Goal: Task Accomplishment & Management: Use online tool/utility

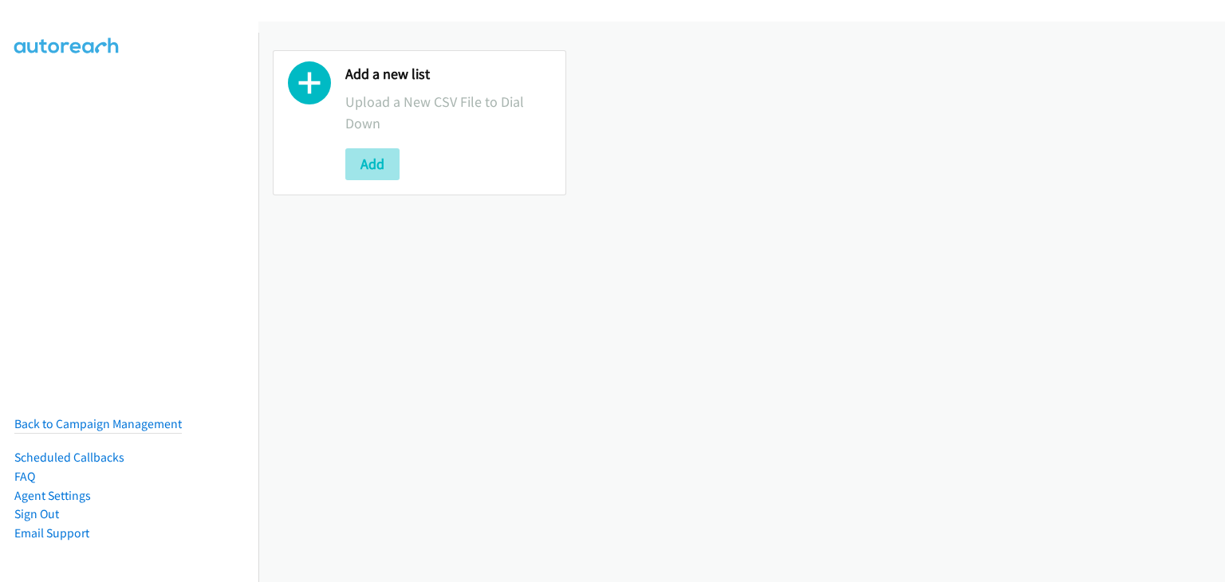
drag, startPoint x: 379, startPoint y: 144, endPoint x: 378, endPoint y: 155, distance: 10.4
click at [379, 145] on div "Add a new list Upload a New CSV File to Dial Down Add" at bounding box center [448, 122] width 206 height 115
click at [377, 156] on button "Add" at bounding box center [372, 164] width 54 height 32
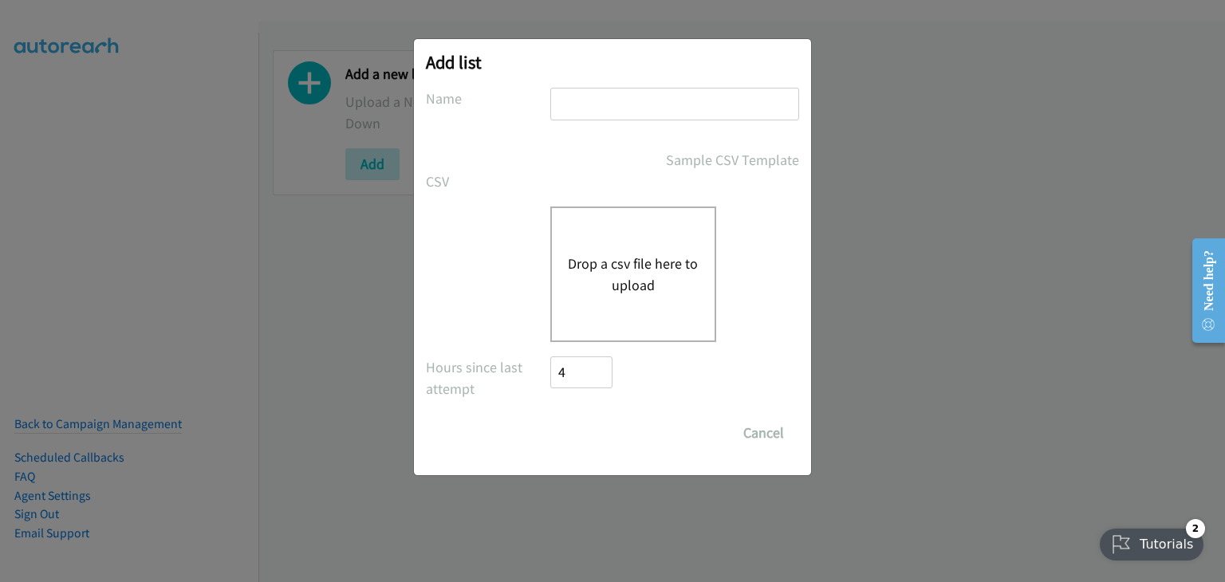
click at [584, 104] on input "text" at bounding box center [674, 104] width 249 height 33
type input "Afternoon camp"
click at [602, 260] on button "Drop a csv file here to upload" at bounding box center [633, 274] width 131 height 43
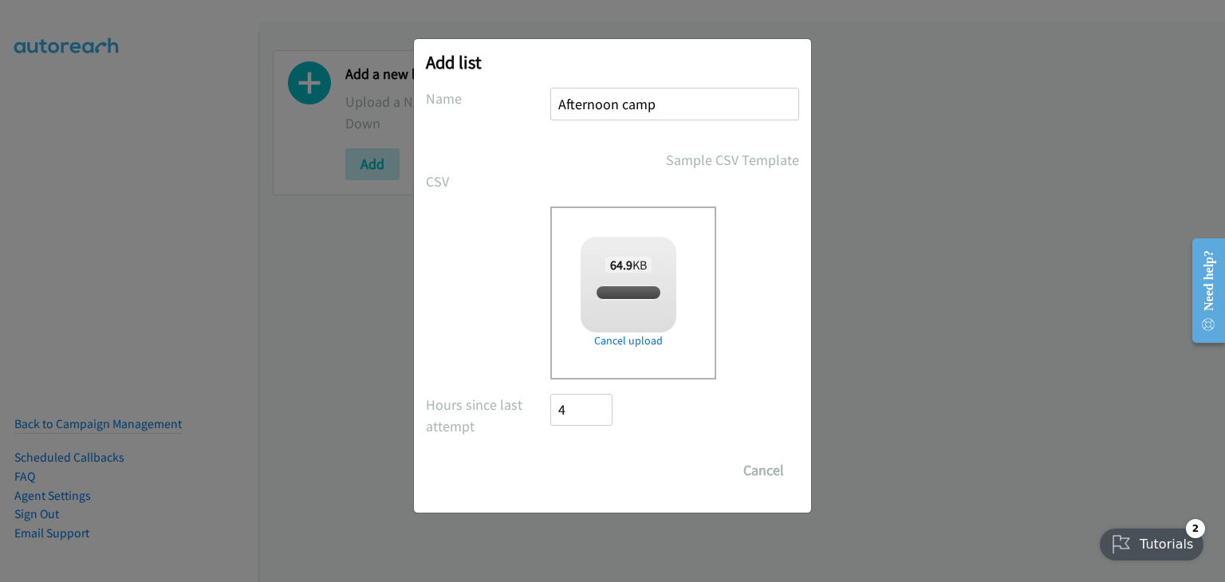
checkbox input "true"
click at [571, 463] on input "Save List" at bounding box center [592, 471] width 84 height 32
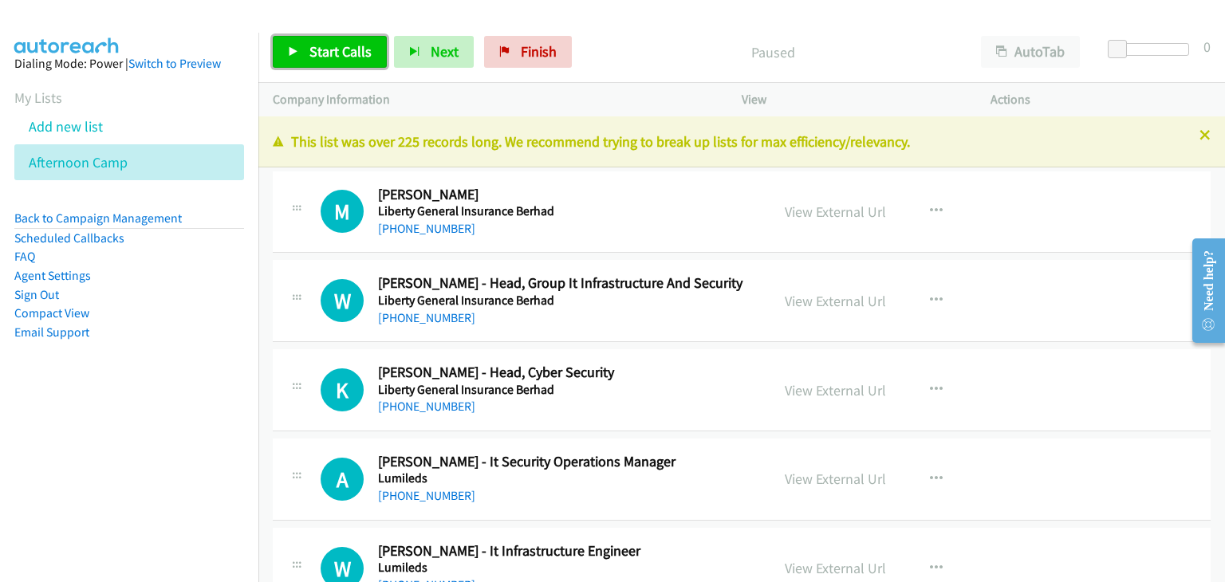
click at [345, 50] on span "Start Calls" at bounding box center [340, 51] width 62 height 18
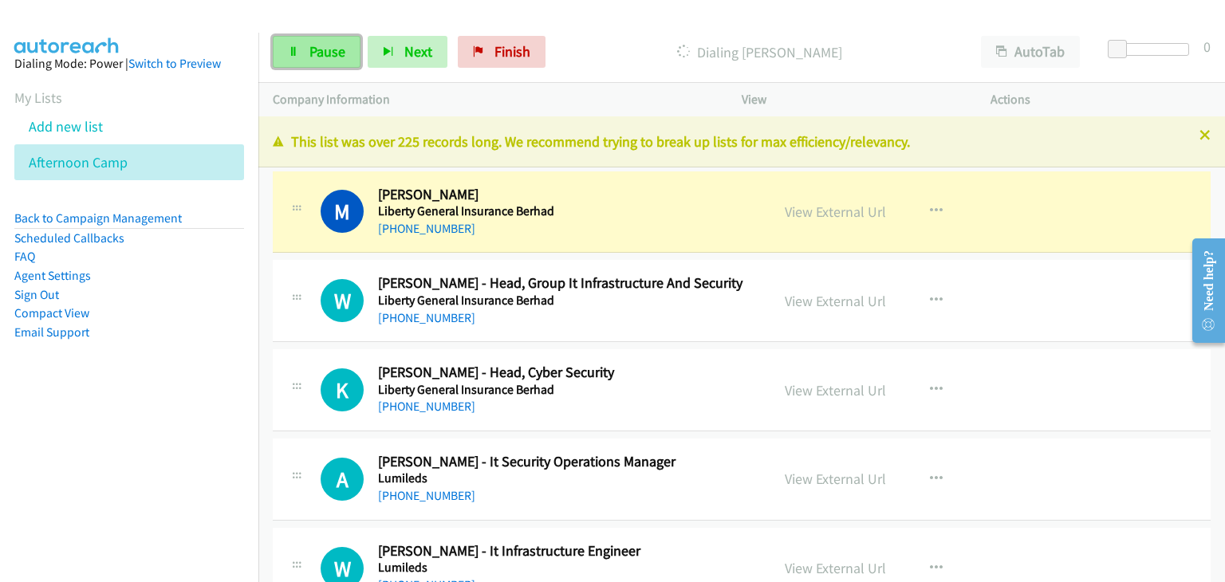
click at [284, 49] on link "Pause" at bounding box center [317, 52] width 88 height 32
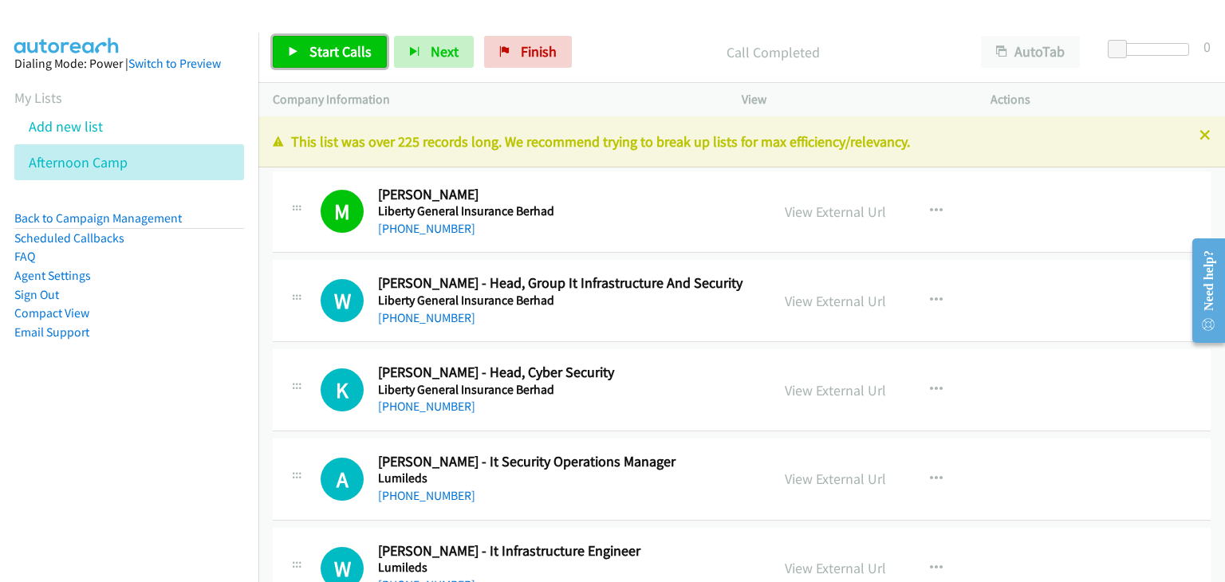
click at [333, 61] on link "Start Calls" at bounding box center [330, 52] width 114 height 32
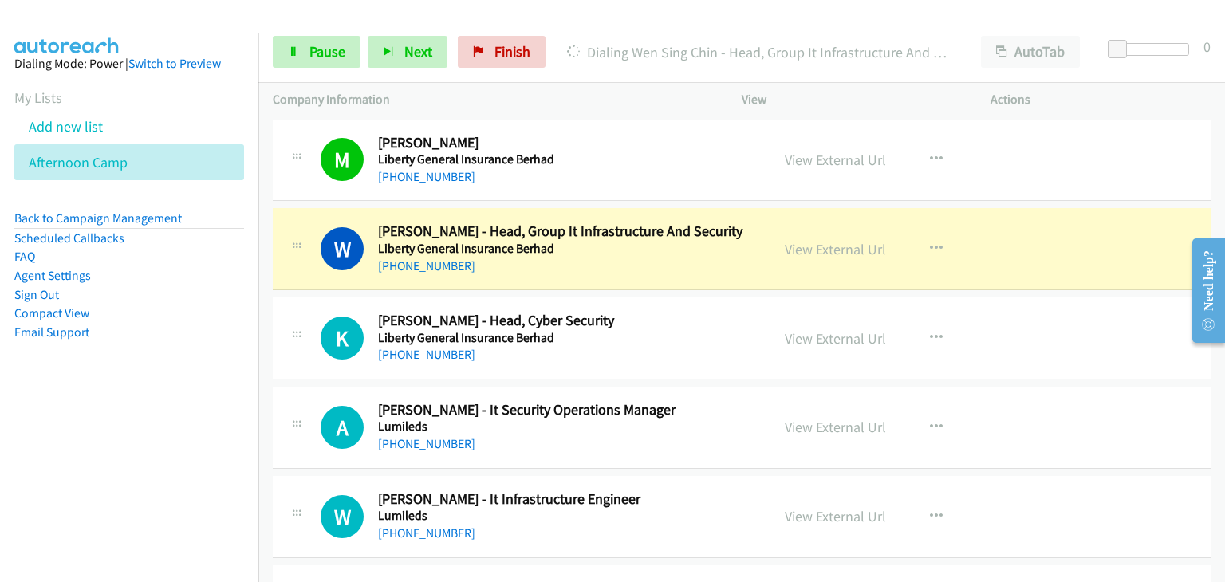
scroll to position [80, 0]
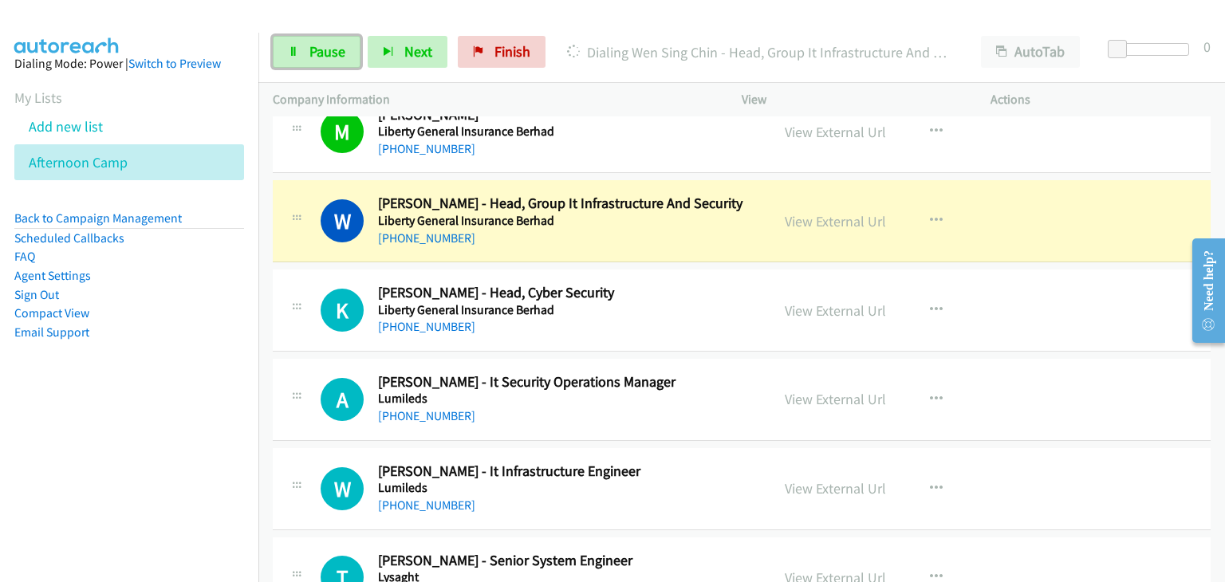
drag, startPoint x: 315, startPoint y: 52, endPoint x: 373, endPoint y: 75, distance: 62.6
click at [315, 52] on span "Pause" at bounding box center [327, 51] width 36 height 18
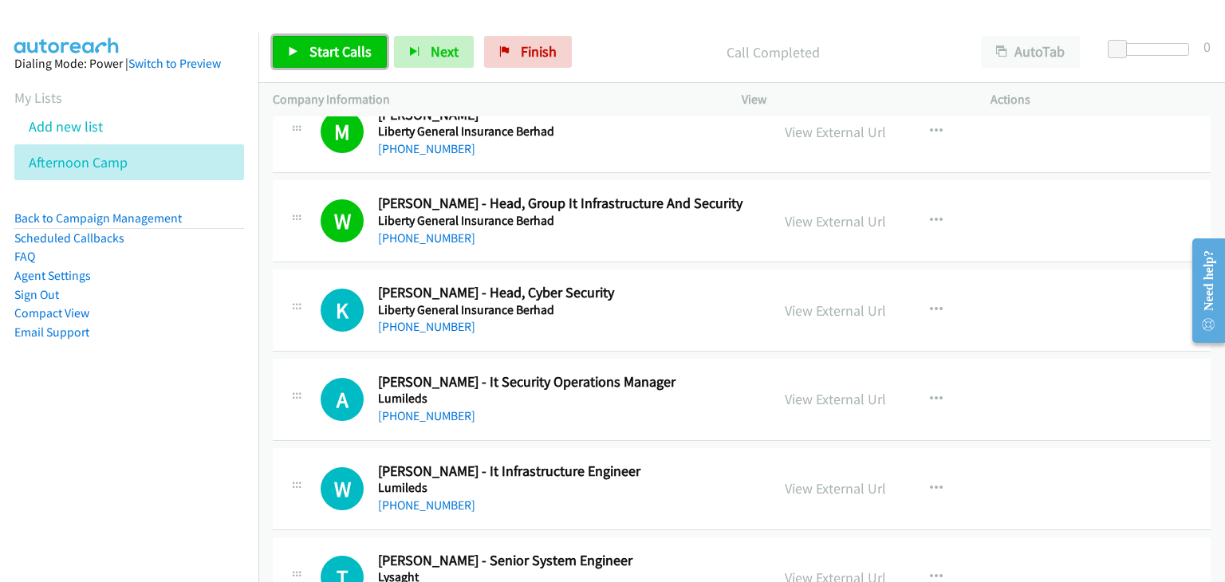
click at [301, 51] on link "Start Calls" at bounding box center [330, 52] width 114 height 32
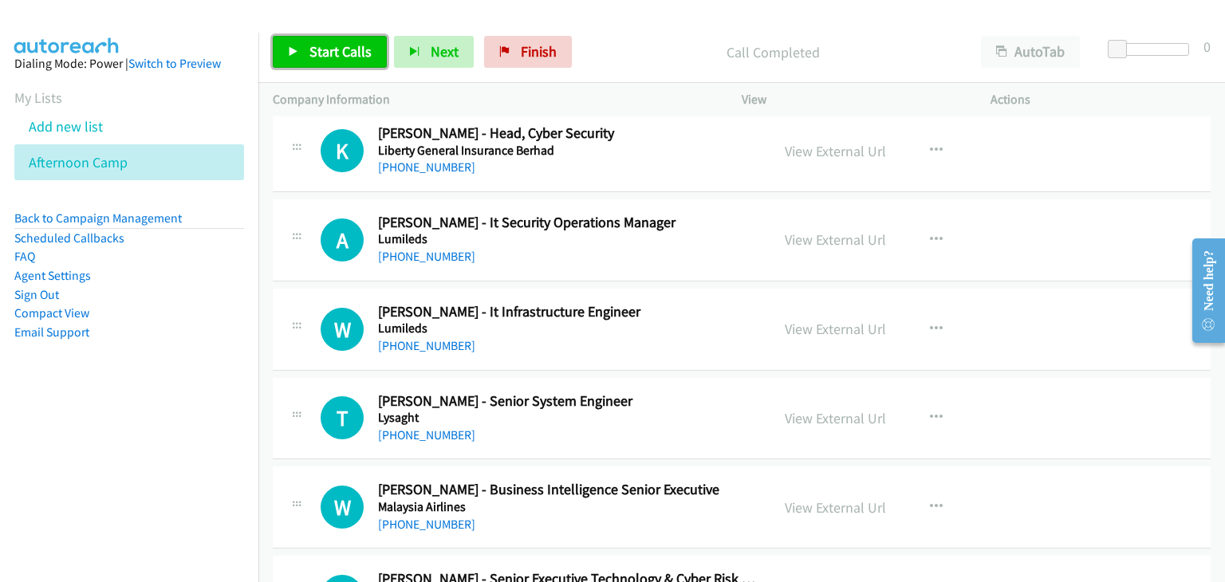
click at [320, 55] on span "Start Calls" at bounding box center [340, 51] width 62 height 18
click at [312, 57] on span "Start Calls" at bounding box center [340, 51] width 62 height 18
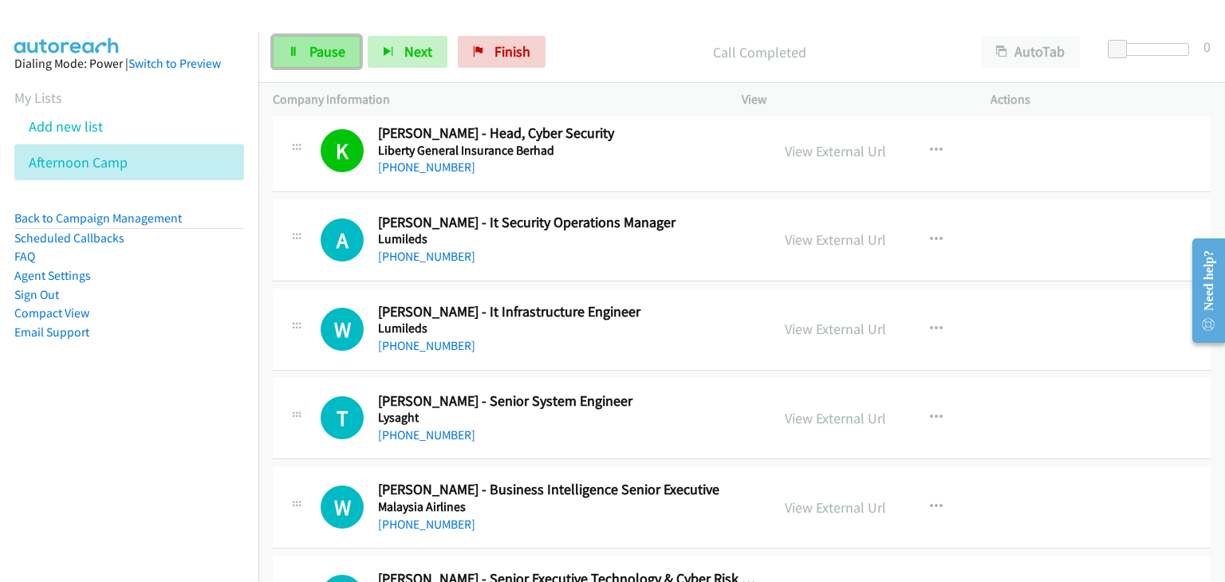
click at [313, 57] on span "Pause" at bounding box center [327, 51] width 36 height 18
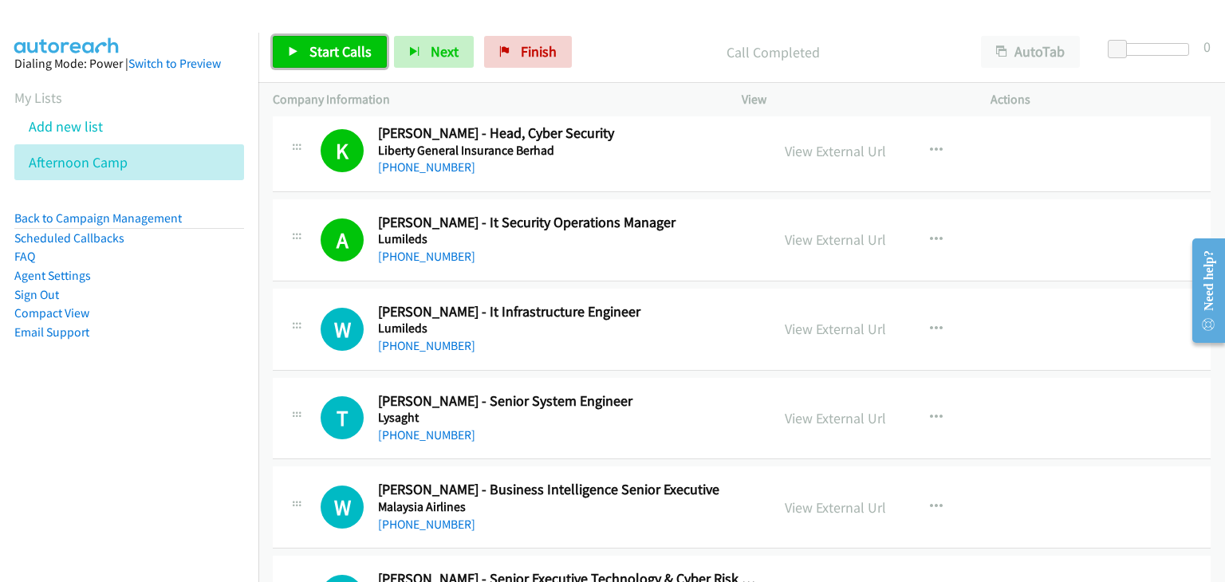
click at [315, 52] on span "Start Calls" at bounding box center [340, 51] width 62 height 18
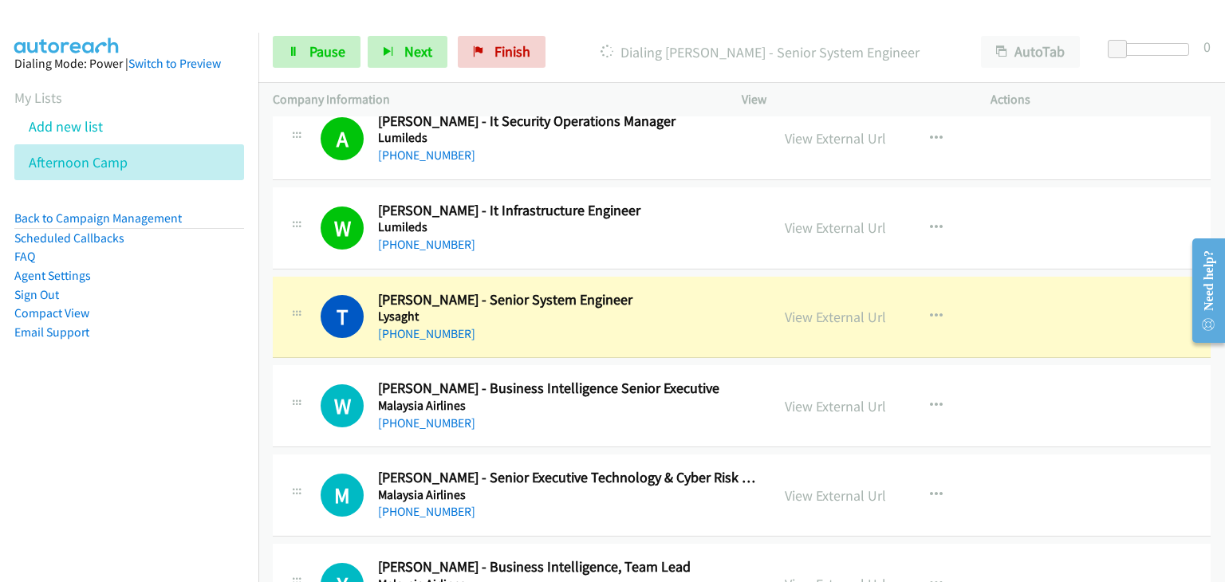
scroll to position [399, 0]
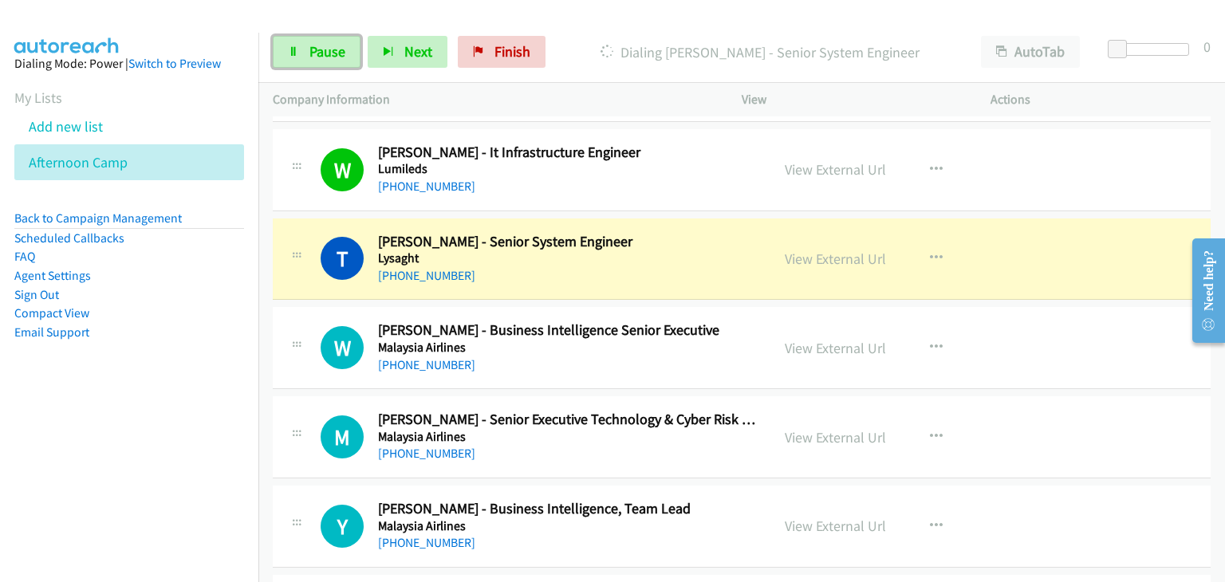
drag, startPoint x: 325, startPoint y: 57, endPoint x: 374, endPoint y: 90, distance: 59.1
click at [325, 57] on span "Pause" at bounding box center [327, 51] width 36 height 18
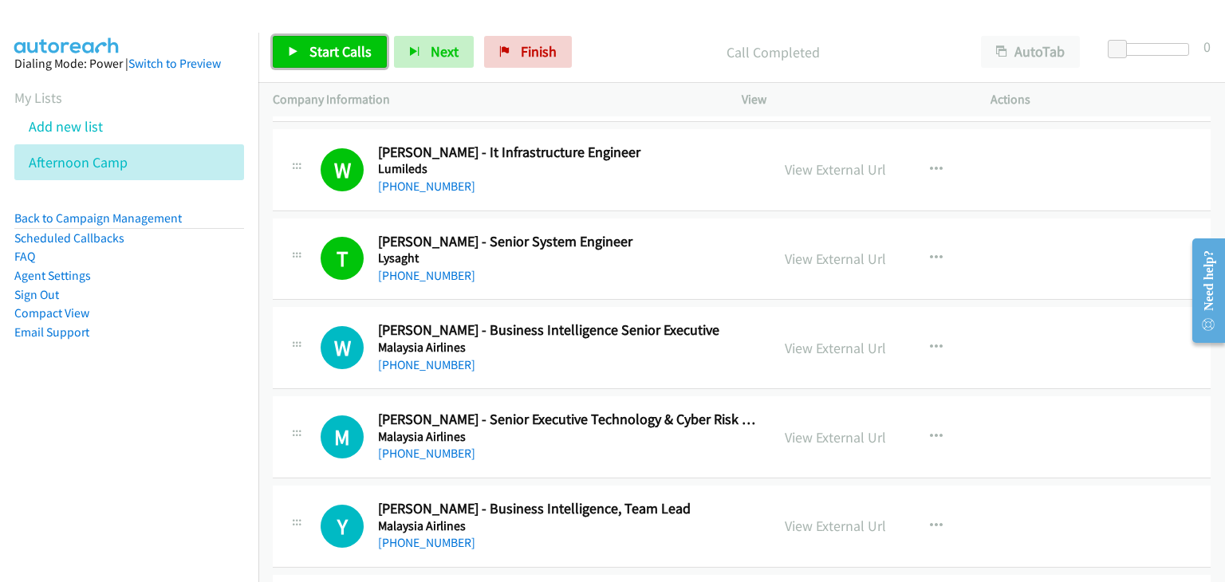
click at [341, 51] on span "Start Calls" at bounding box center [340, 51] width 62 height 18
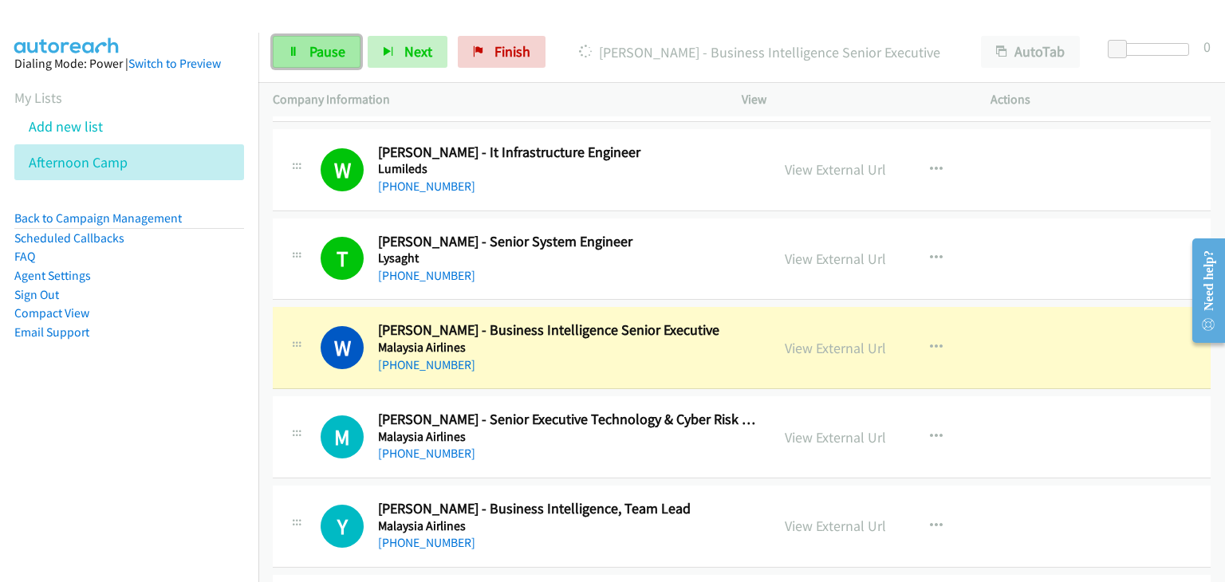
click at [309, 51] on span "Pause" at bounding box center [327, 51] width 36 height 18
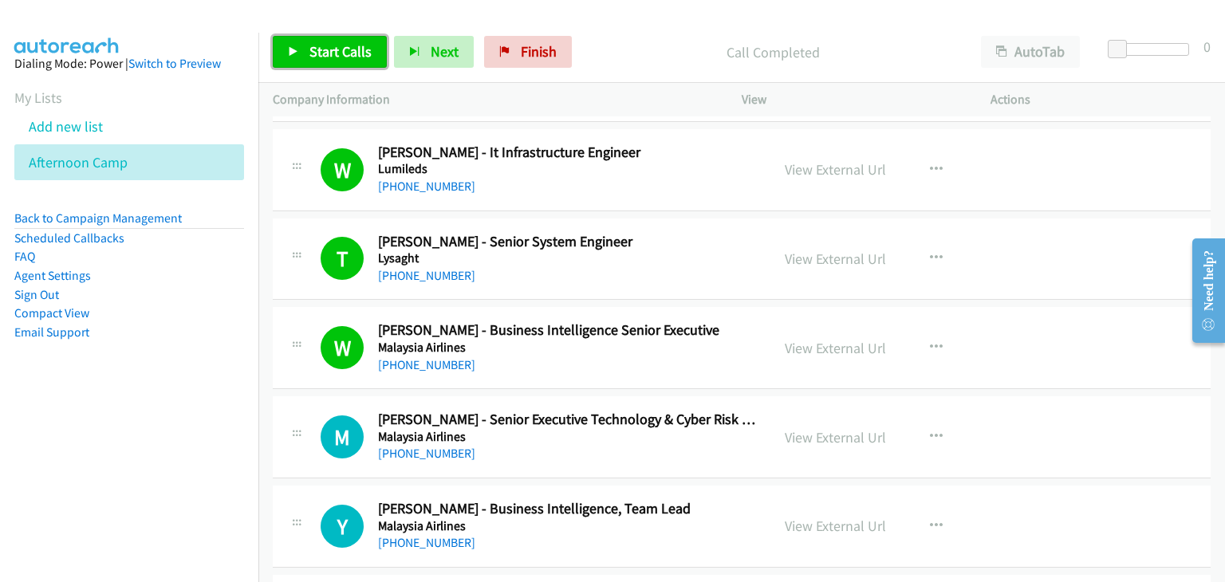
click at [306, 61] on link "Start Calls" at bounding box center [330, 52] width 114 height 32
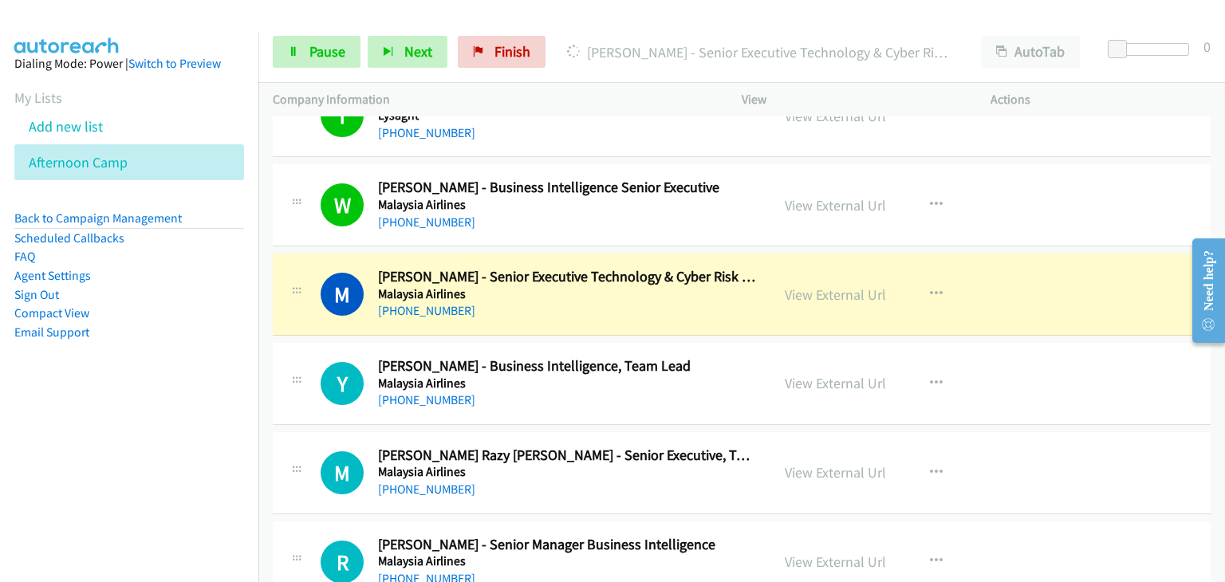
scroll to position [638, 0]
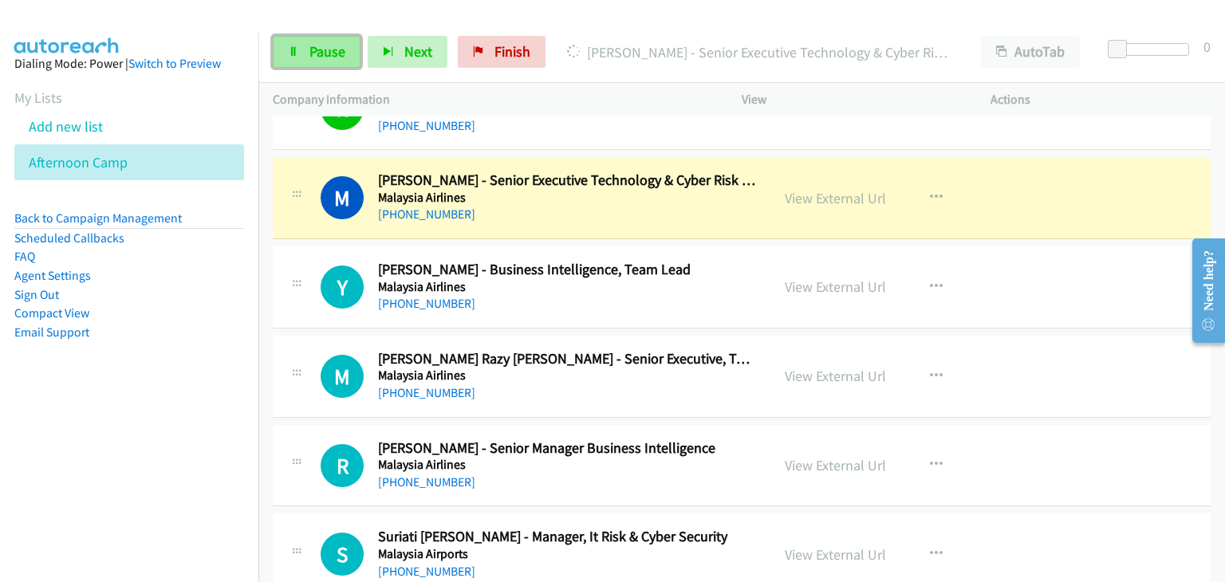
click at [317, 53] on span "Pause" at bounding box center [327, 51] width 36 height 18
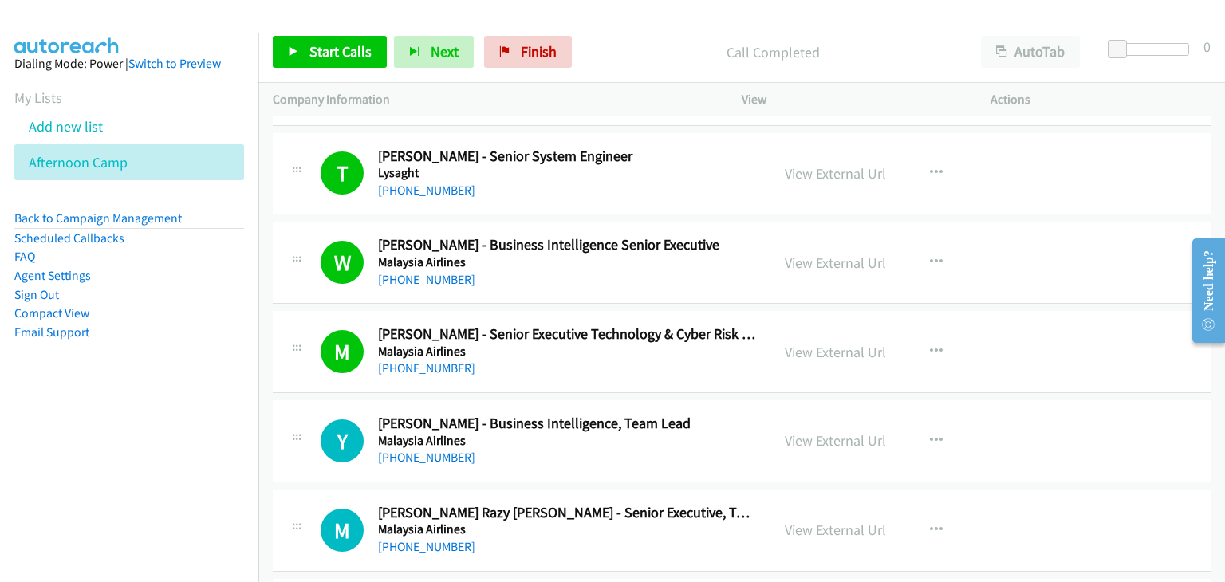
scroll to position [558, 0]
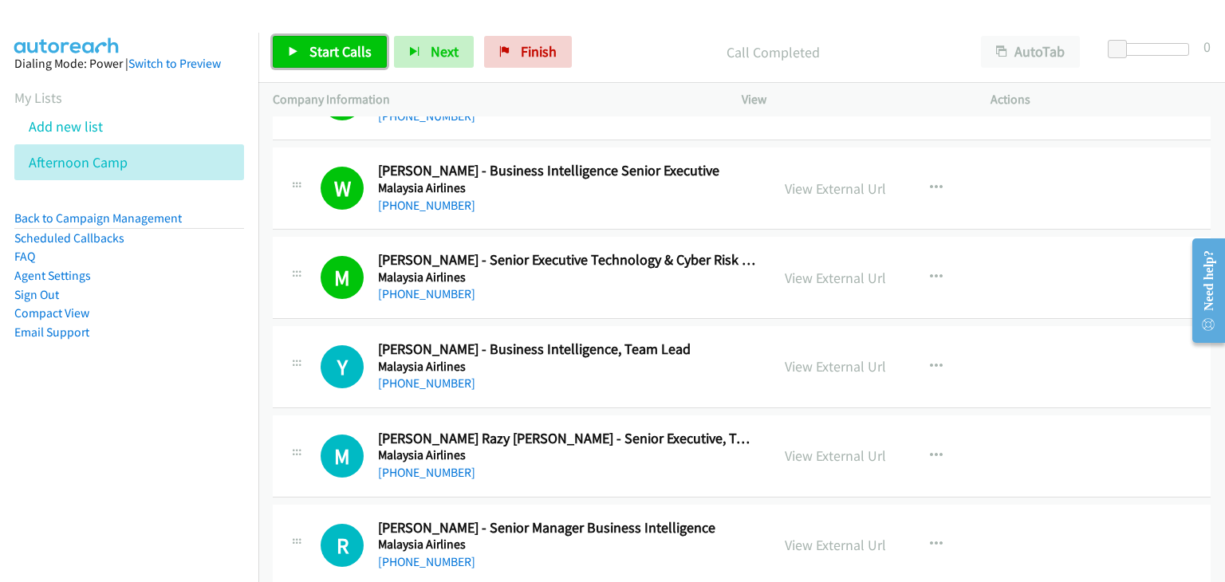
click at [355, 51] on span "Start Calls" at bounding box center [340, 51] width 62 height 18
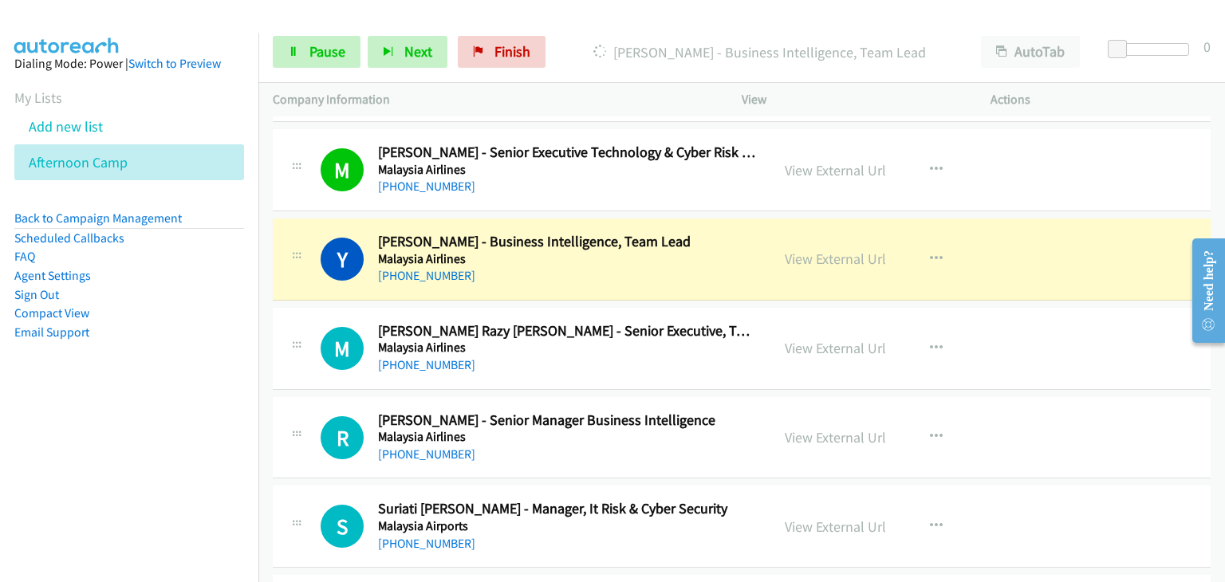
scroll to position [718, 0]
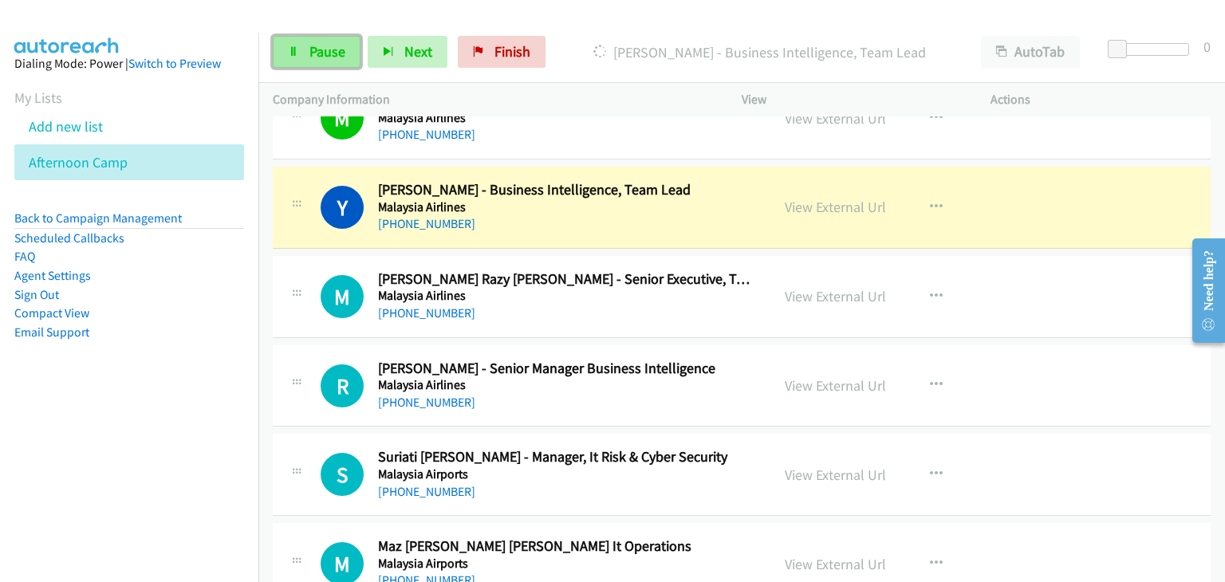
click at [291, 47] on icon at bounding box center [293, 52] width 11 height 11
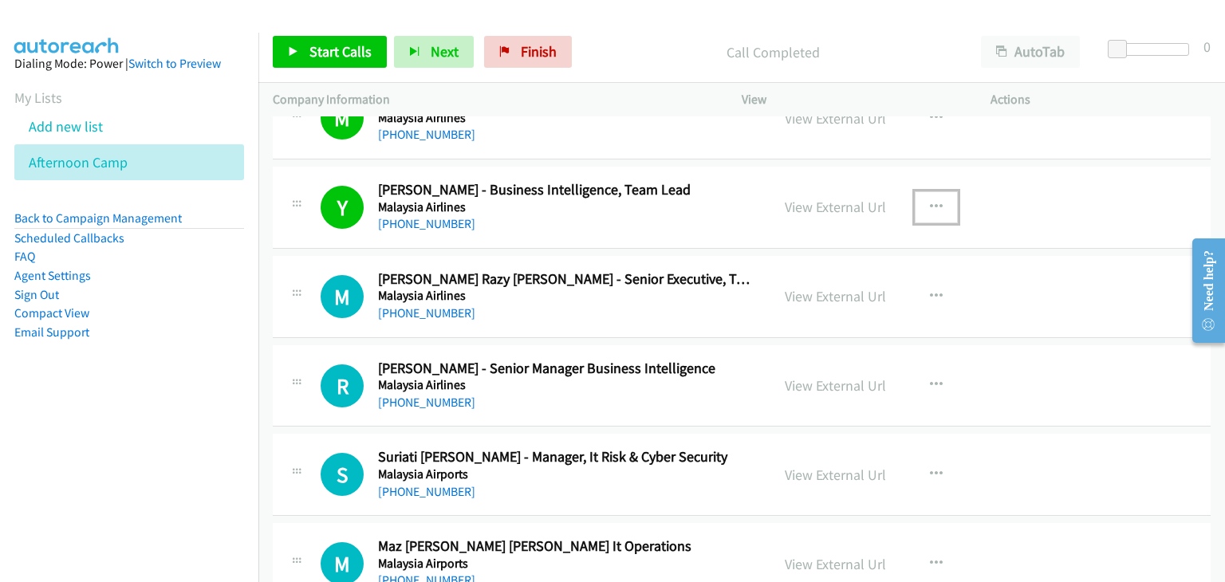
click at [930, 205] on icon "button" at bounding box center [936, 207] width 13 height 13
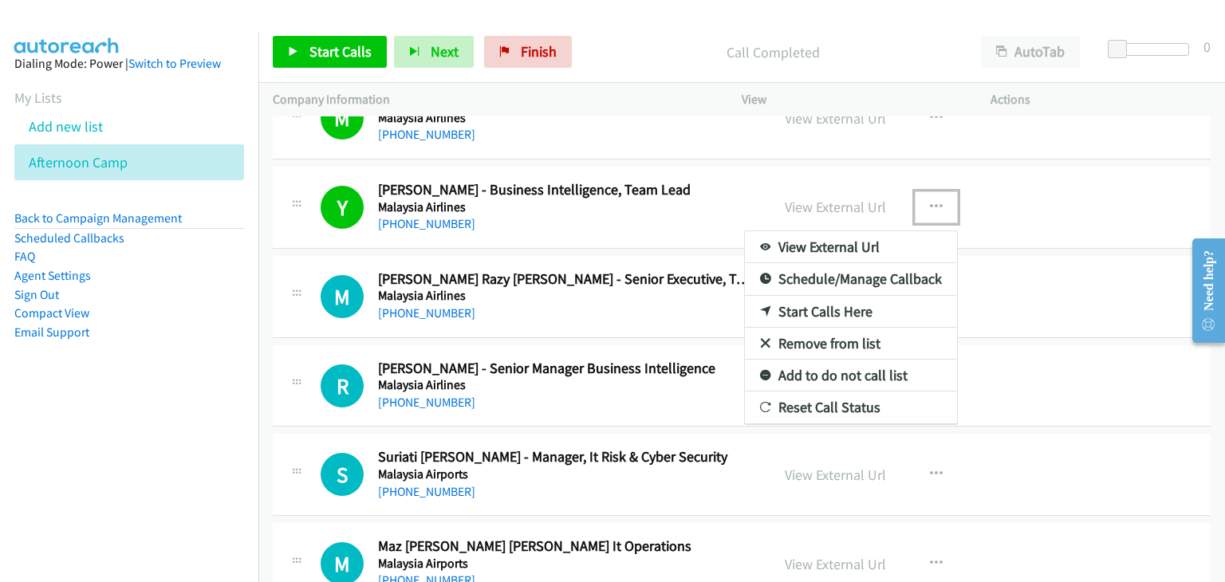
click at [813, 344] on link "Remove from list" at bounding box center [851, 344] width 212 height 32
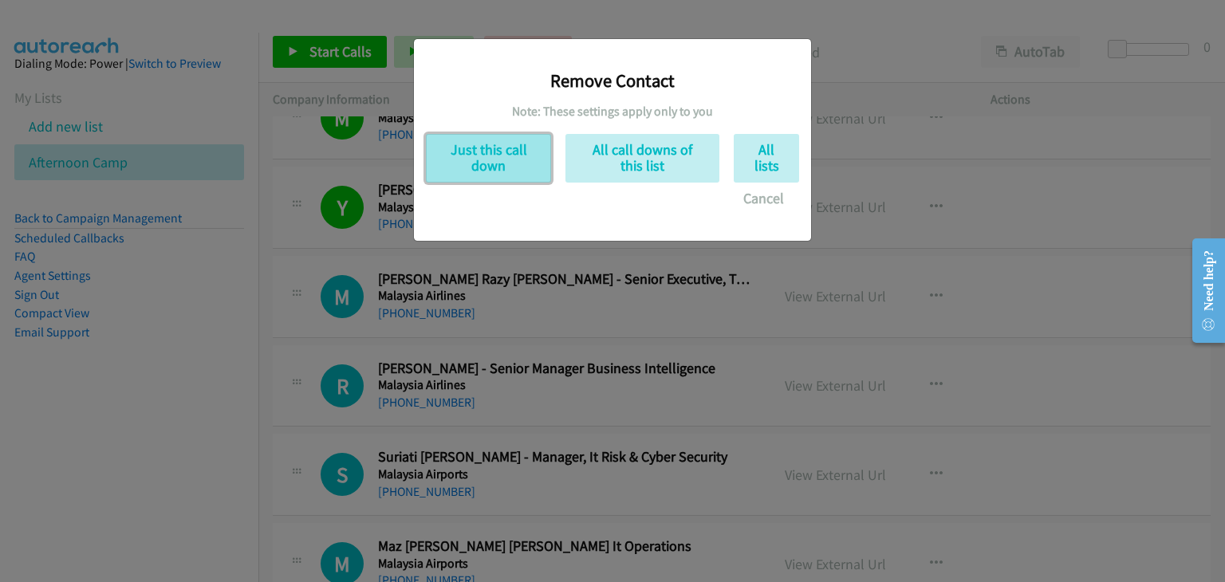
click at [458, 167] on button "Just this call down" at bounding box center [488, 158] width 125 height 49
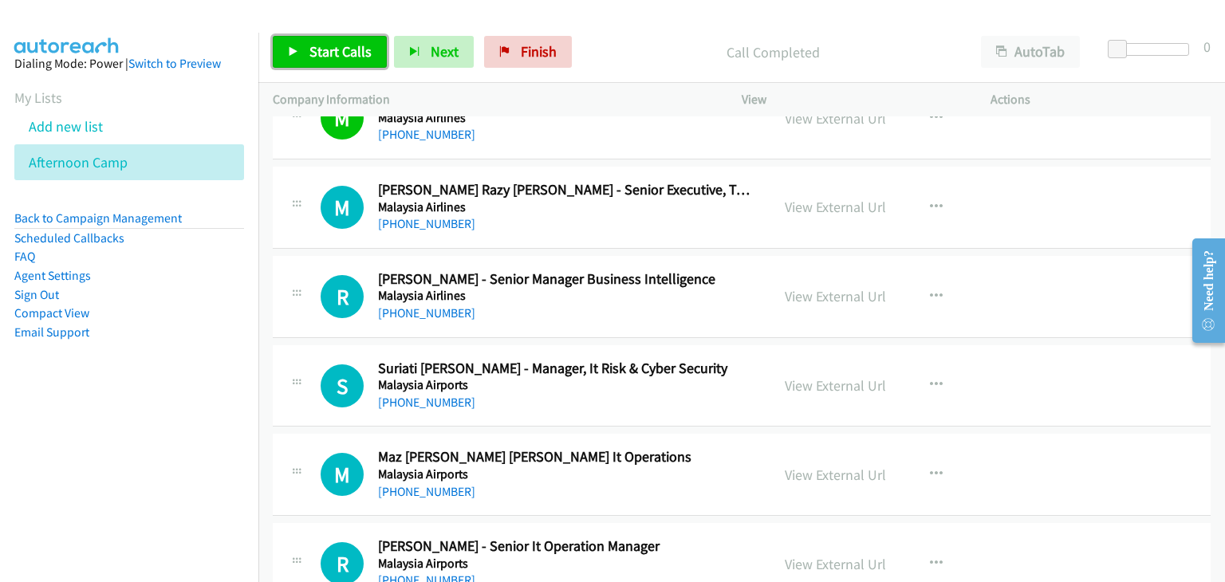
click at [338, 53] on span "Start Calls" at bounding box center [340, 51] width 62 height 18
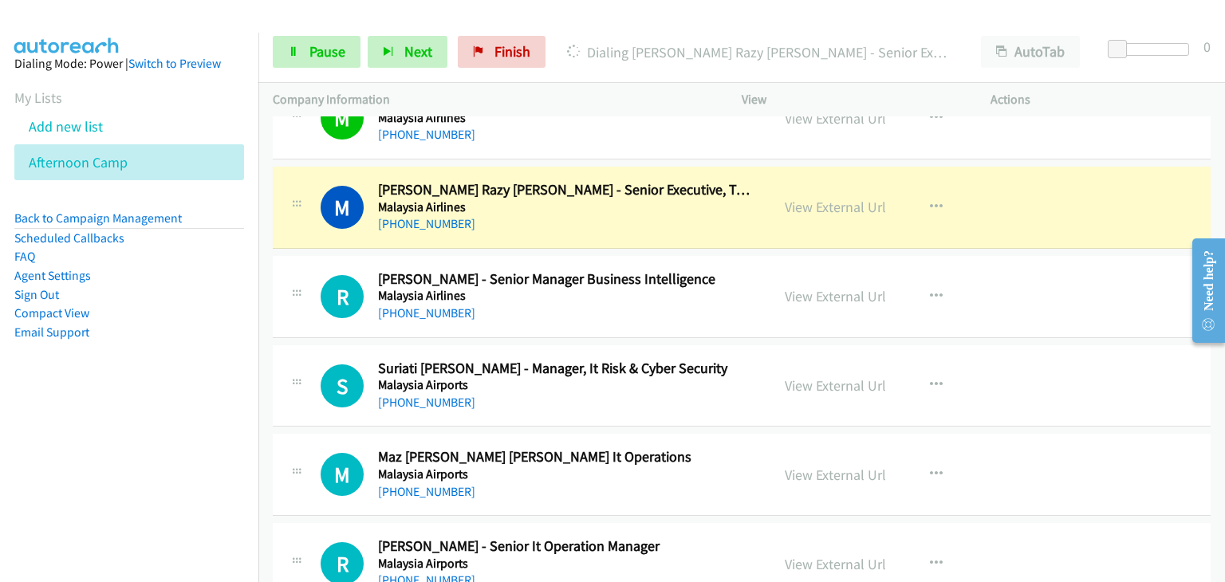
drag, startPoint x: 276, startPoint y: 138, endPoint x: 335, endPoint y: 159, distance: 62.8
click at [276, 138] on div "M Callback Scheduled Muhammad Azri Mawi - Senior Executive Technology & Cyber R…" at bounding box center [522, 118] width 498 height 53
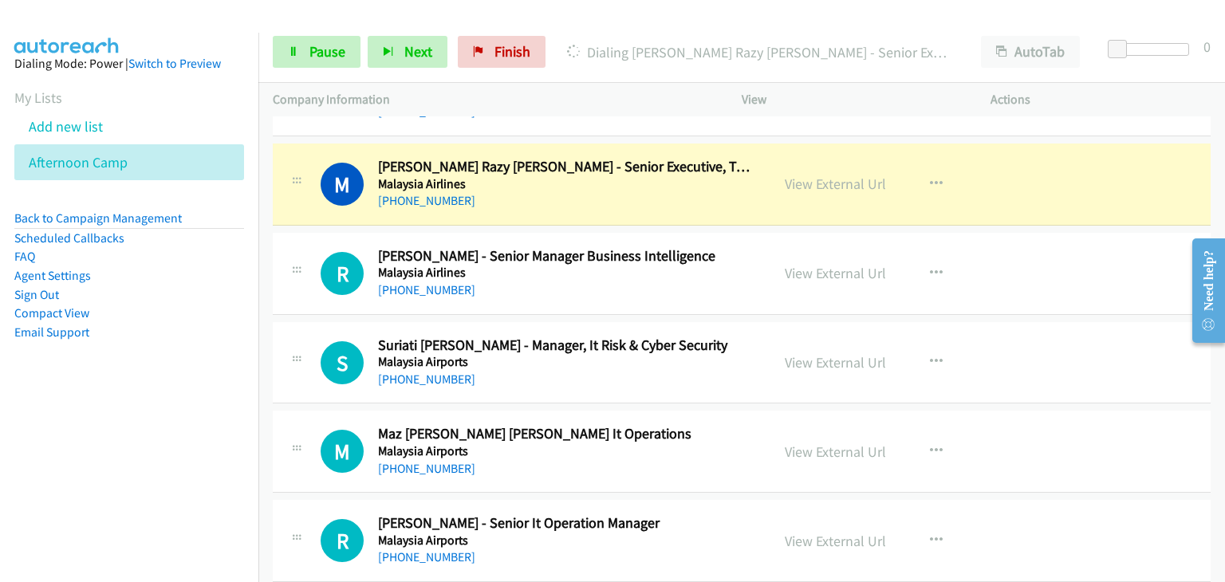
scroll to position [718, 0]
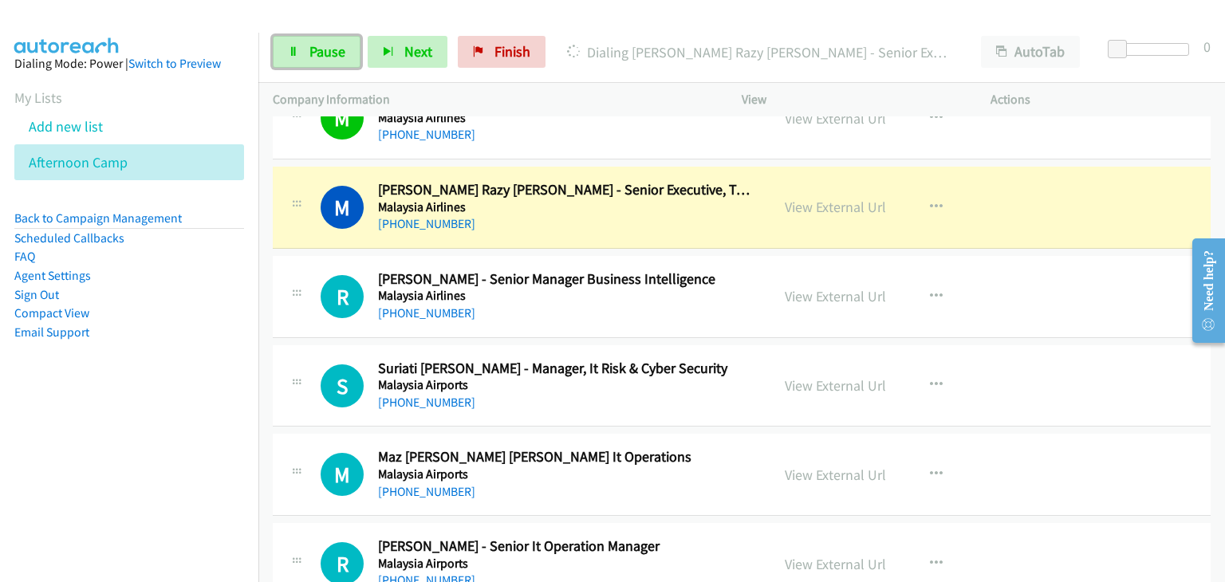
drag, startPoint x: 335, startPoint y: 55, endPoint x: 496, endPoint y: 108, distance: 169.7
click at [336, 55] on span "Pause" at bounding box center [327, 51] width 36 height 18
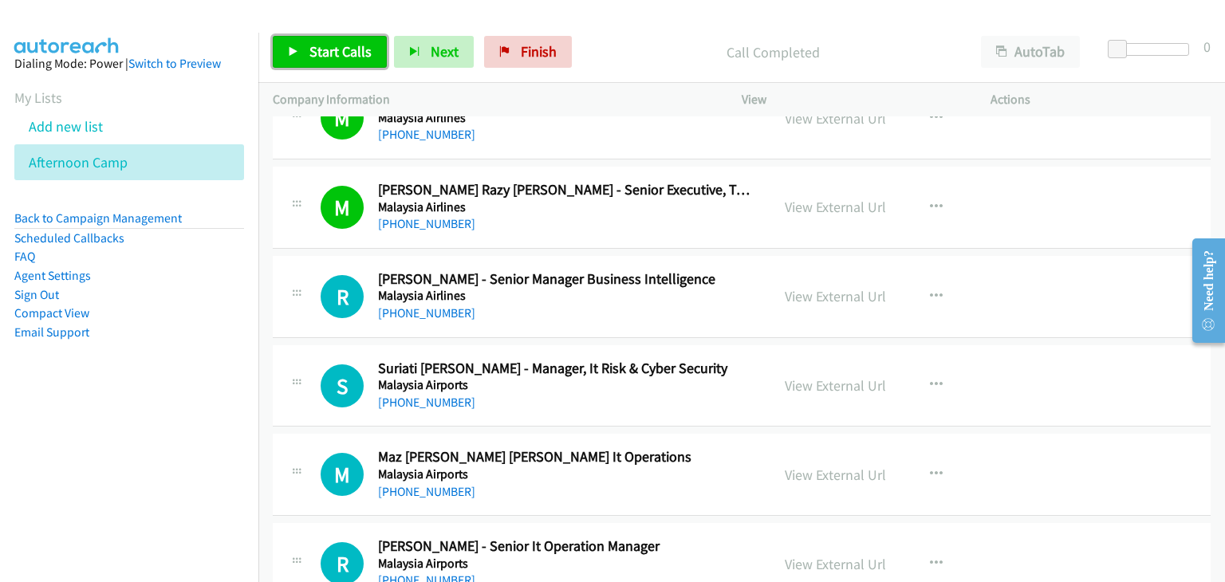
drag, startPoint x: 332, startPoint y: 49, endPoint x: 380, endPoint y: 52, distance: 47.9
click at [332, 48] on span "Start Calls" at bounding box center [340, 51] width 62 height 18
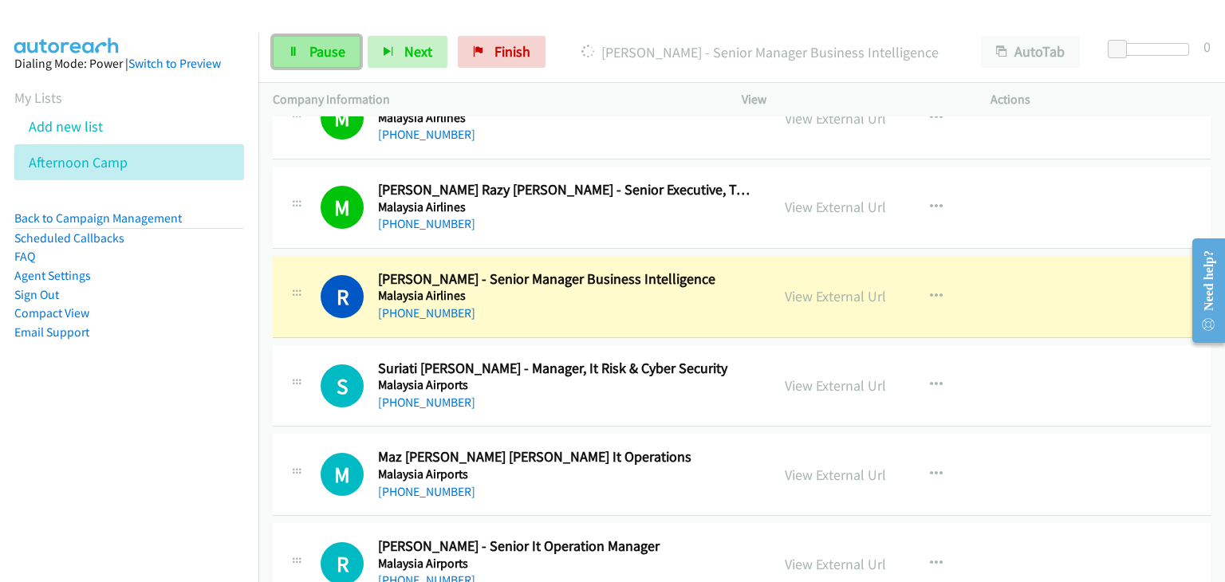
click at [286, 61] on link "Pause" at bounding box center [317, 52] width 88 height 32
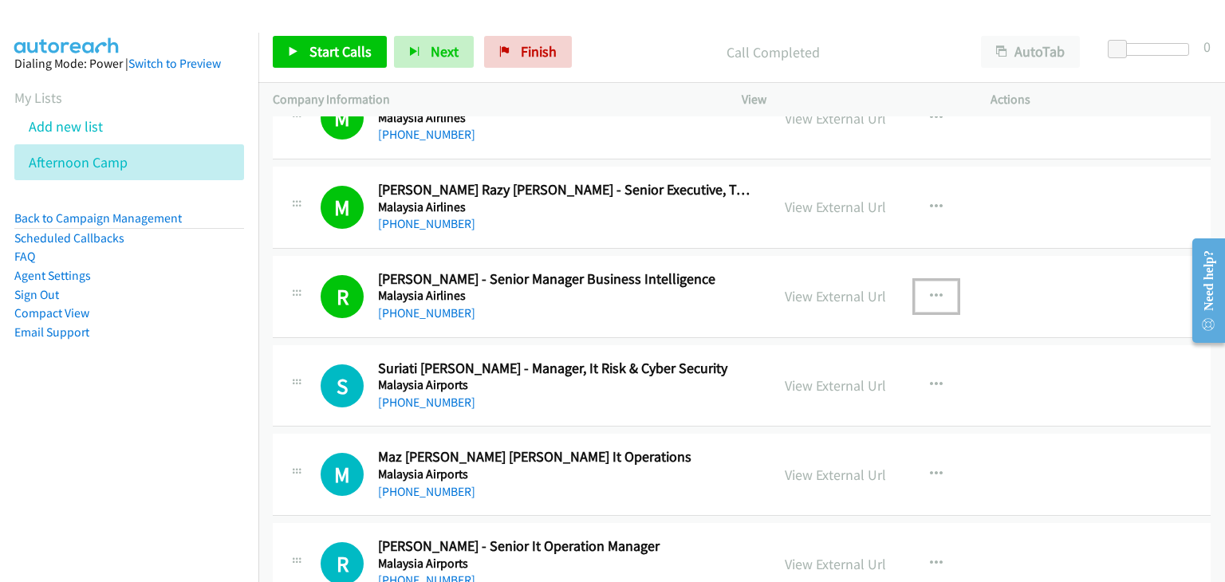
click at [934, 290] on icon "button" at bounding box center [936, 296] width 13 height 13
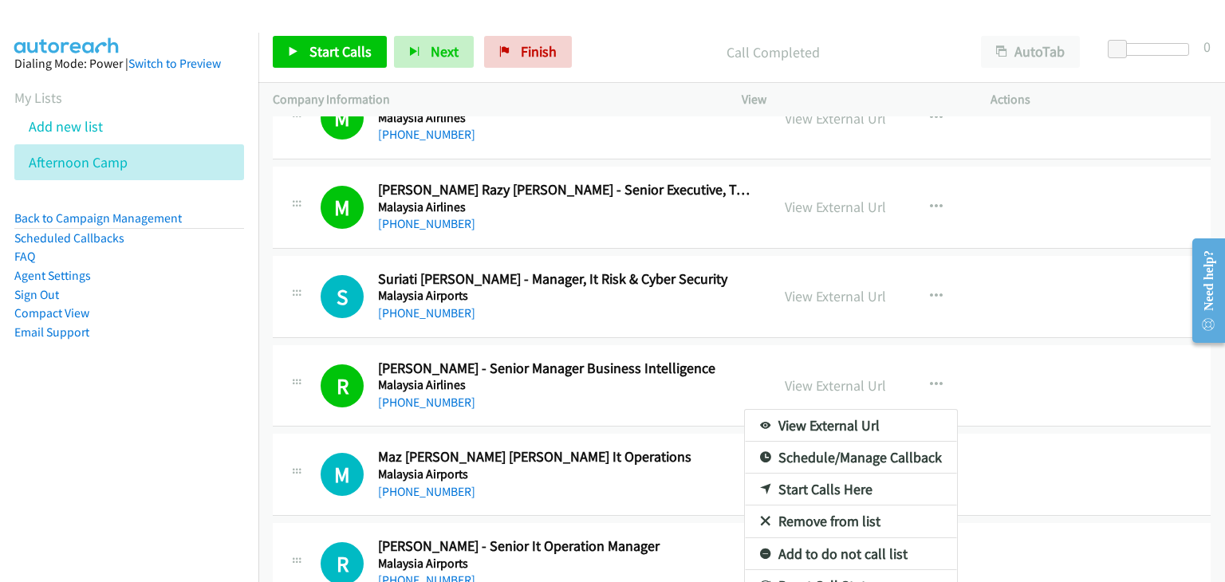
click at [813, 523] on link "Remove from list" at bounding box center [851, 522] width 212 height 32
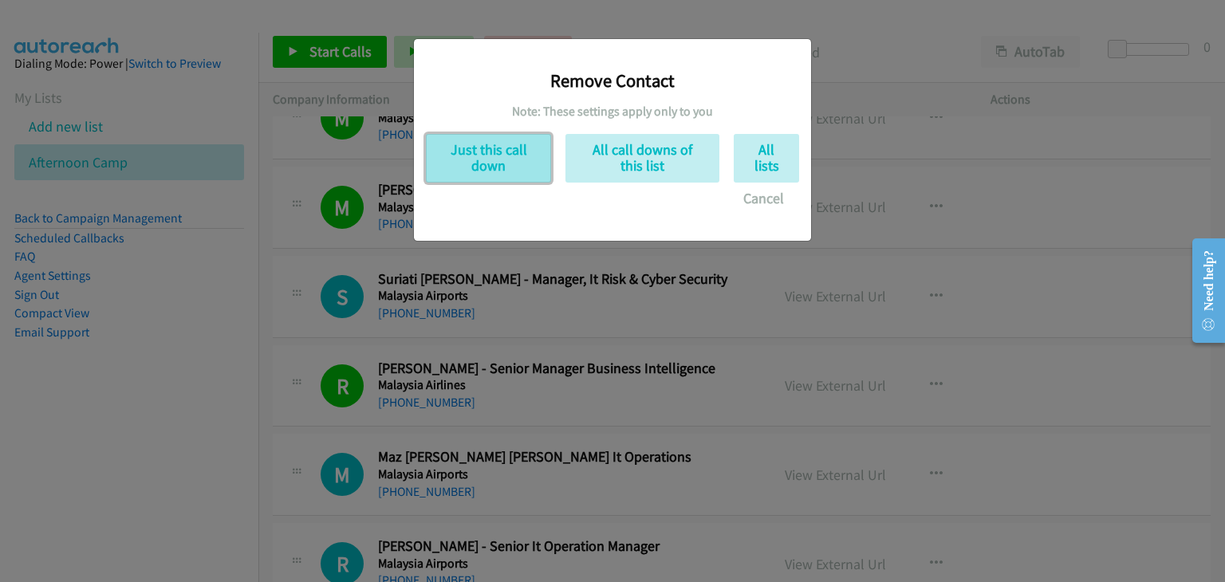
click at [510, 170] on button "Just this call down" at bounding box center [488, 158] width 125 height 49
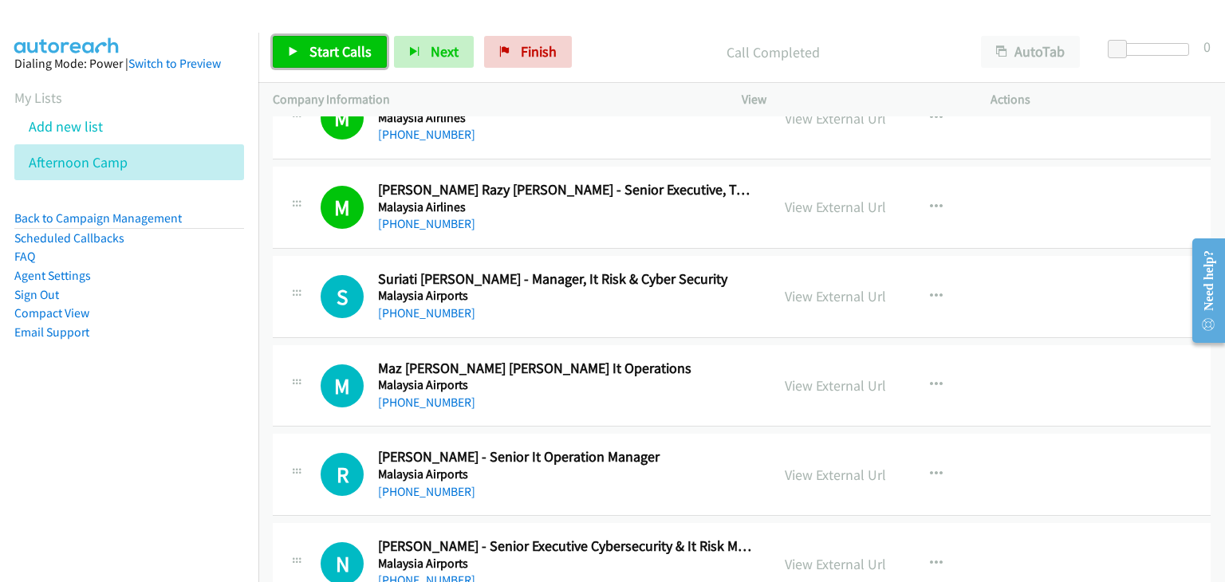
click at [341, 56] on span "Start Calls" at bounding box center [340, 51] width 62 height 18
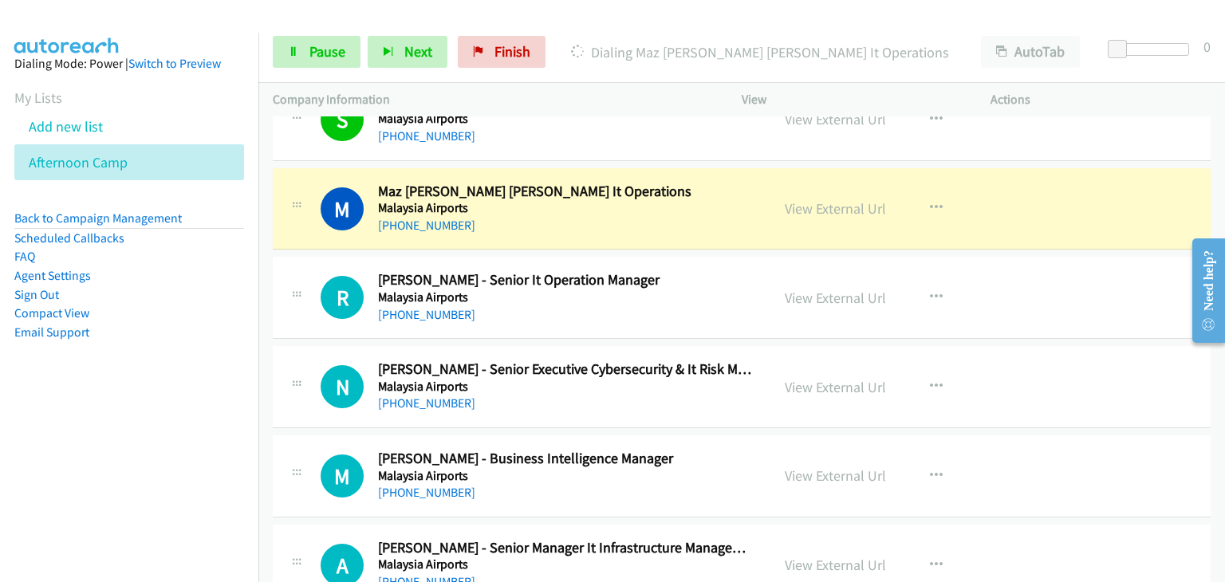
scroll to position [877, 0]
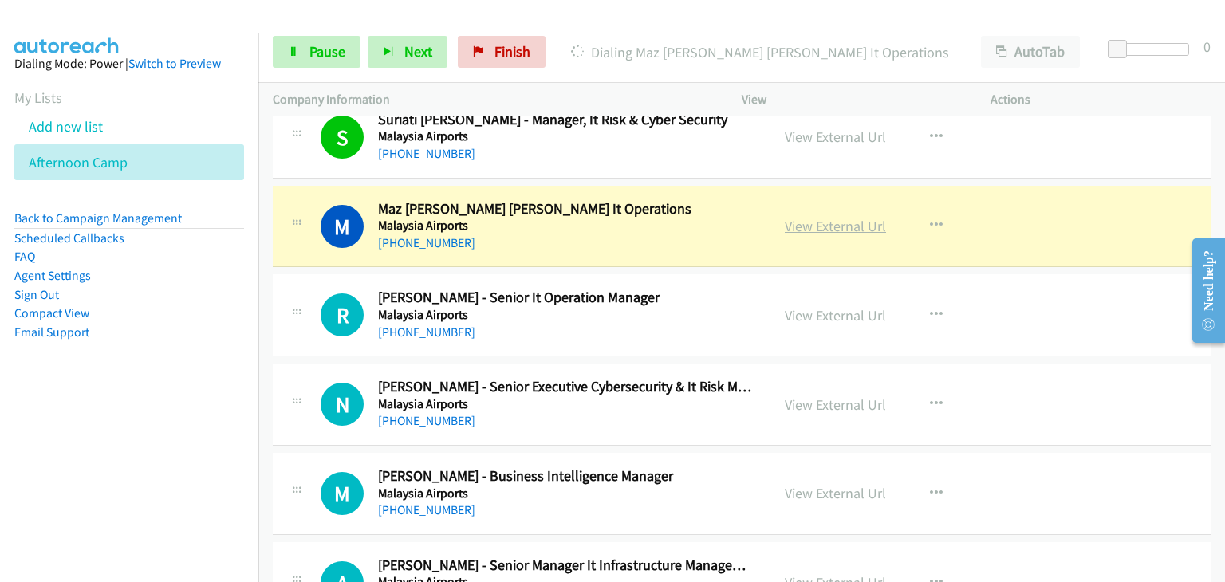
drag, startPoint x: 811, startPoint y: 221, endPoint x: 820, endPoint y: 225, distance: 9.6
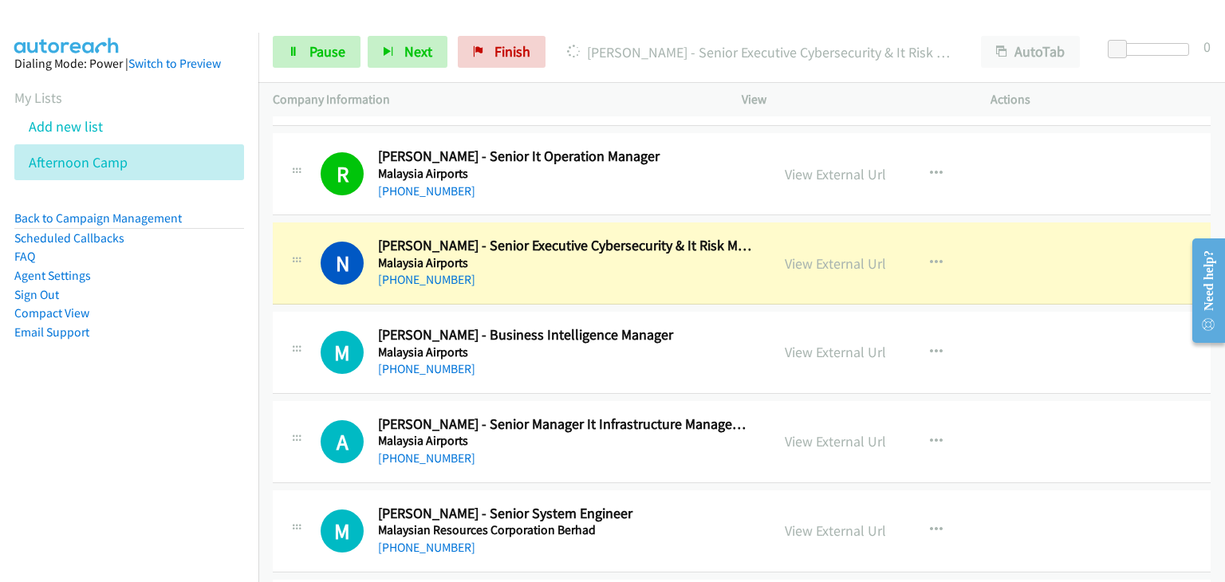
scroll to position [1037, 0]
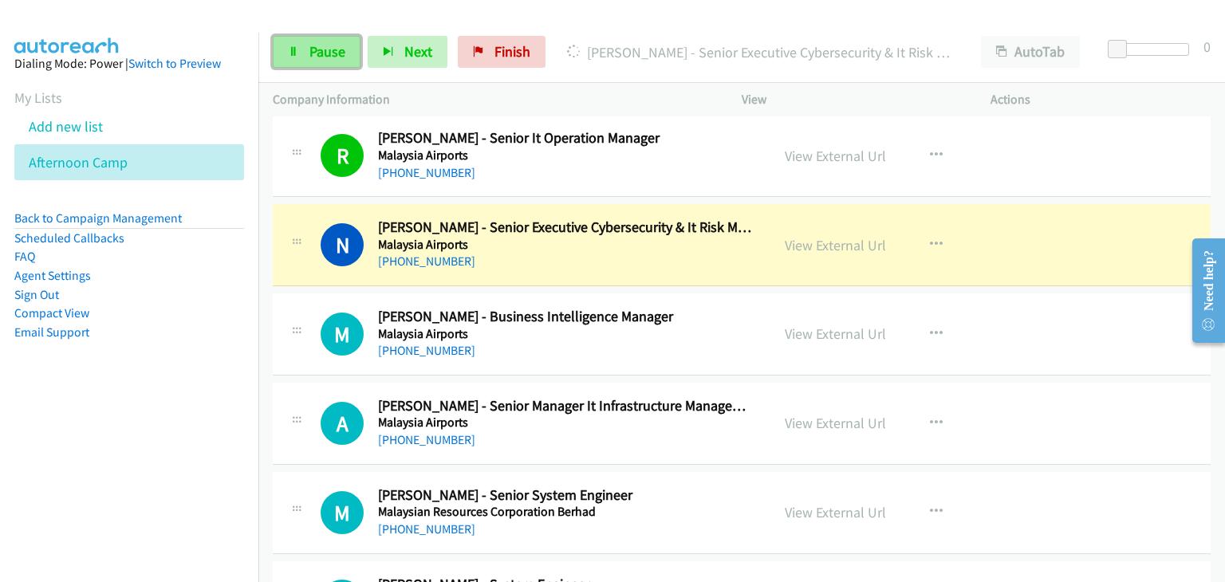
click at [326, 49] on span "Pause" at bounding box center [327, 51] width 36 height 18
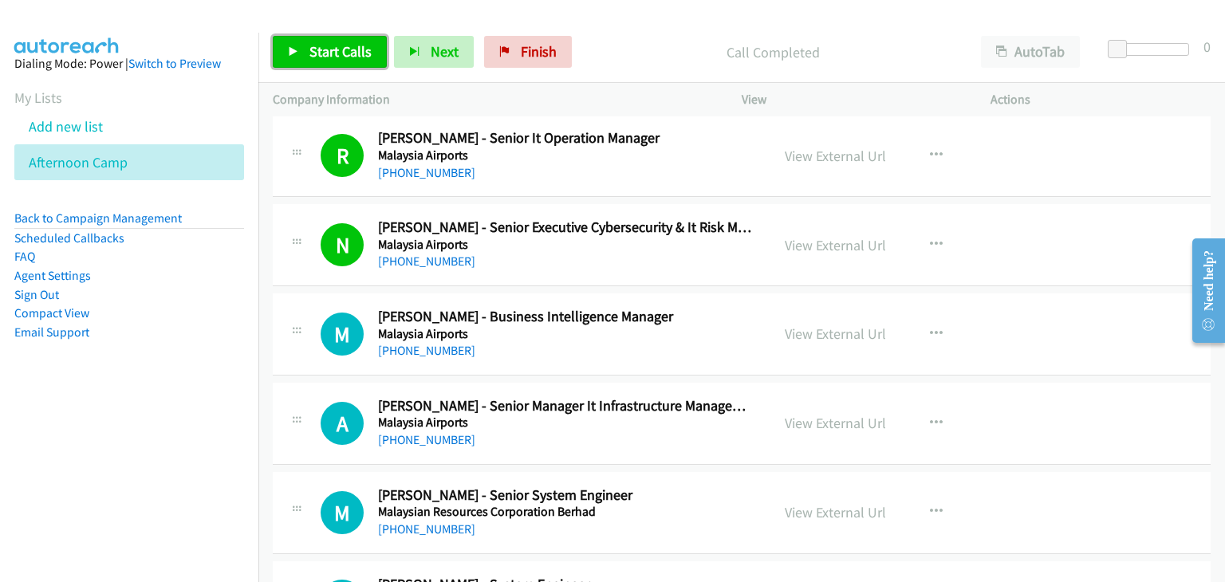
click at [307, 41] on link "Start Calls" at bounding box center [330, 52] width 114 height 32
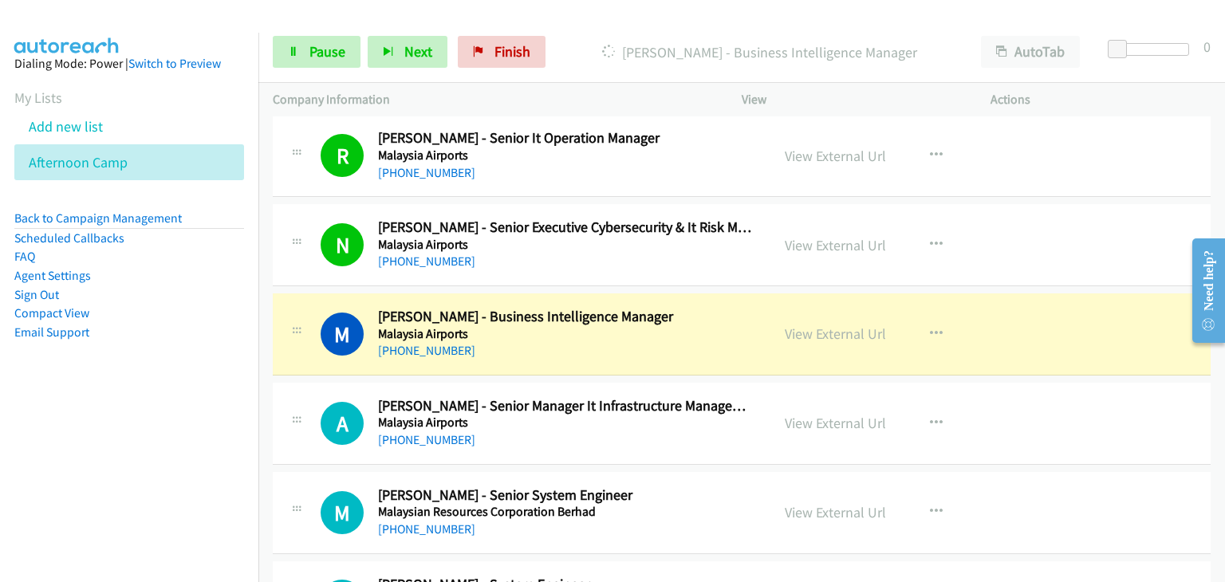
drag, startPoint x: 817, startPoint y: 329, endPoint x: 880, endPoint y: 357, distance: 68.9
click at [313, 46] on span "Pause" at bounding box center [327, 51] width 36 height 18
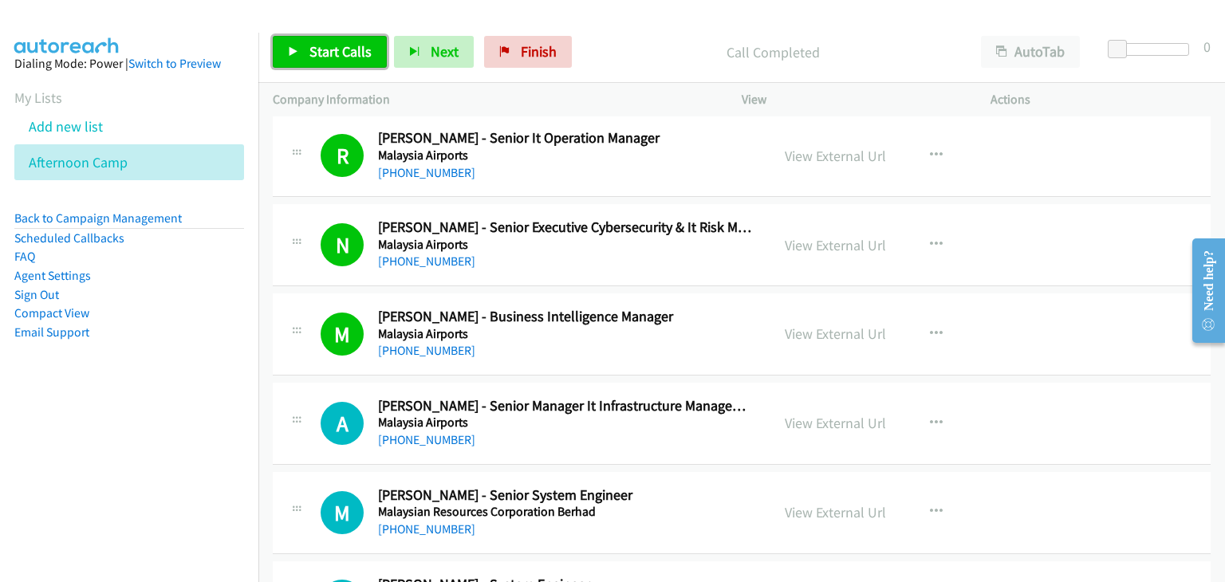
click at [351, 58] on span "Start Calls" at bounding box center [340, 51] width 62 height 18
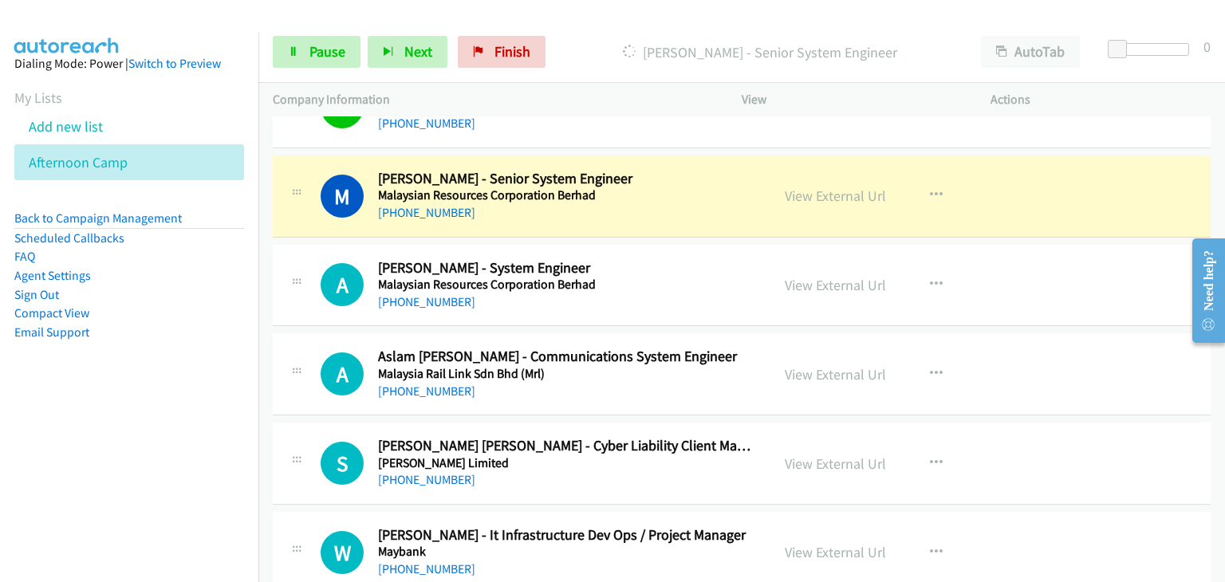
scroll to position [1356, 0]
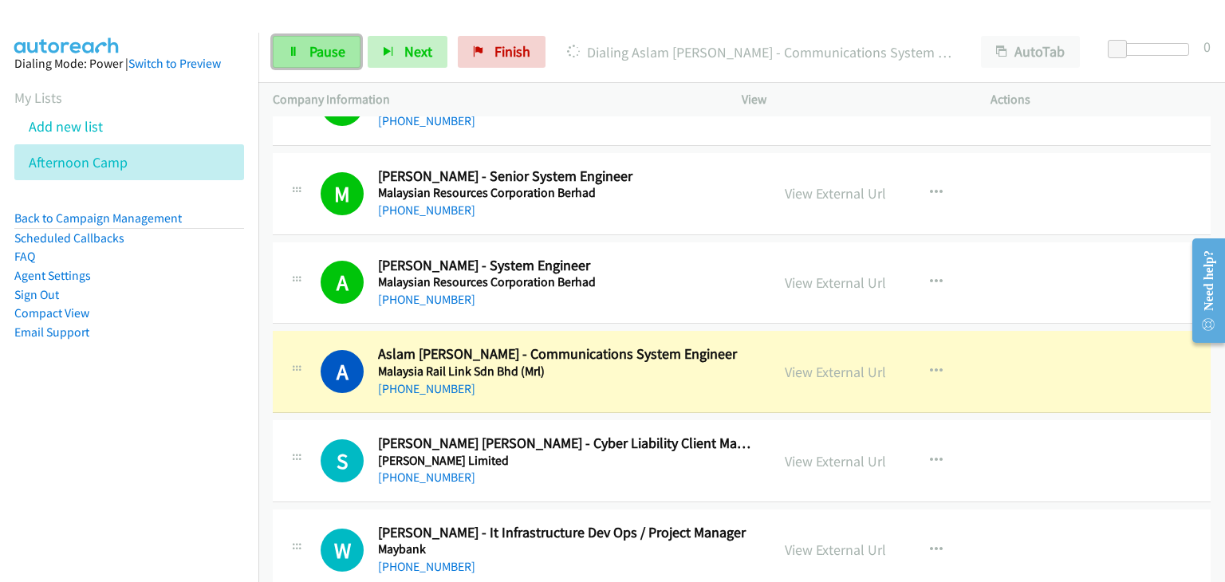
click at [298, 57] on link "Pause" at bounding box center [317, 52] width 88 height 32
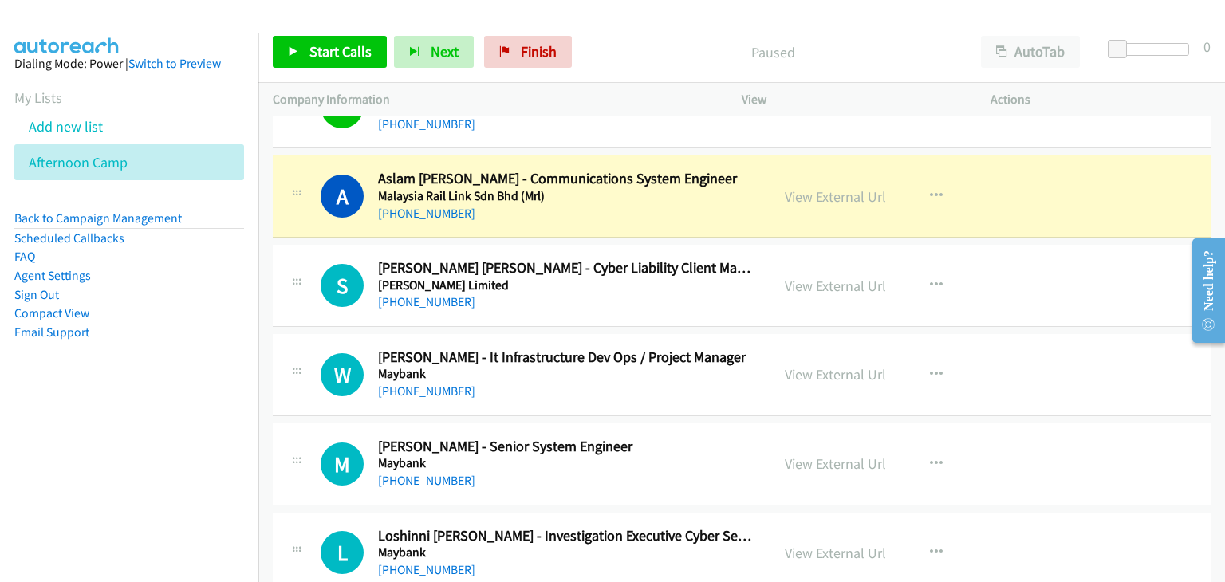
scroll to position [1515, 0]
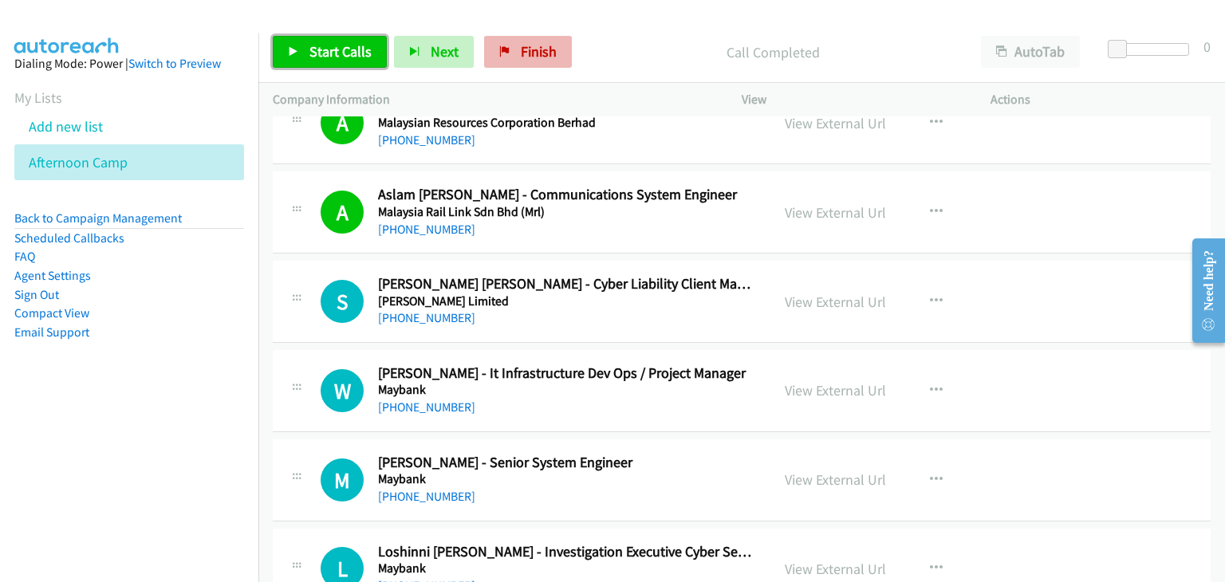
drag, startPoint x: 339, startPoint y: 58, endPoint x: 498, endPoint y: 55, distance: 159.5
click at [339, 58] on span "Start Calls" at bounding box center [340, 51] width 62 height 18
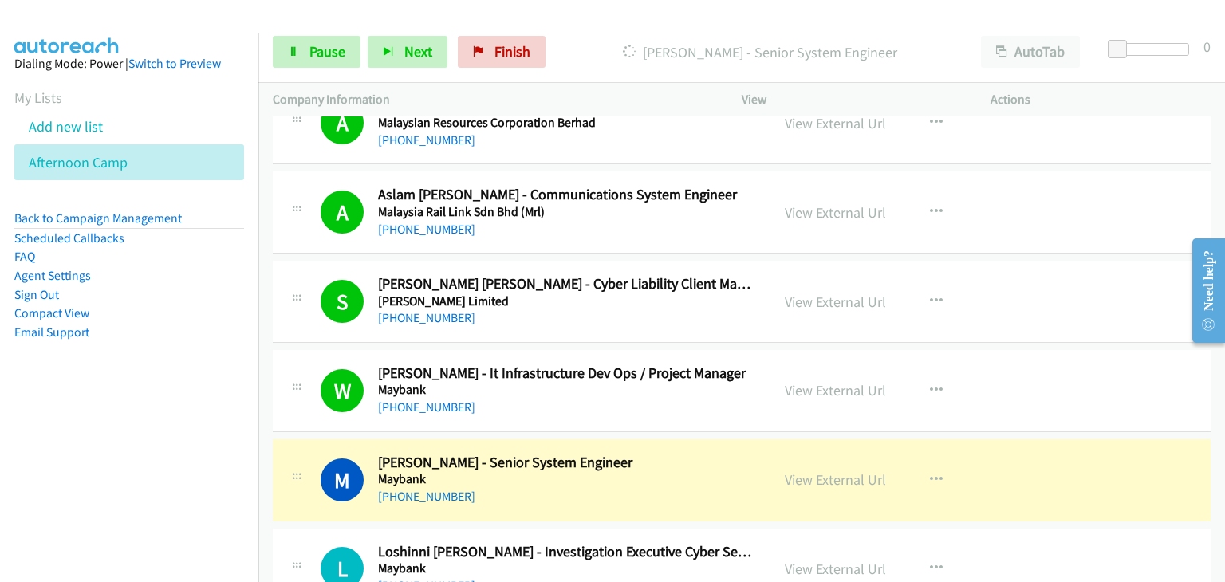
scroll to position [1675, 0]
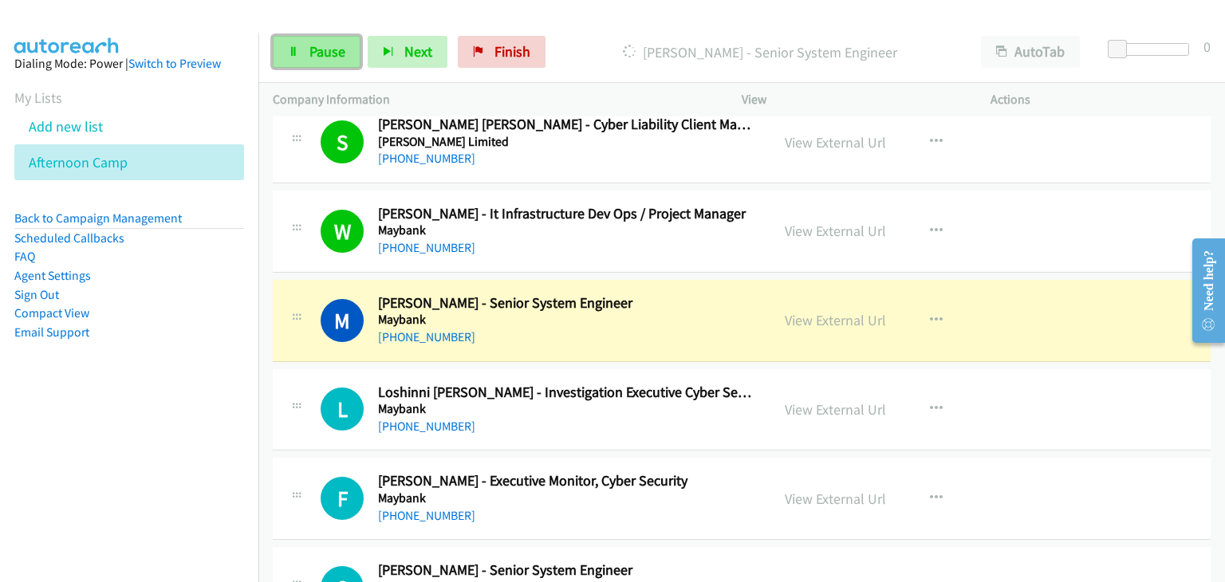
click at [304, 56] on link "Pause" at bounding box center [317, 52] width 88 height 32
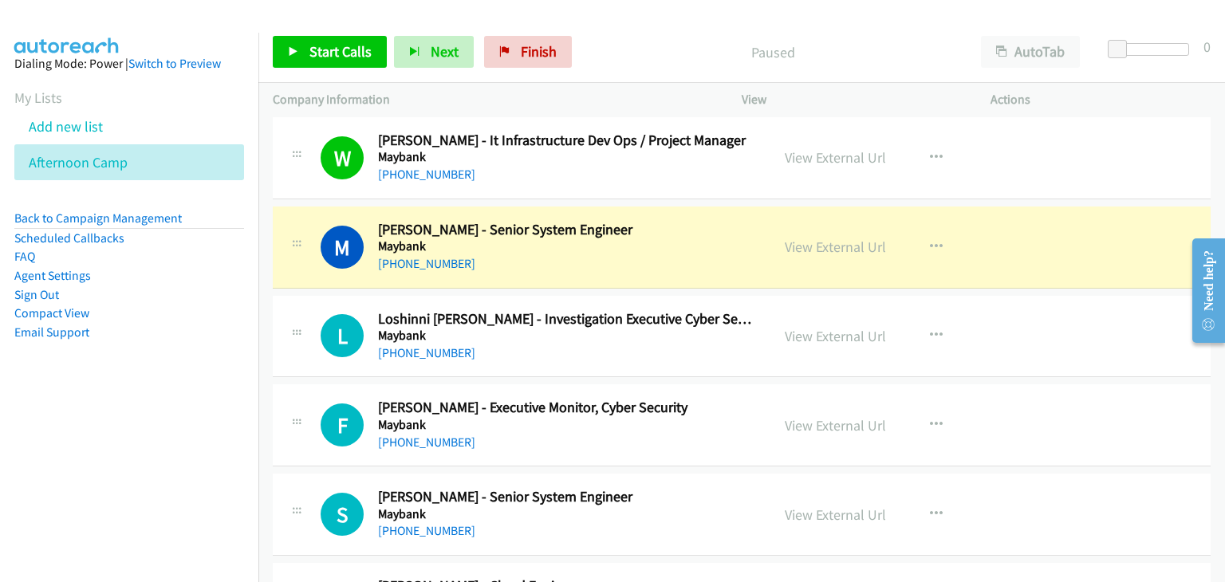
scroll to position [1754, 0]
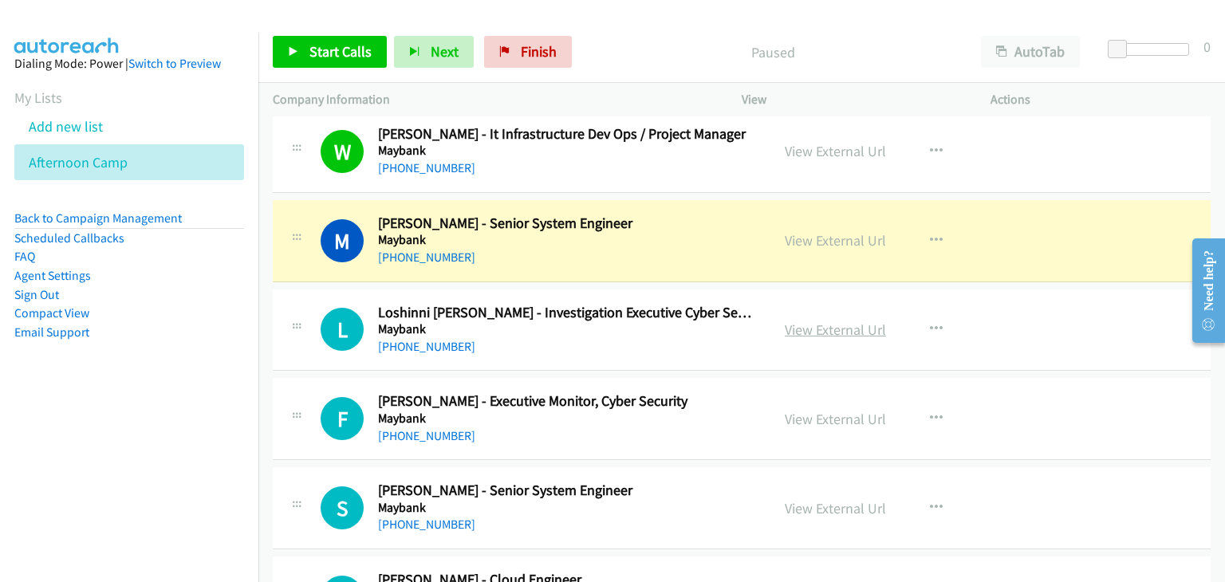
drag, startPoint x: 794, startPoint y: 320, endPoint x: 852, endPoint y: 333, distance: 59.8
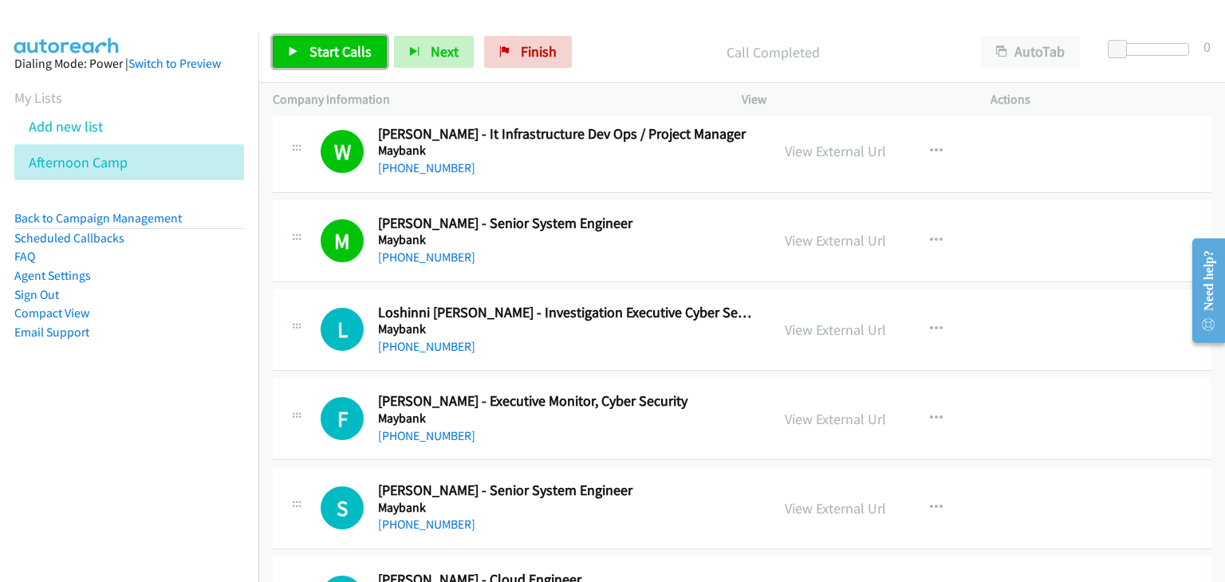
click at [336, 54] on span "Start Calls" at bounding box center [340, 51] width 62 height 18
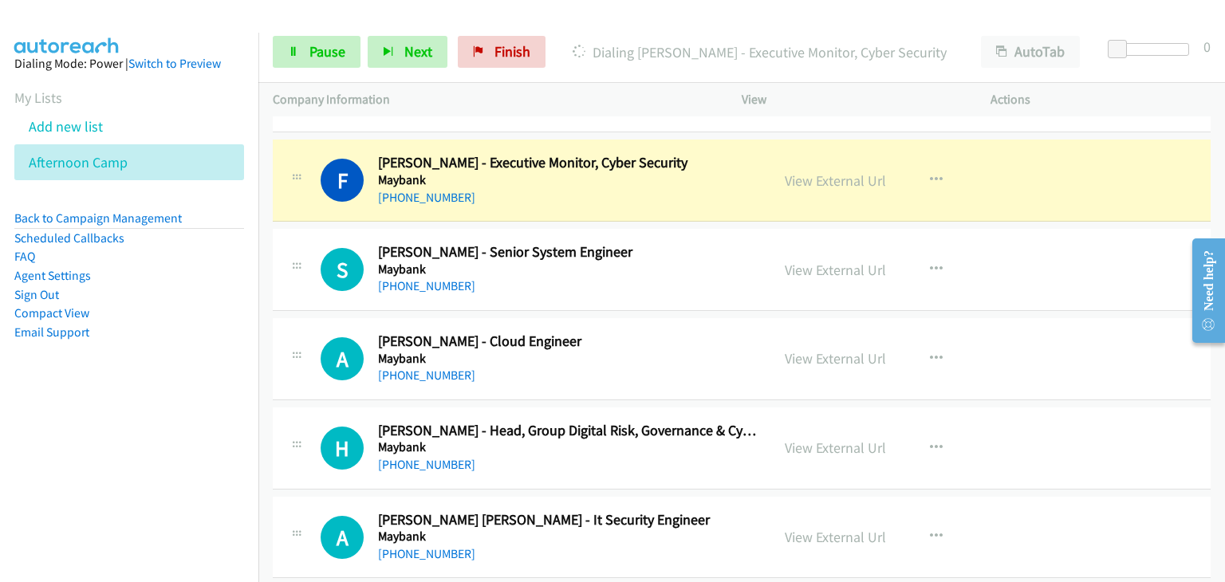
scroll to position [1993, 0]
drag, startPoint x: 822, startPoint y: 171, endPoint x: 878, endPoint y: 194, distance: 60.4
drag, startPoint x: 302, startPoint y: 48, endPoint x: 600, endPoint y: 380, distance: 446.1
click at [302, 48] on link "Pause" at bounding box center [317, 52] width 88 height 32
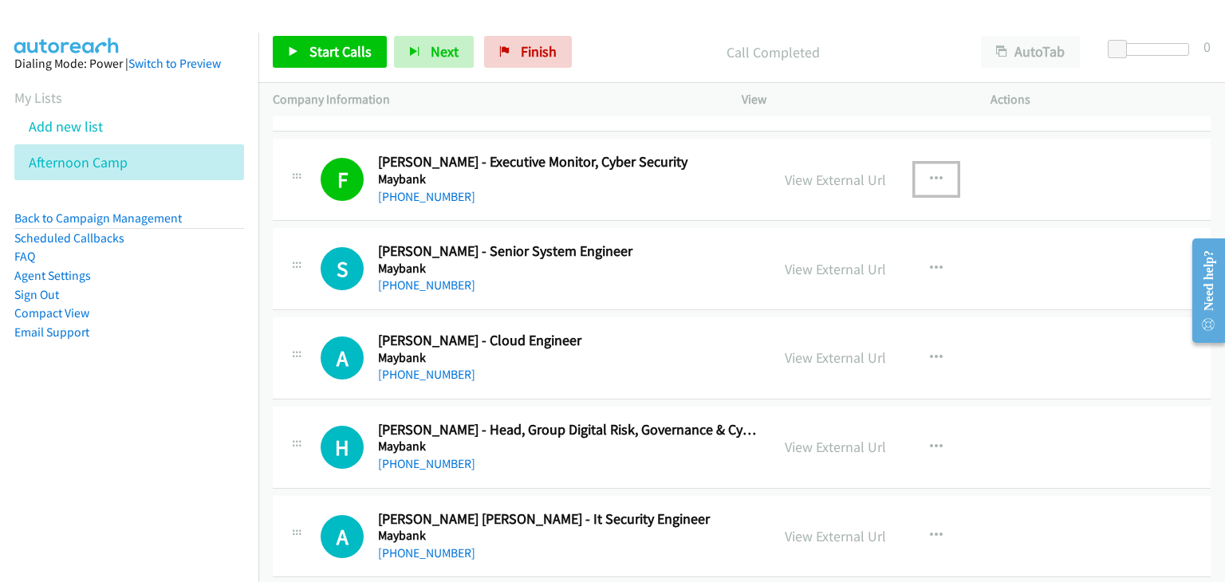
click at [939, 176] on button "button" at bounding box center [936, 179] width 43 height 32
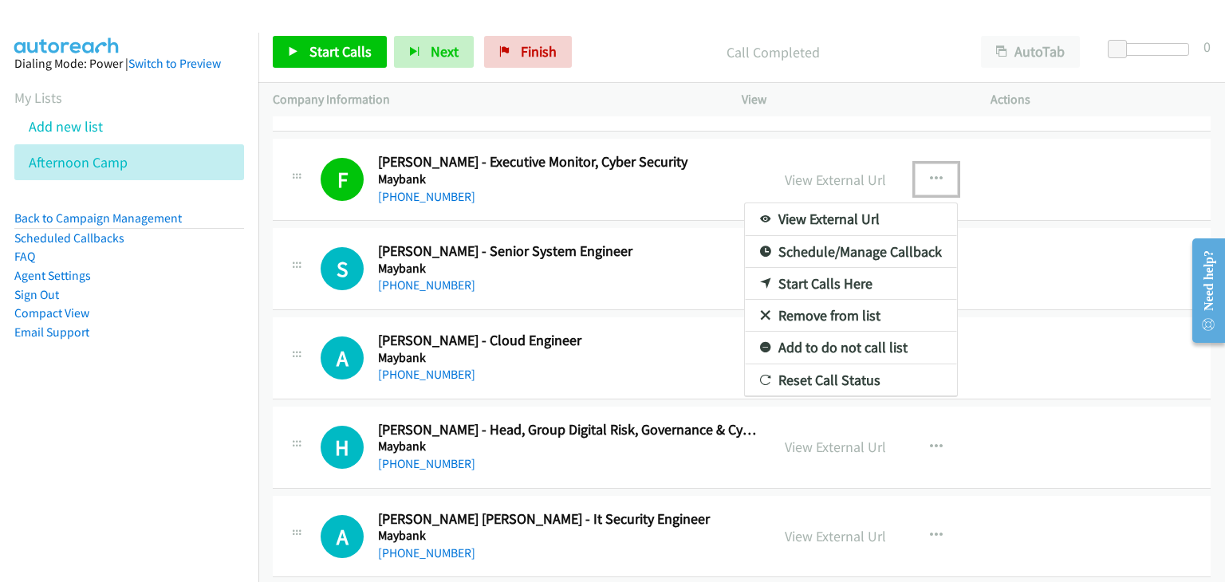
drag, startPoint x: 832, startPoint y: 305, endPoint x: 849, endPoint y: 294, distance: 20.1
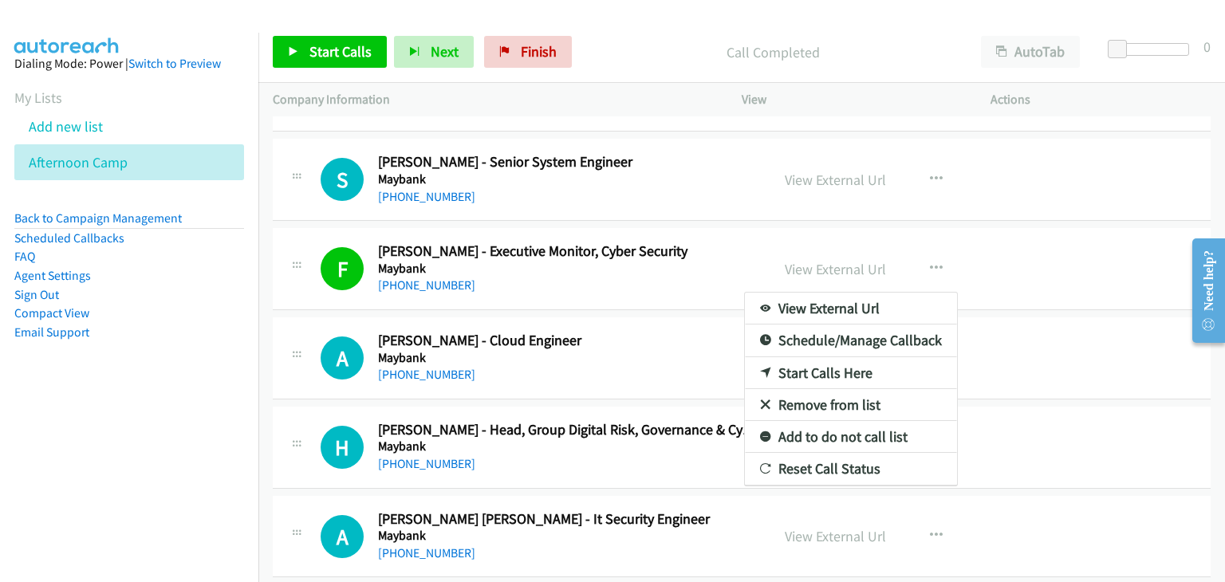
click at [828, 392] on link "Remove from list" at bounding box center [851, 405] width 212 height 32
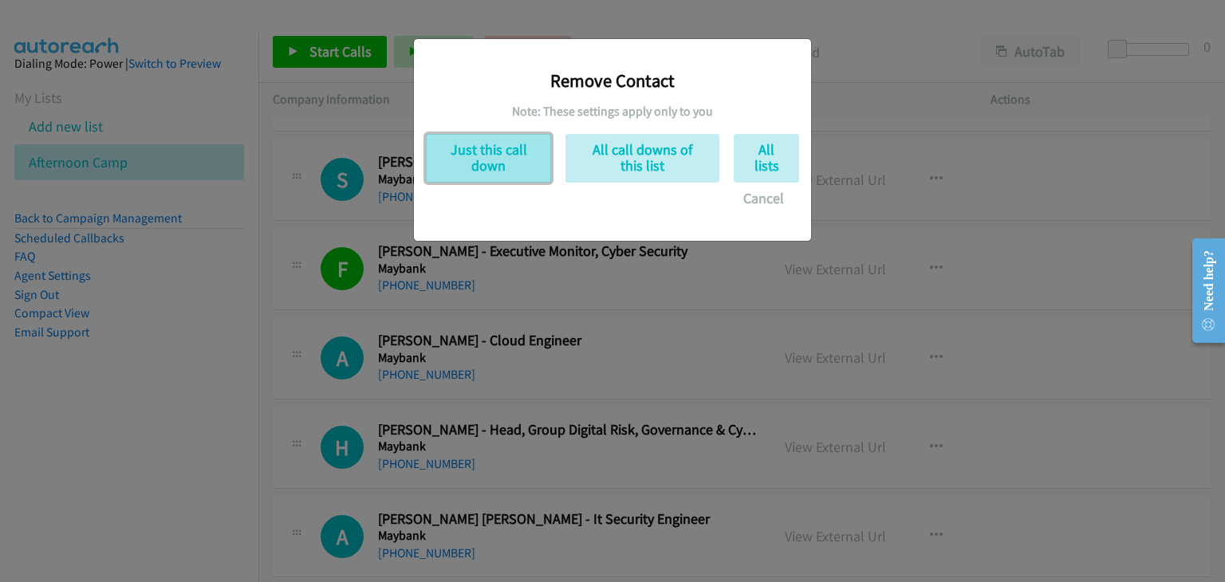
click at [502, 173] on button "Just this call down" at bounding box center [488, 158] width 125 height 49
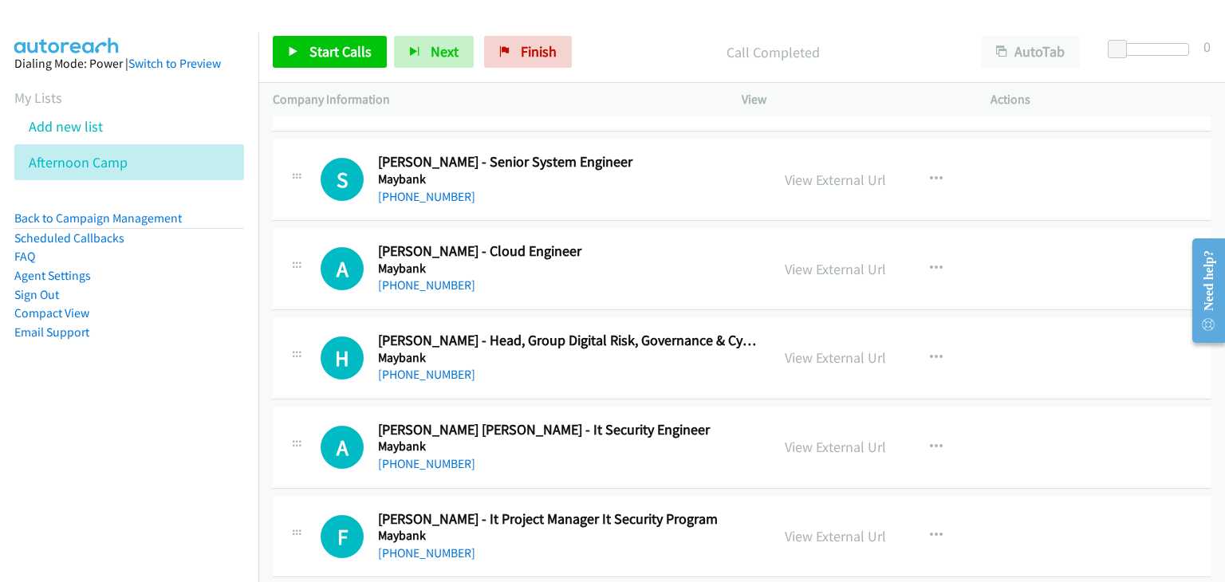
scroll to position [1834, 0]
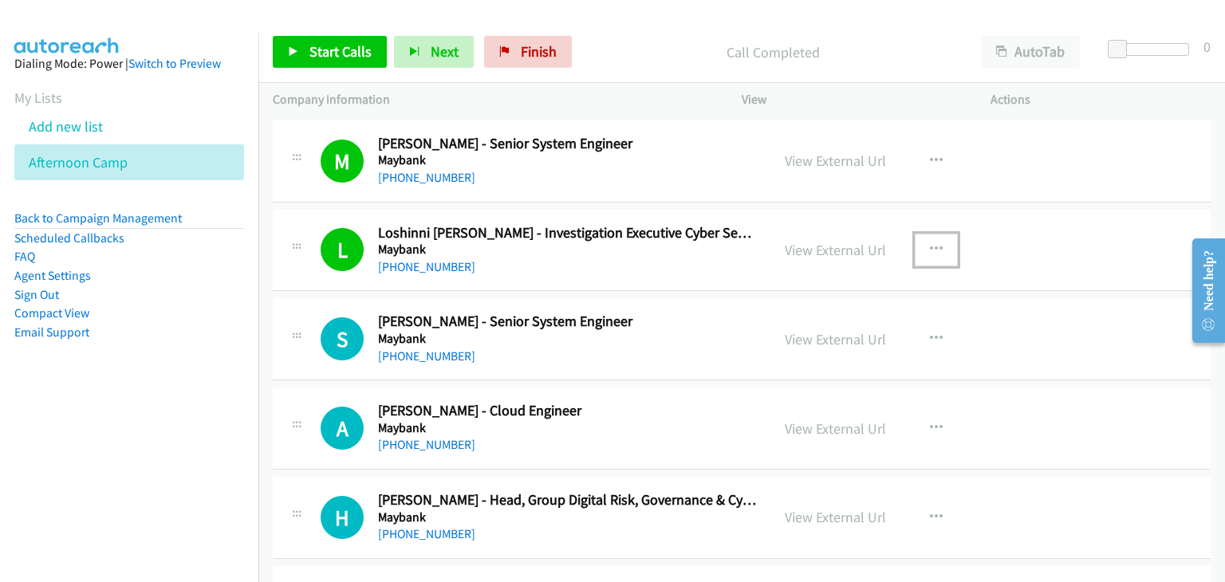
click at [935, 243] on icon "button" at bounding box center [936, 249] width 13 height 13
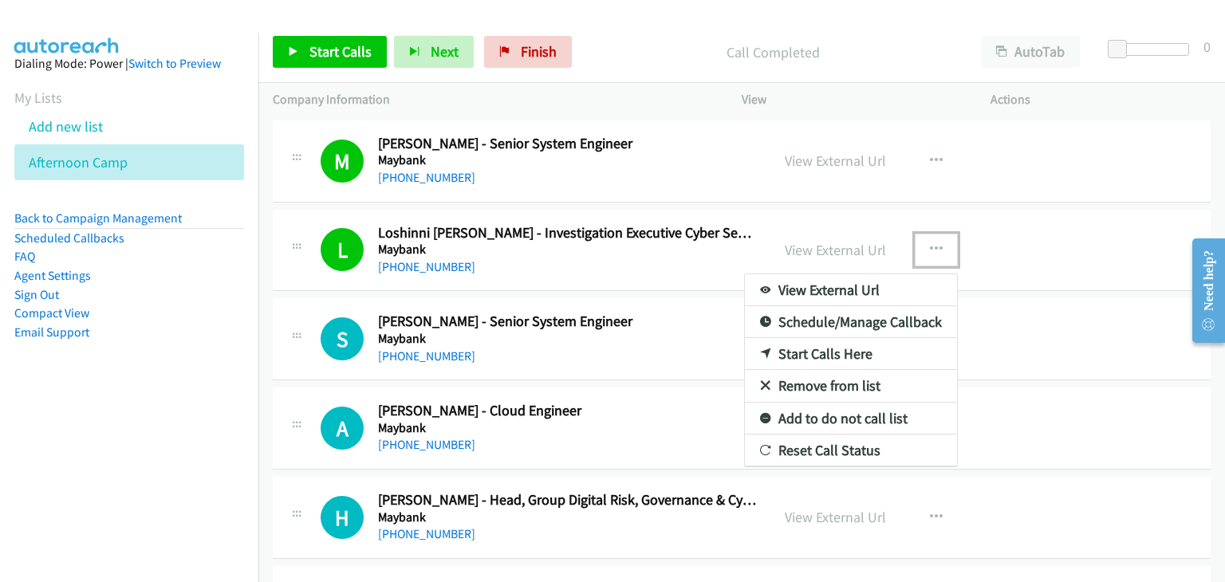
click at [806, 374] on link "Remove from list" at bounding box center [851, 386] width 212 height 32
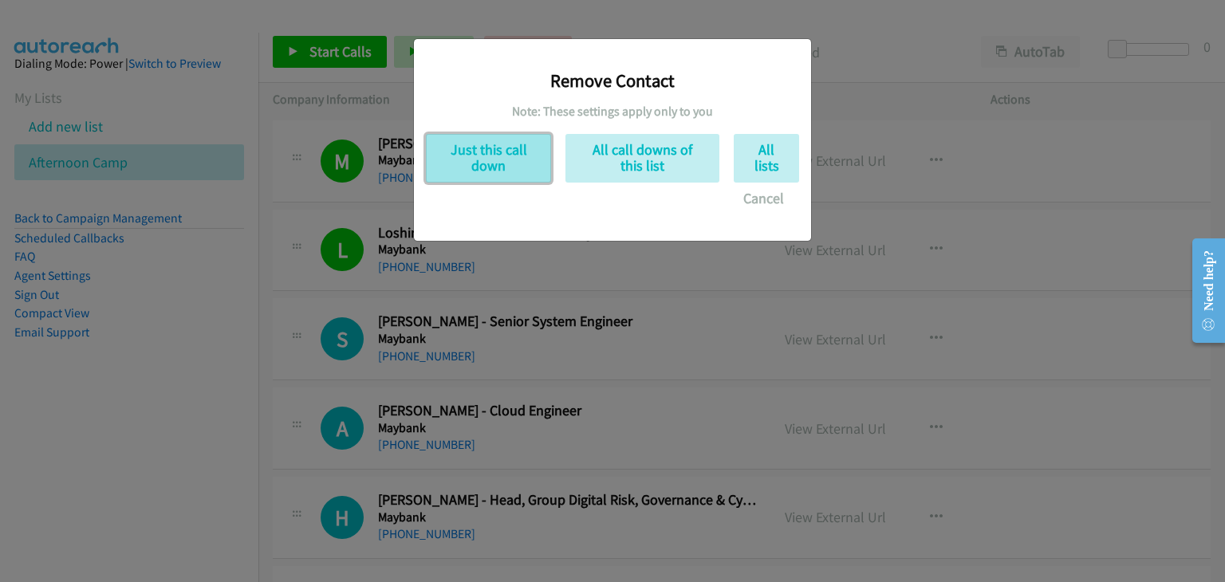
click at [459, 147] on button "Just this call down" at bounding box center [488, 158] width 125 height 49
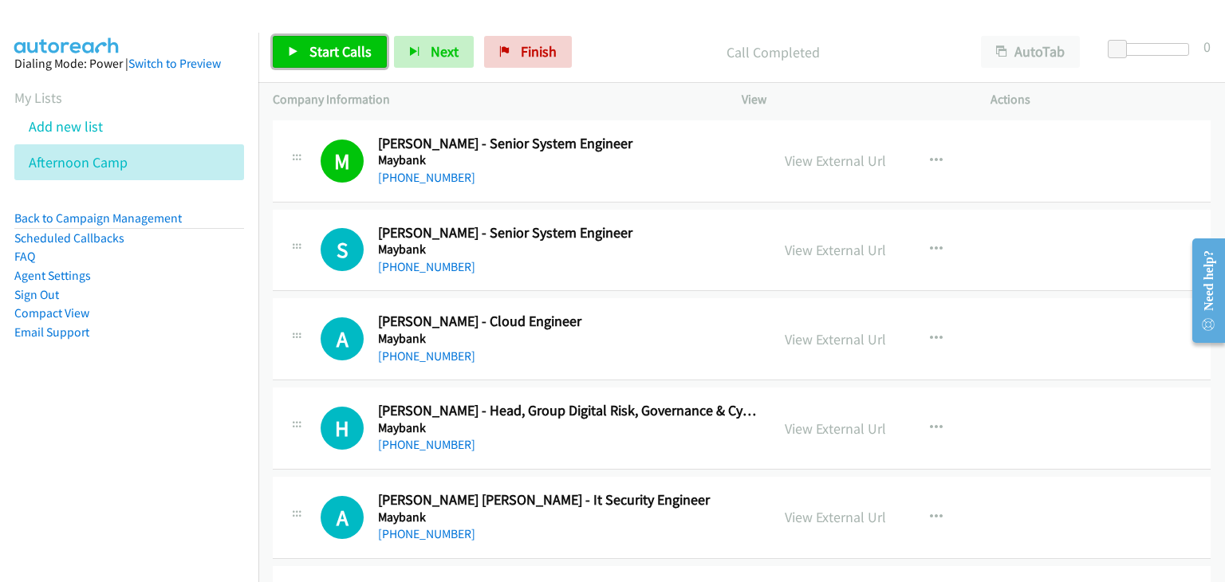
click at [317, 61] on link "Start Calls" at bounding box center [330, 52] width 114 height 32
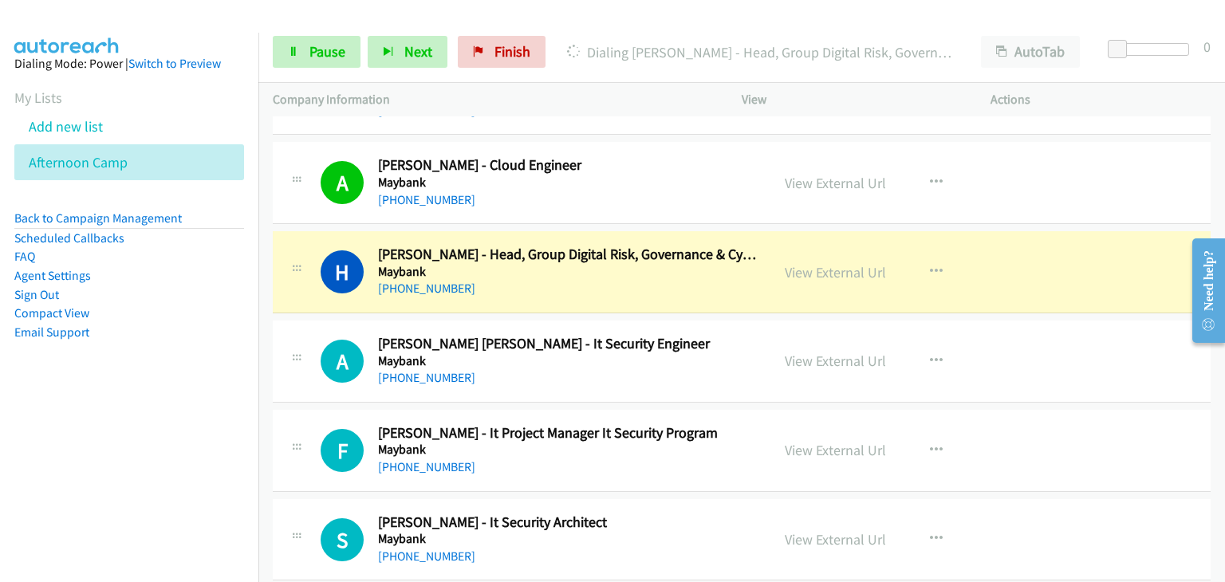
scroll to position [2073, 0]
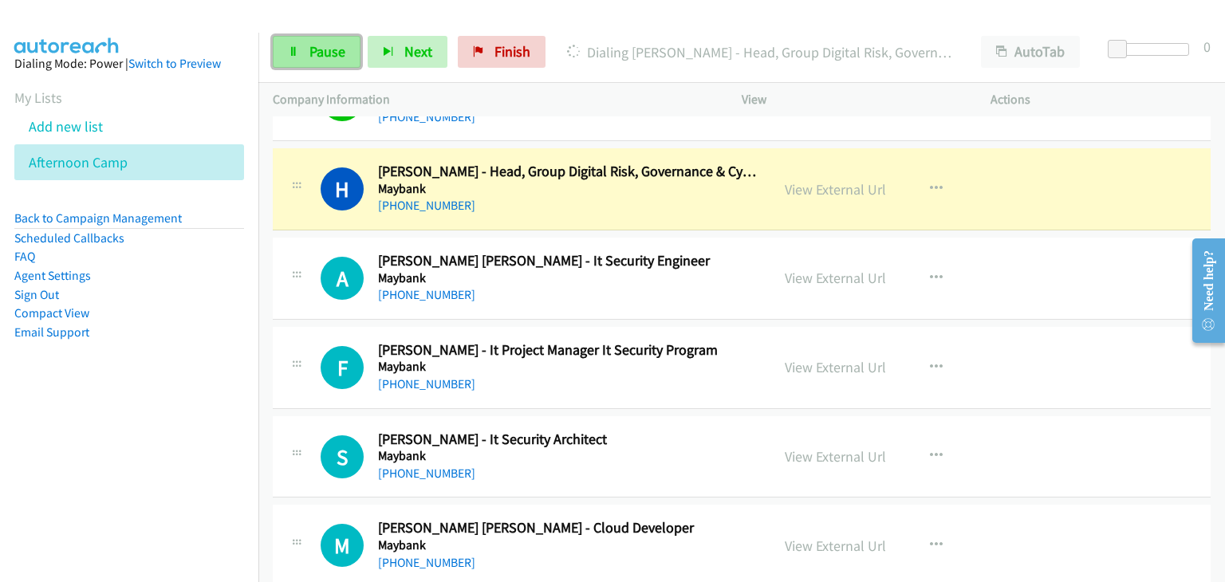
click at [309, 53] on span "Pause" at bounding box center [327, 51] width 36 height 18
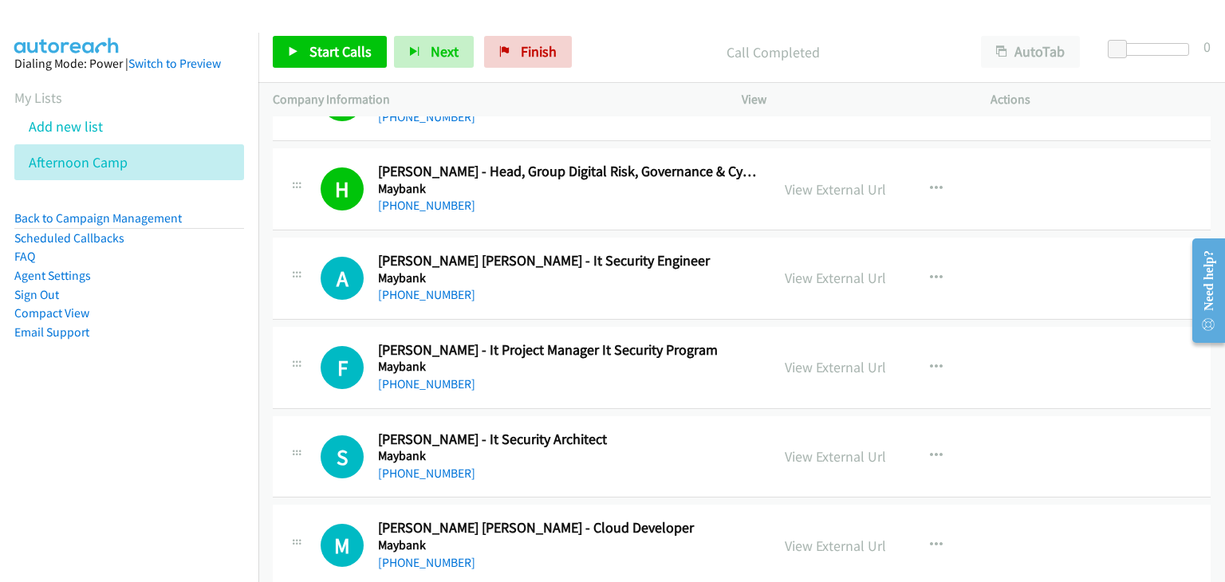
click at [270, 49] on div "Start Calls Pause Next Finish Call Completed AutoTab AutoTab 0" at bounding box center [741, 52] width 966 height 61
click at [331, 50] on span "Start Calls" at bounding box center [340, 51] width 62 height 18
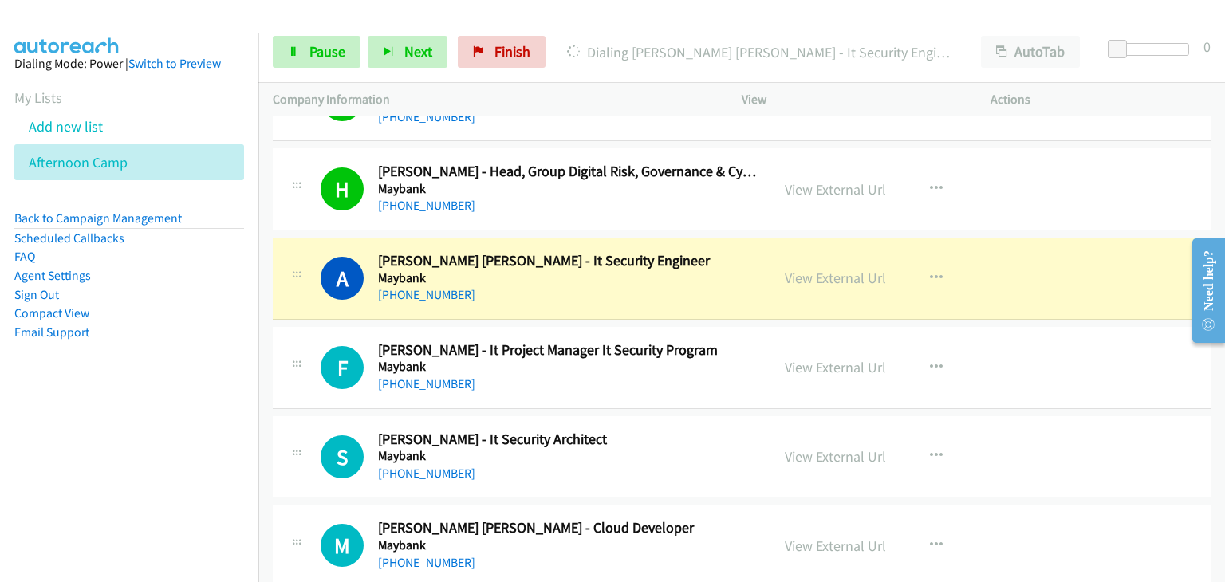
scroll to position [2153, 0]
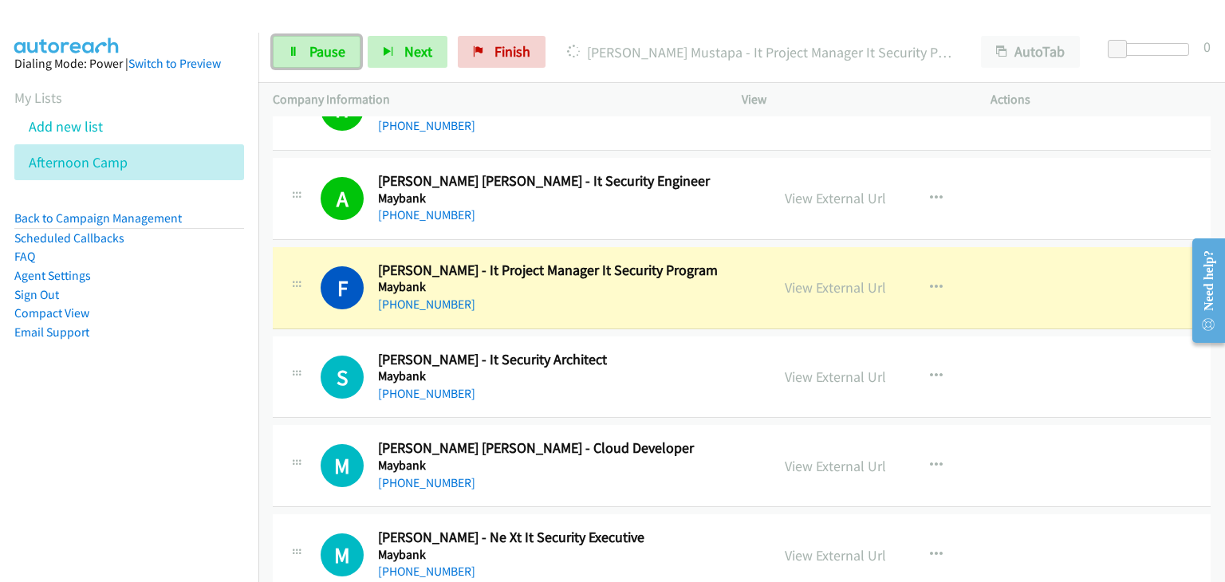
click at [292, 57] on link "Pause" at bounding box center [317, 52] width 88 height 32
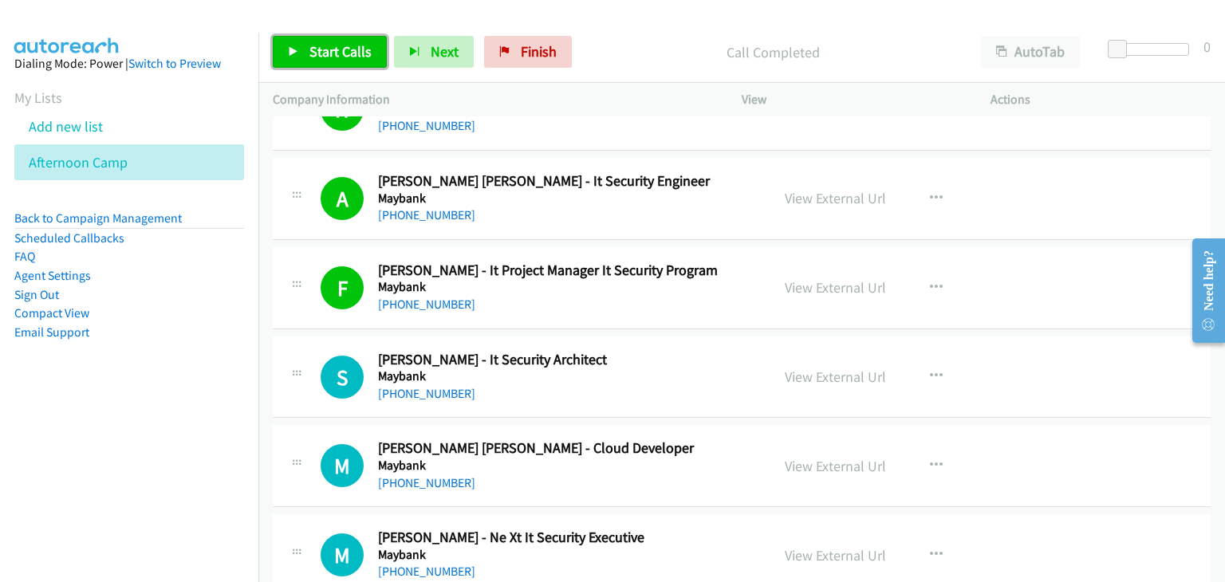
click at [322, 45] on span "Start Calls" at bounding box center [340, 51] width 62 height 18
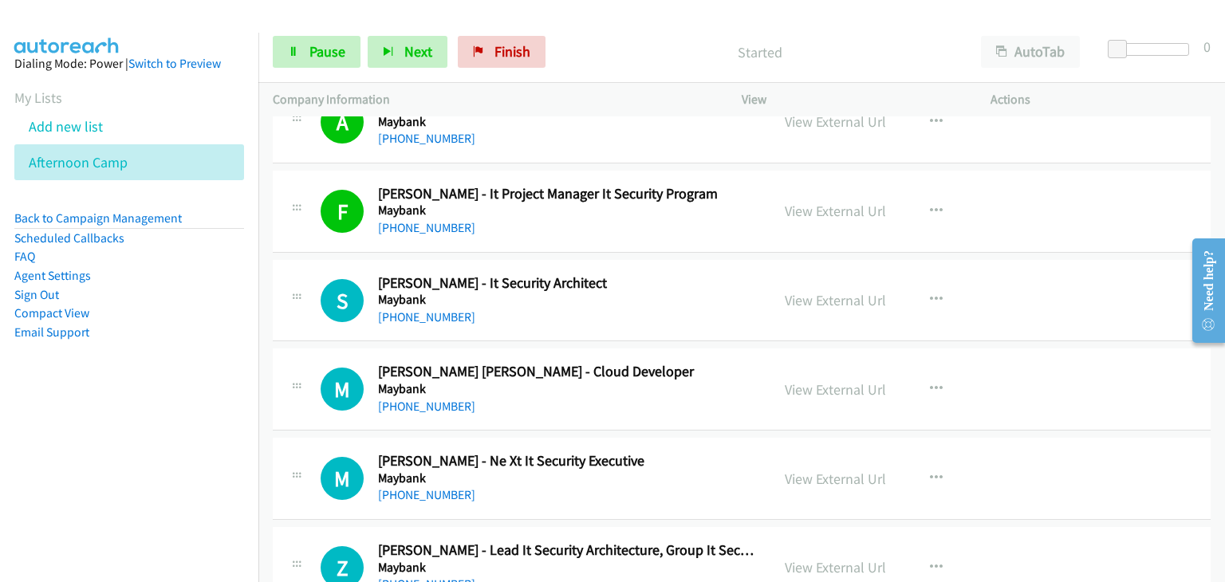
scroll to position [2233, 0]
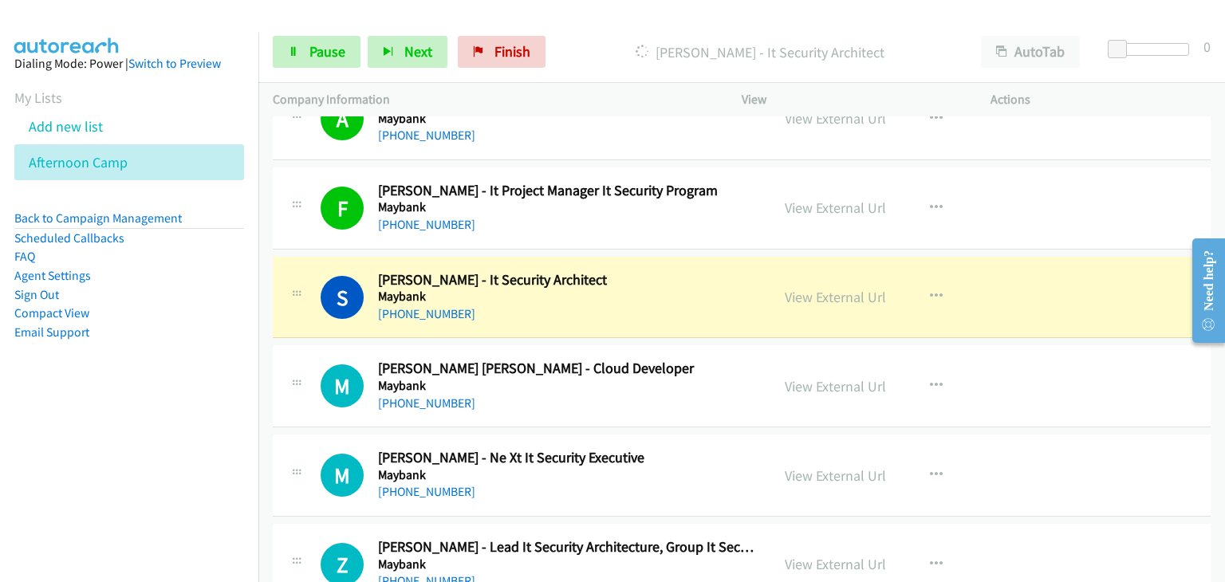
drag, startPoint x: 851, startPoint y: 288, endPoint x: 906, endPoint y: 309, distance: 59.1
click at [305, 53] on link "Pause" at bounding box center [317, 52] width 88 height 32
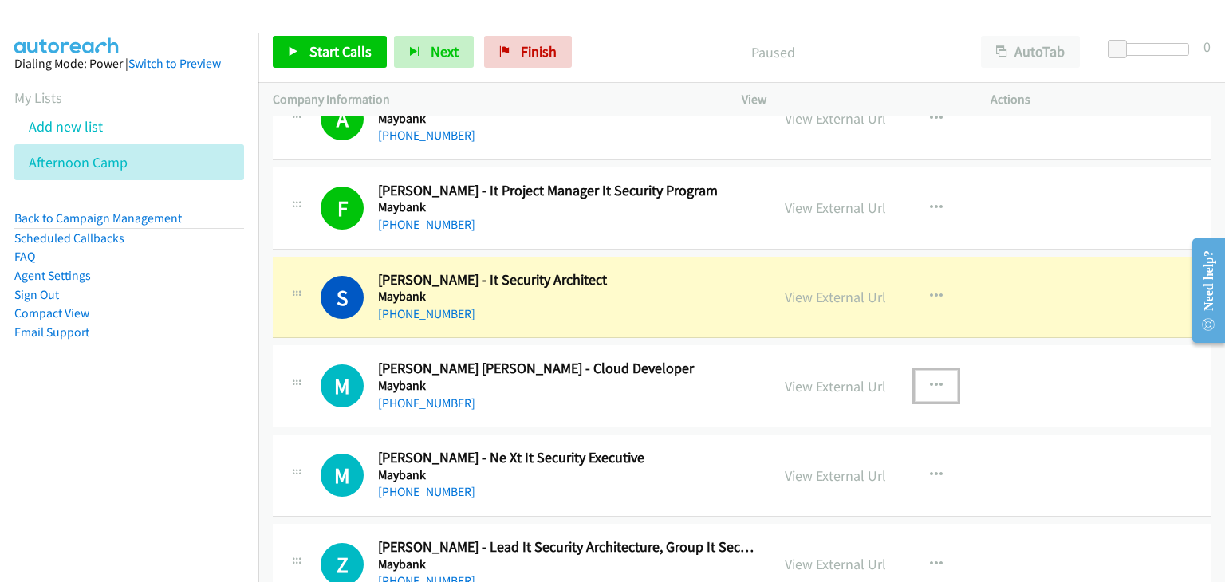
drag, startPoint x: 923, startPoint y: 380, endPoint x: 937, endPoint y: 428, distance: 49.9
click at [930, 380] on icon "button" at bounding box center [936, 386] width 13 height 13
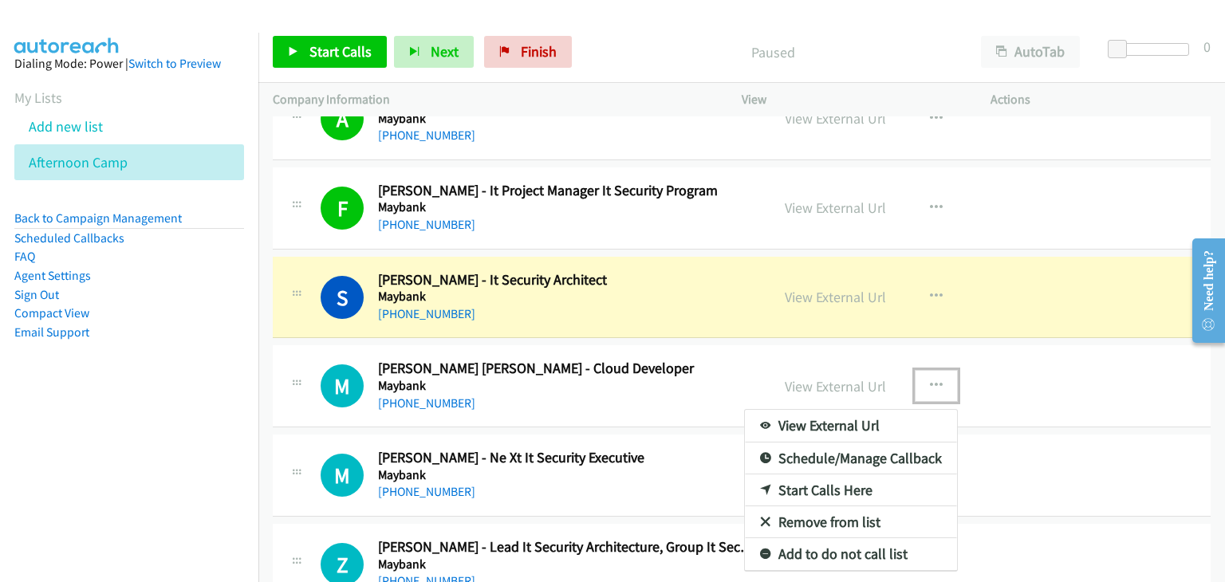
drag, startPoint x: 812, startPoint y: 518, endPoint x: 769, endPoint y: 413, distance: 113.0
drag, startPoint x: 797, startPoint y: 510, endPoint x: 606, endPoint y: 334, distance: 260.2
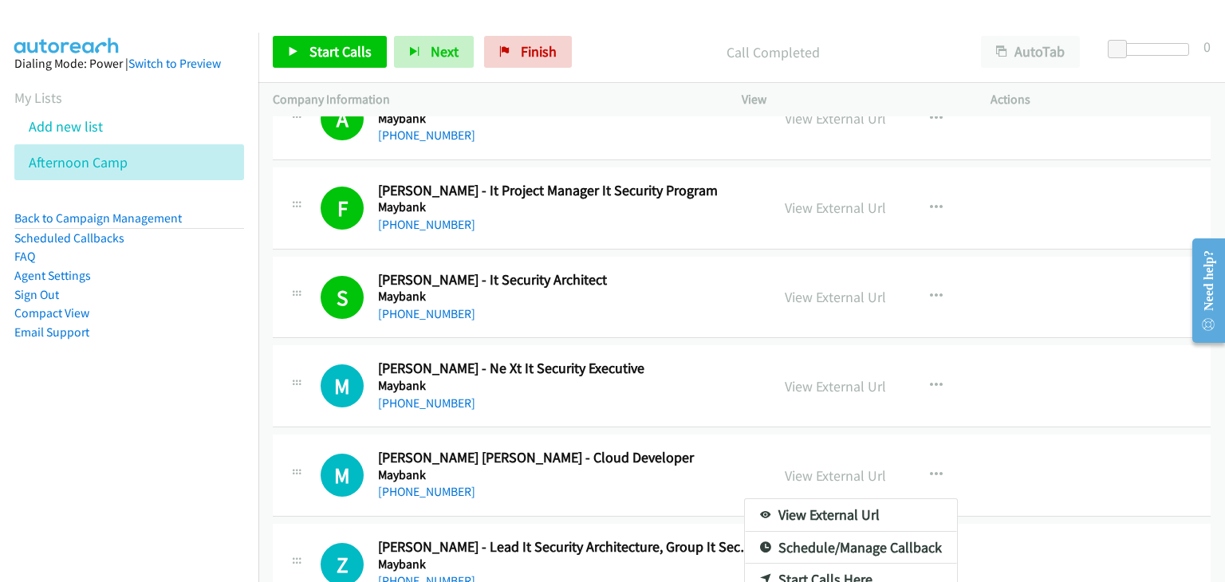
click at [923, 473] on div at bounding box center [612, 291] width 1225 height 582
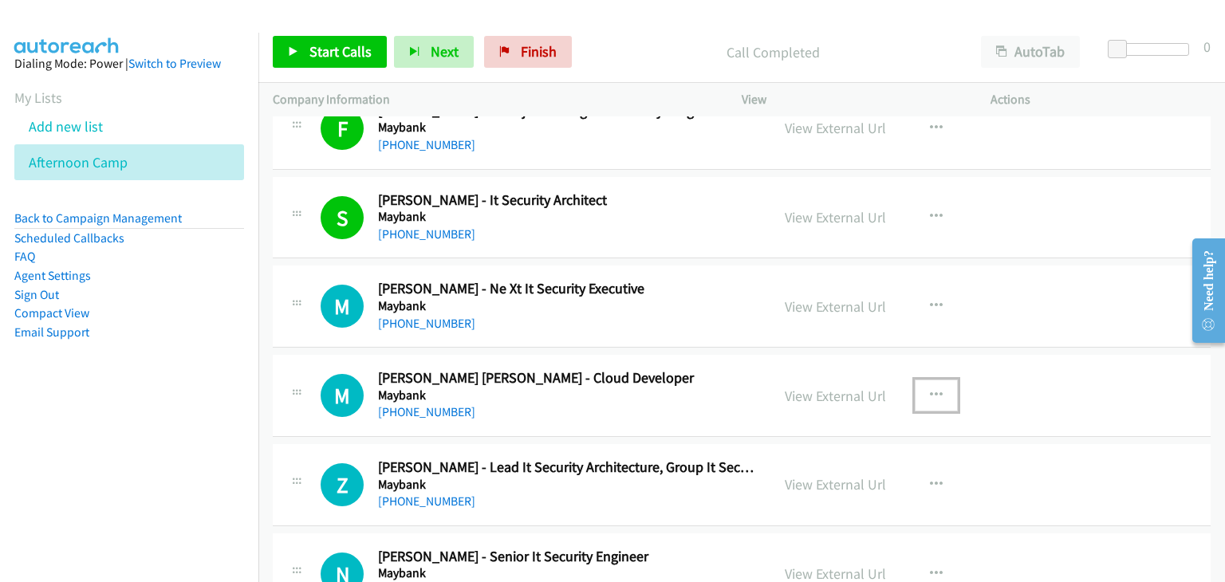
click at [918, 382] on button "button" at bounding box center [936, 396] width 43 height 32
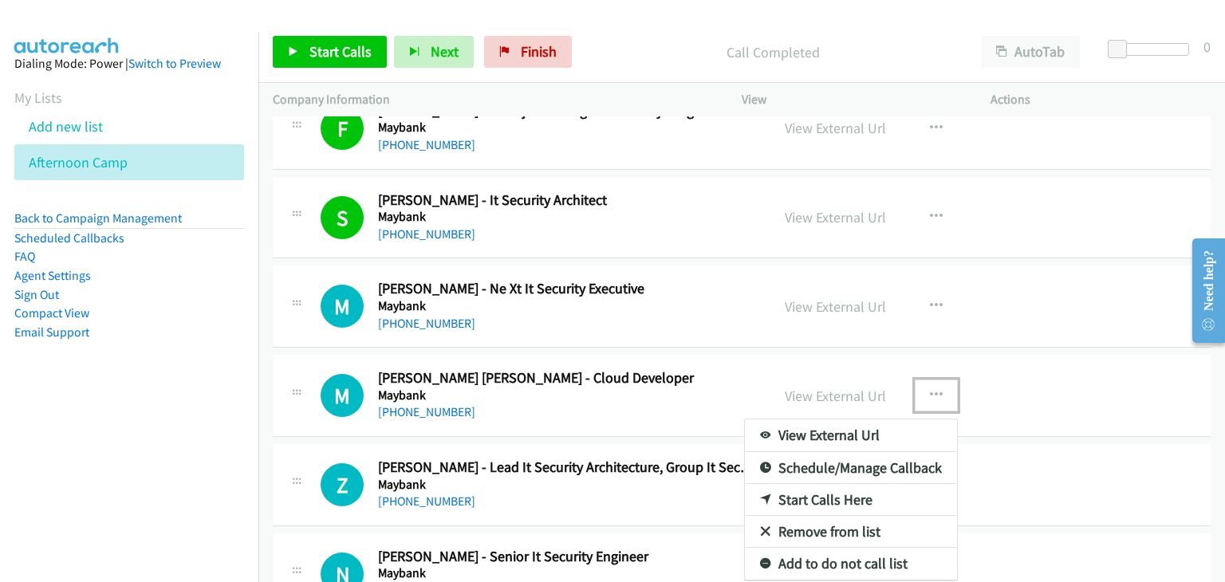
click at [801, 523] on link "Remove from list" at bounding box center [851, 532] width 212 height 32
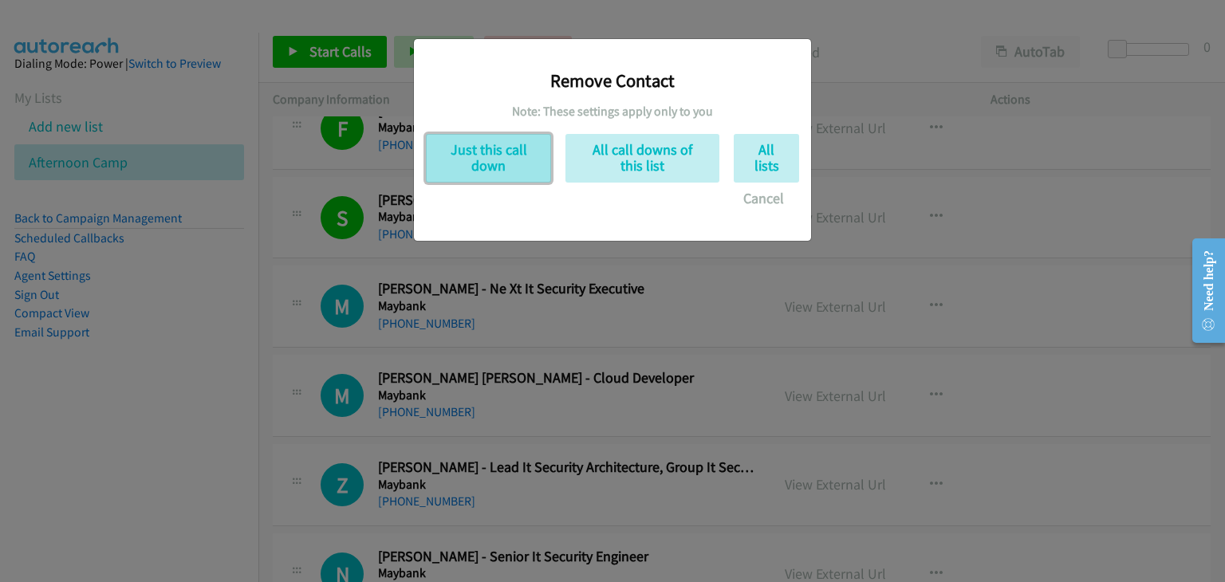
click at [486, 176] on button "Just this call down" at bounding box center [488, 158] width 125 height 49
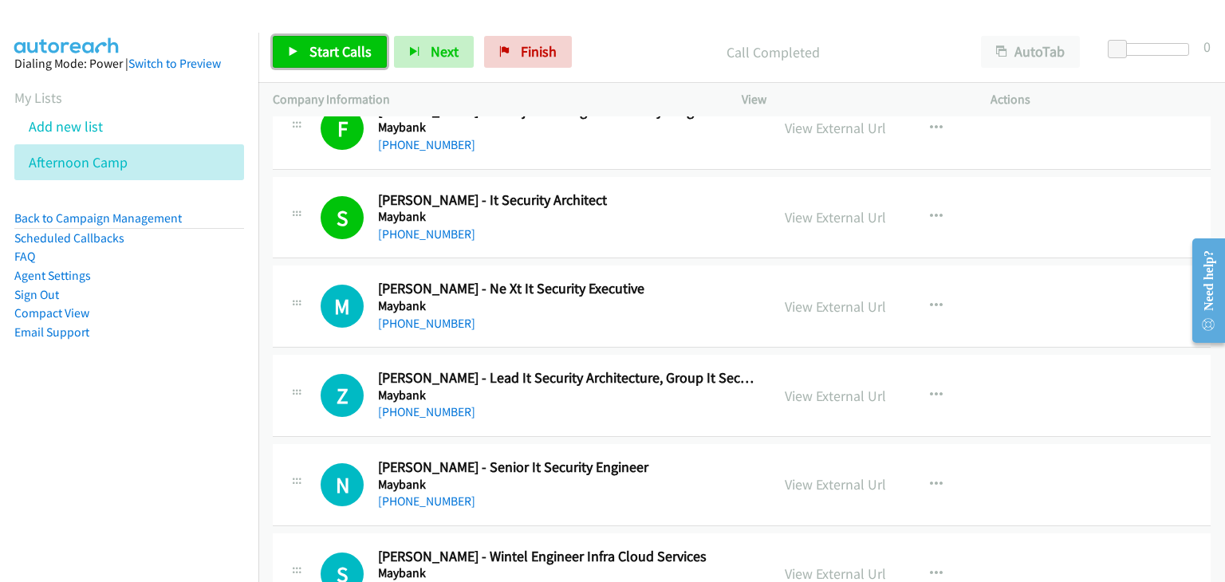
click at [317, 40] on link "Start Calls" at bounding box center [330, 52] width 114 height 32
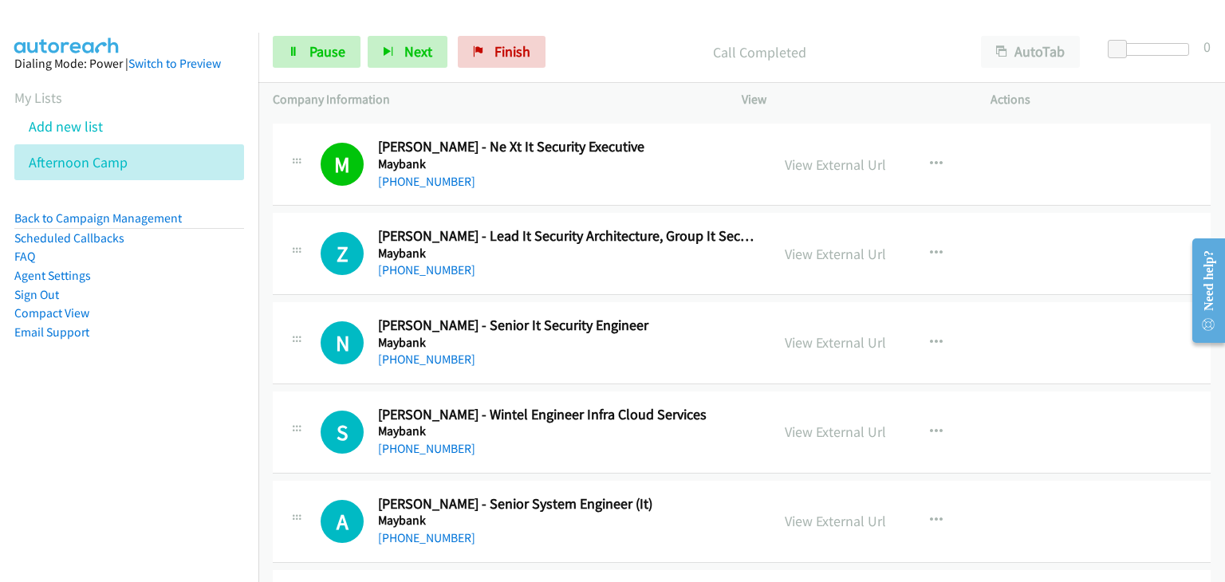
scroll to position [2472, 0]
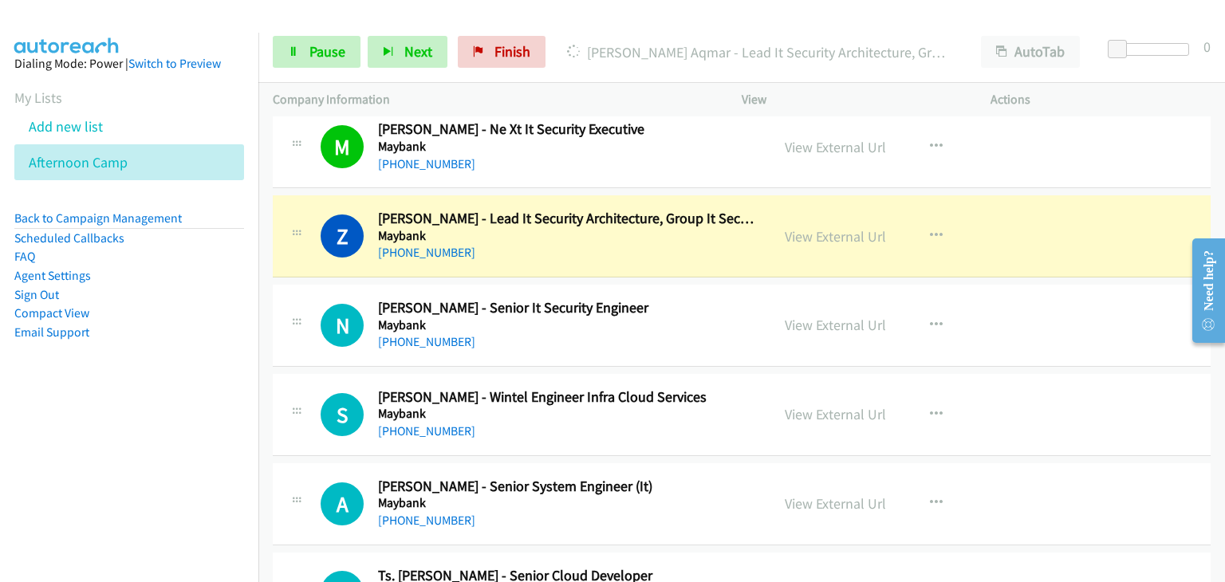
click at [278, 268] on div "Z Callback Scheduled Zareef Aqmar - Lead It Security Architecture, Group It Sec…" at bounding box center [742, 236] width 938 height 82
click at [319, 49] on span "Pause" at bounding box center [327, 51] width 36 height 18
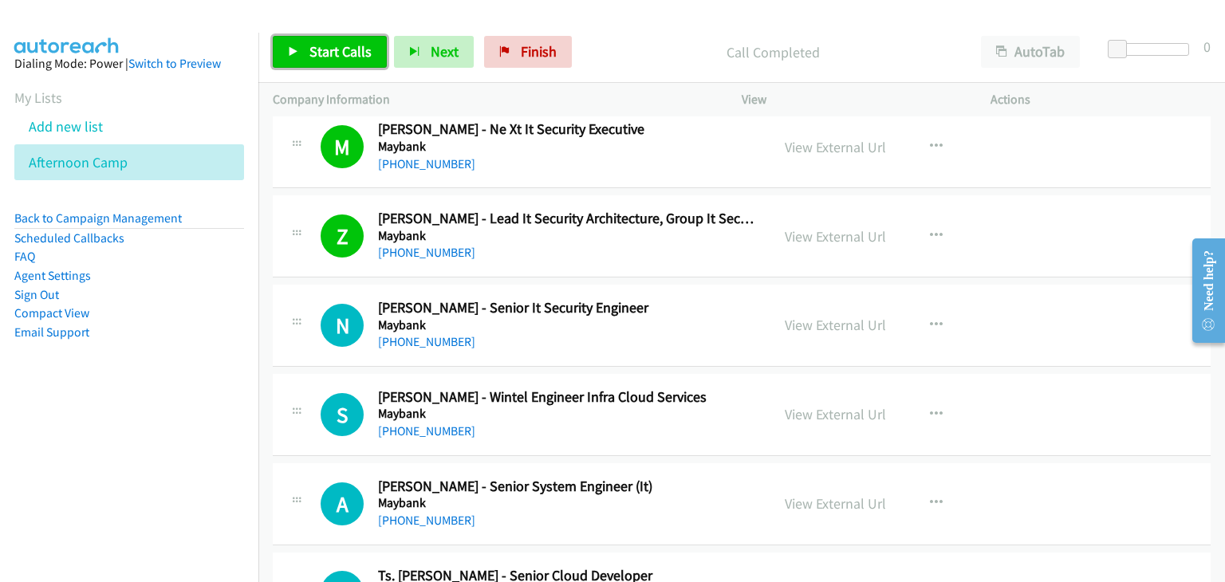
click at [326, 50] on span "Start Calls" at bounding box center [340, 51] width 62 height 18
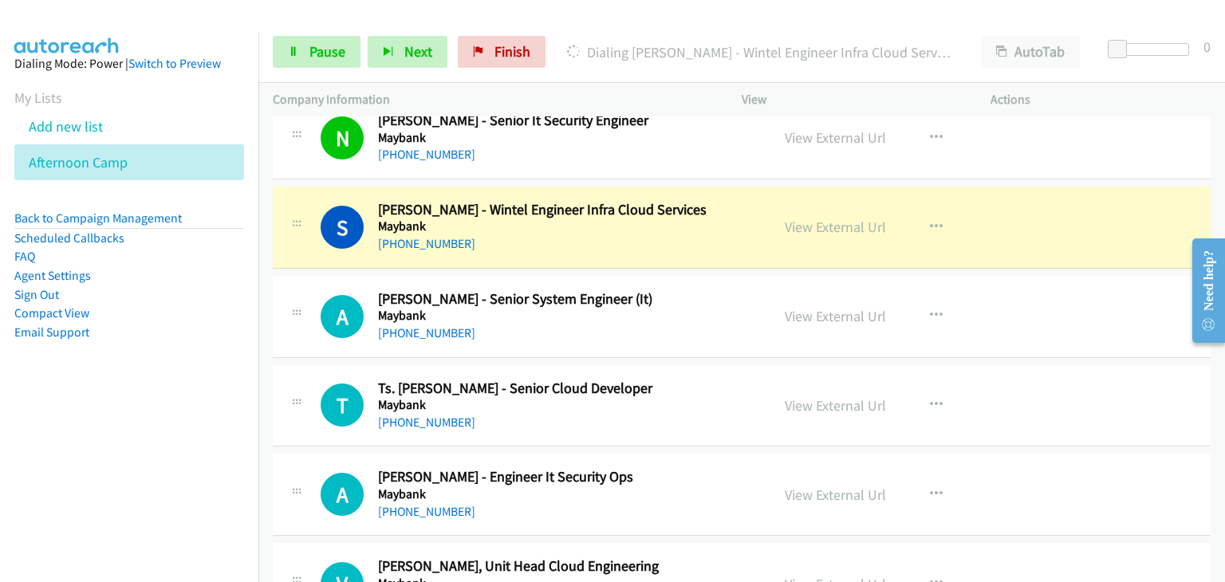
scroll to position [2711, 0]
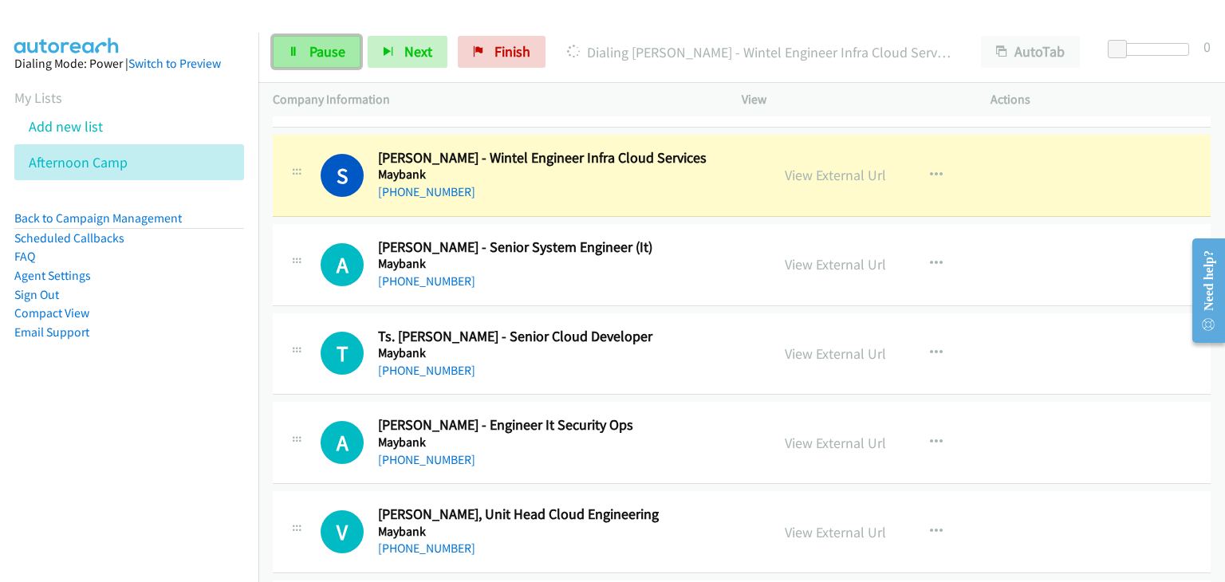
click at [297, 55] on icon at bounding box center [293, 52] width 11 height 11
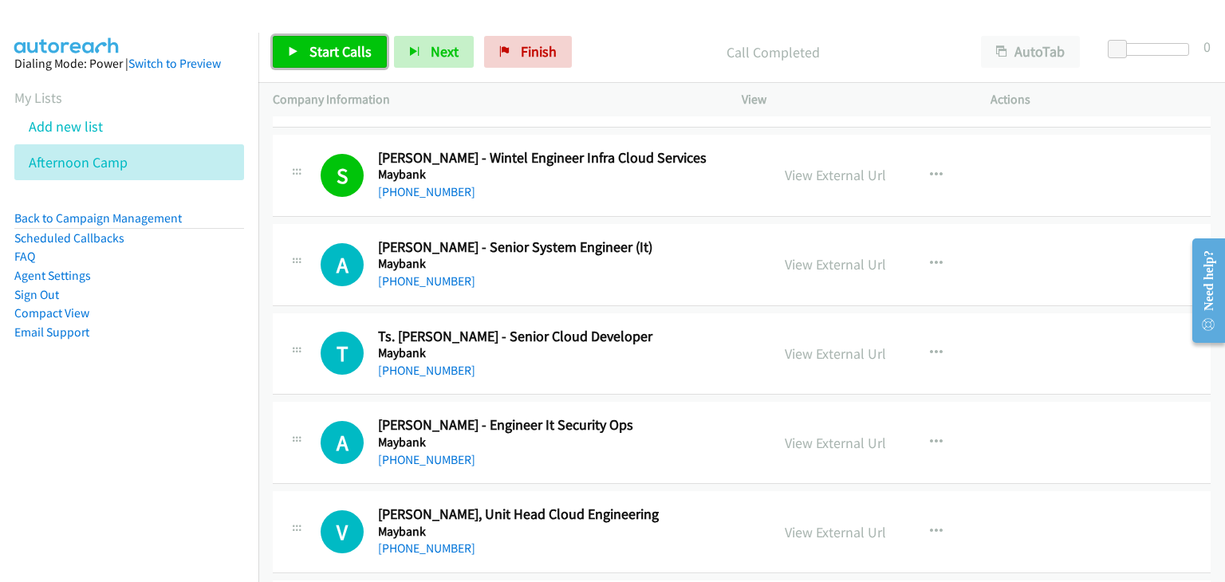
click at [301, 62] on link "Start Calls" at bounding box center [330, 52] width 114 height 32
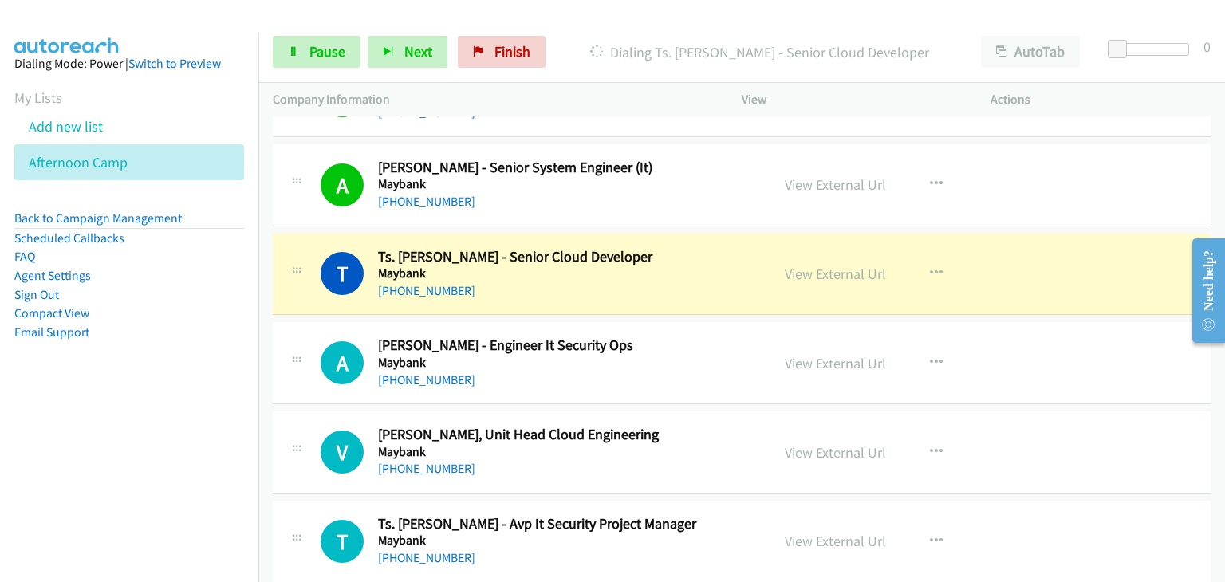
scroll to position [2871, 0]
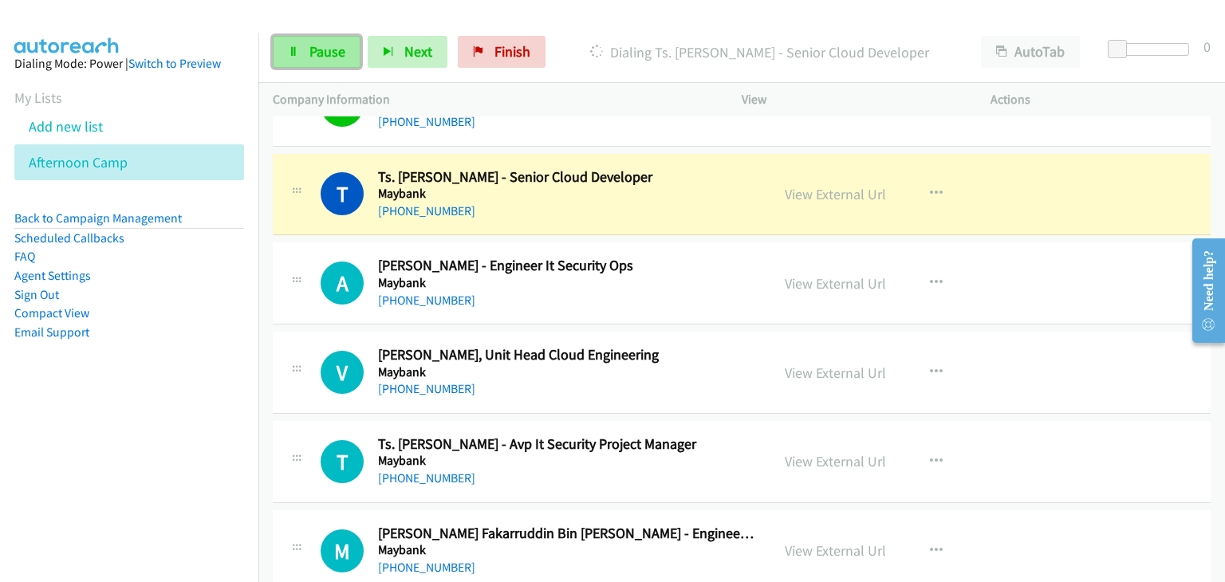
click at [313, 49] on span "Pause" at bounding box center [327, 51] width 36 height 18
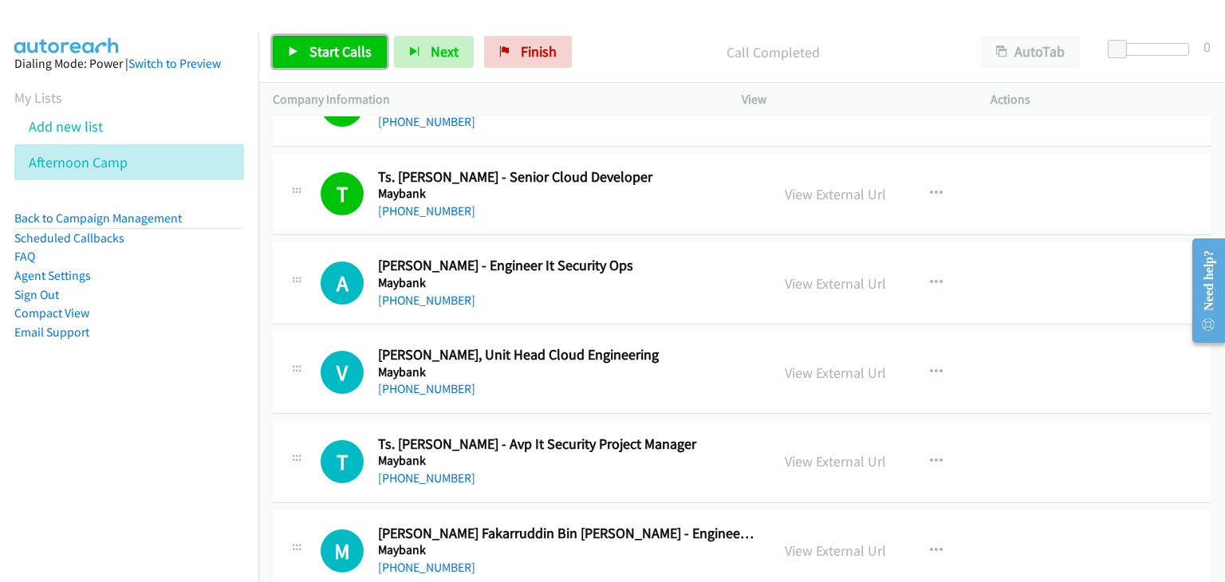
click at [325, 57] on span "Start Calls" at bounding box center [340, 51] width 62 height 18
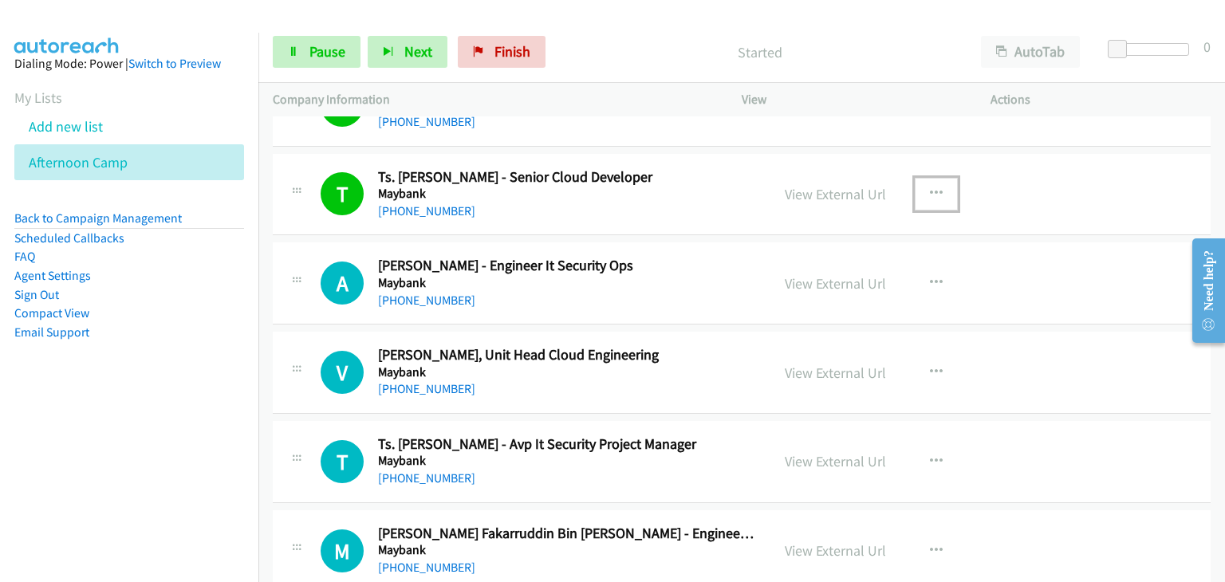
click at [930, 187] on icon "button" at bounding box center [936, 193] width 13 height 13
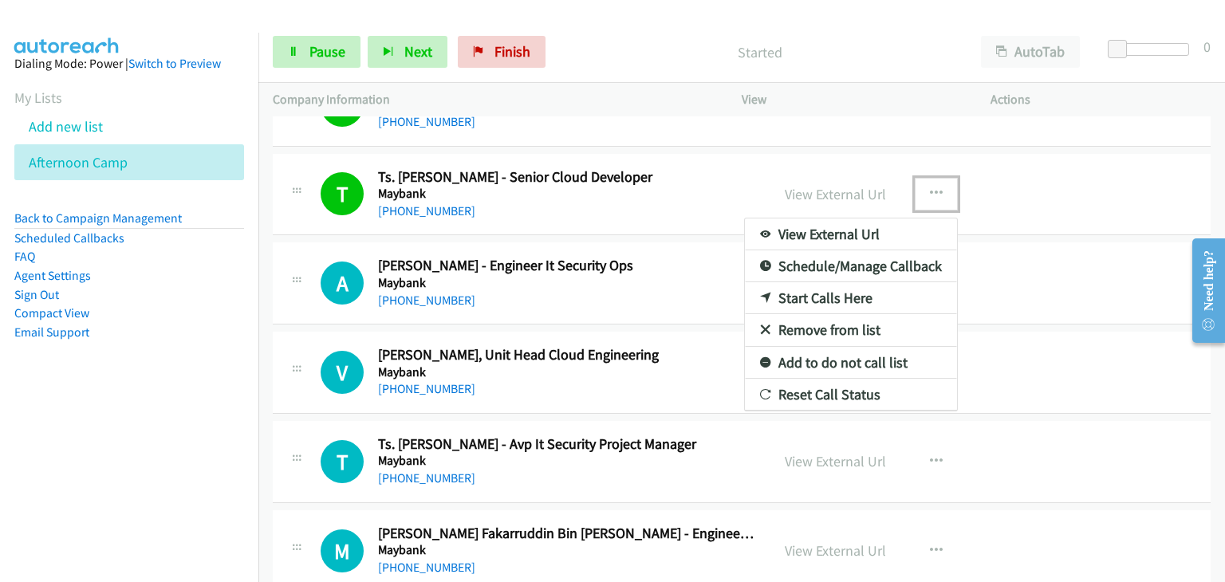
click at [816, 325] on link "Remove from list" at bounding box center [851, 330] width 212 height 32
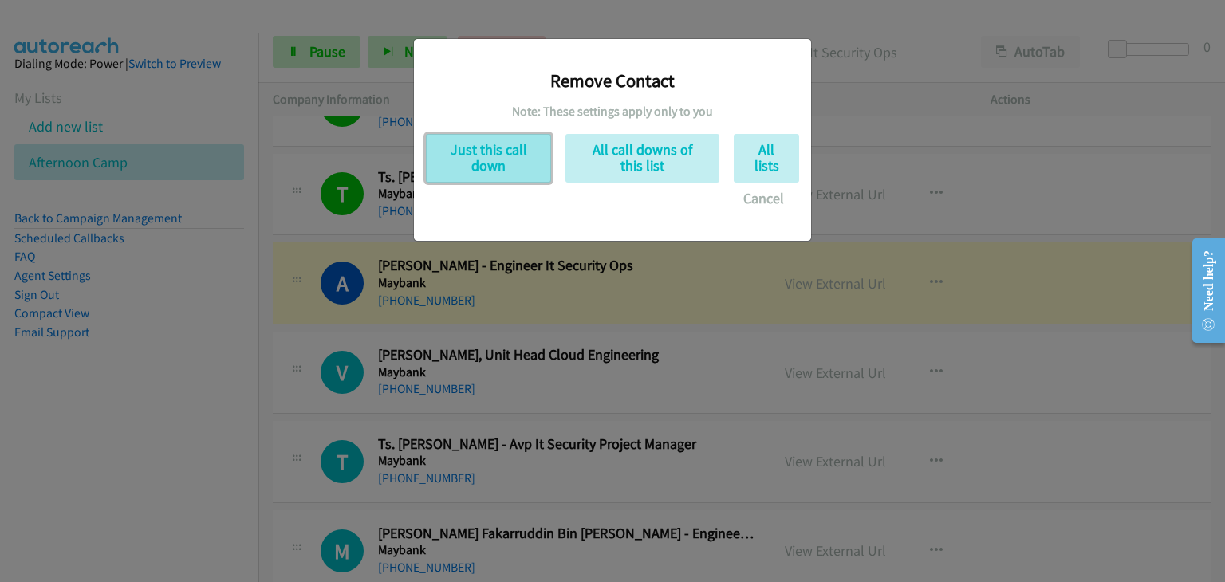
click at [501, 171] on button "Just this call down" at bounding box center [488, 158] width 125 height 49
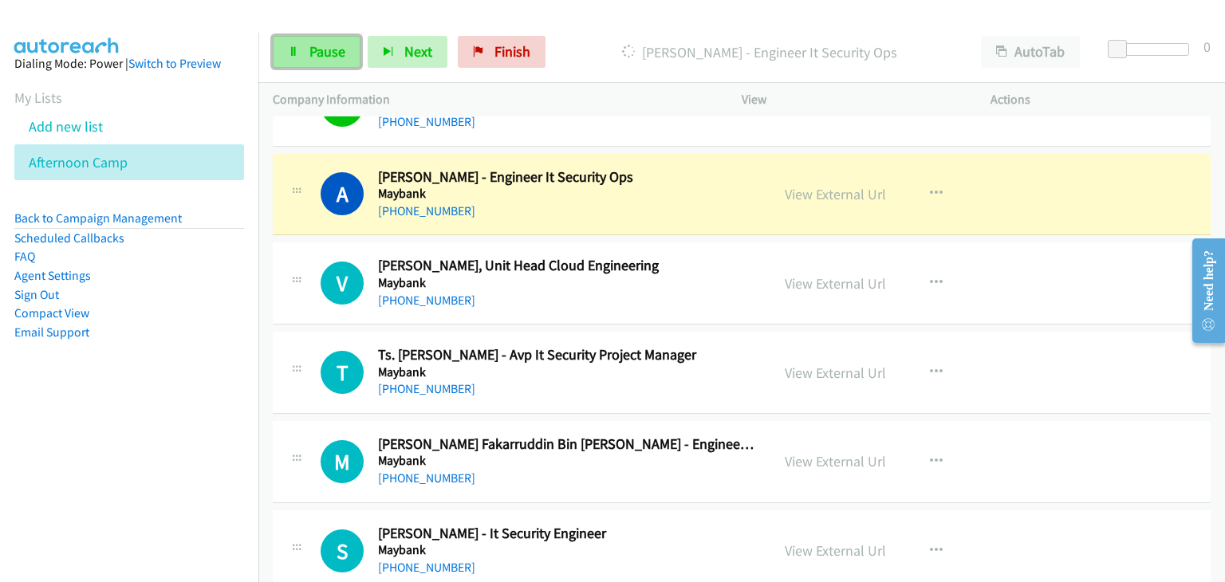
click at [290, 58] on link "Pause" at bounding box center [317, 52] width 88 height 32
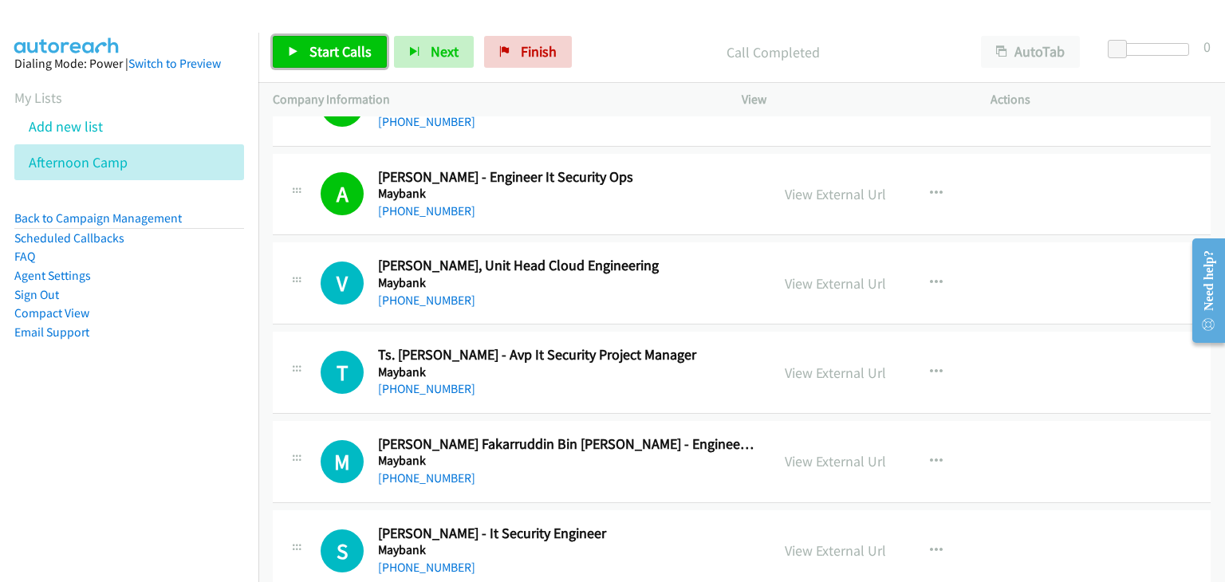
click at [327, 49] on span "Start Calls" at bounding box center [340, 51] width 62 height 18
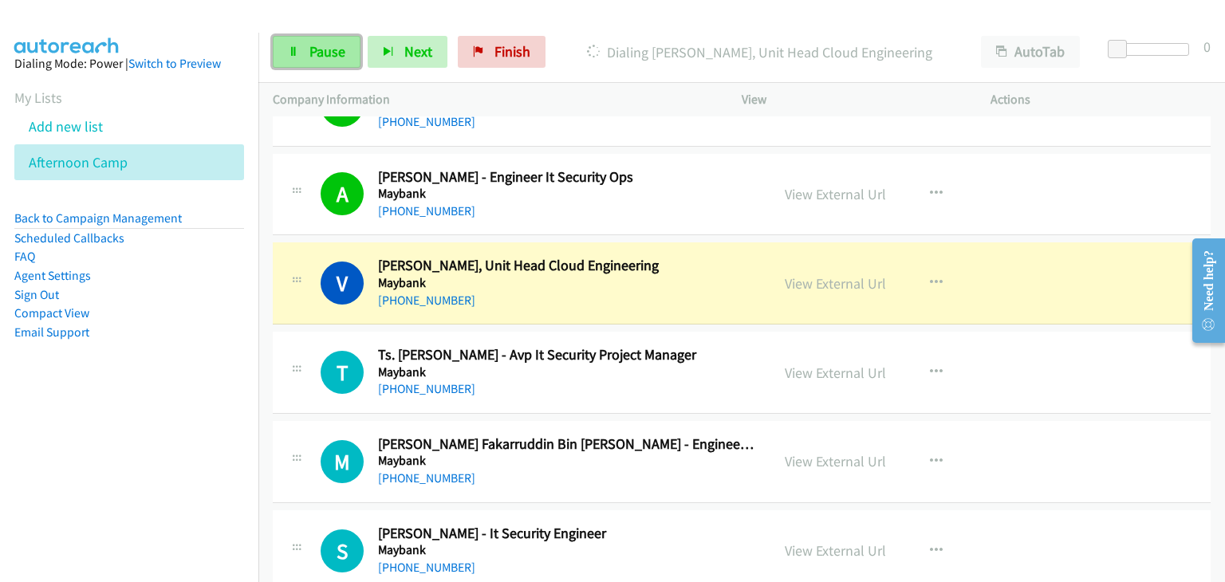
click at [316, 54] on span "Pause" at bounding box center [327, 51] width 36 height 18
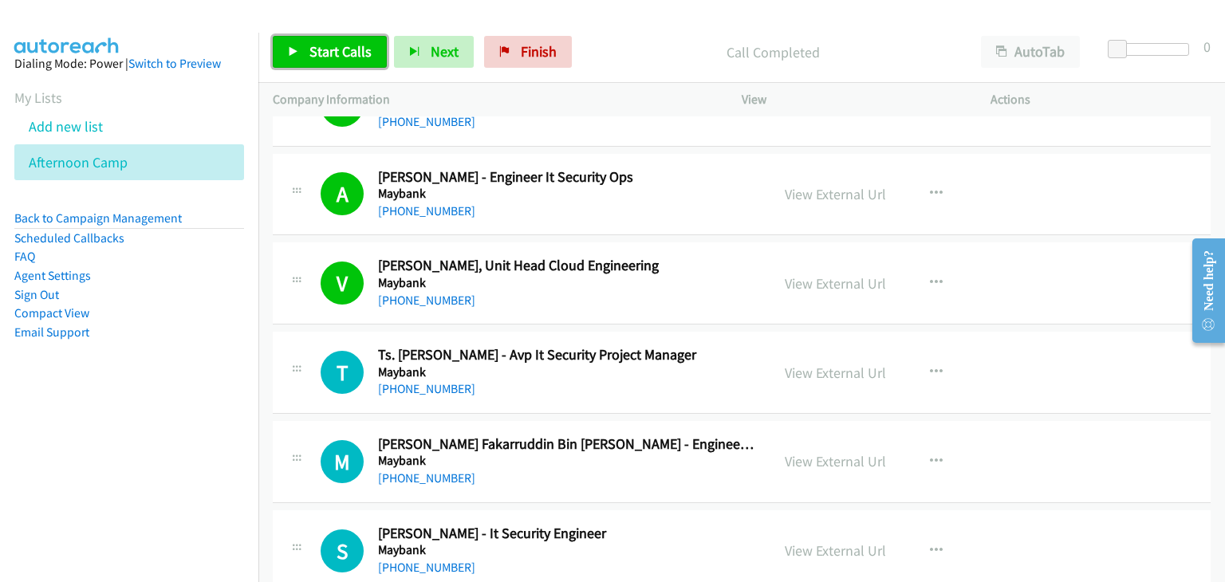
click at [305, 43] on link "Start Calls" at bounding box center [330, 52] width 114 height 32
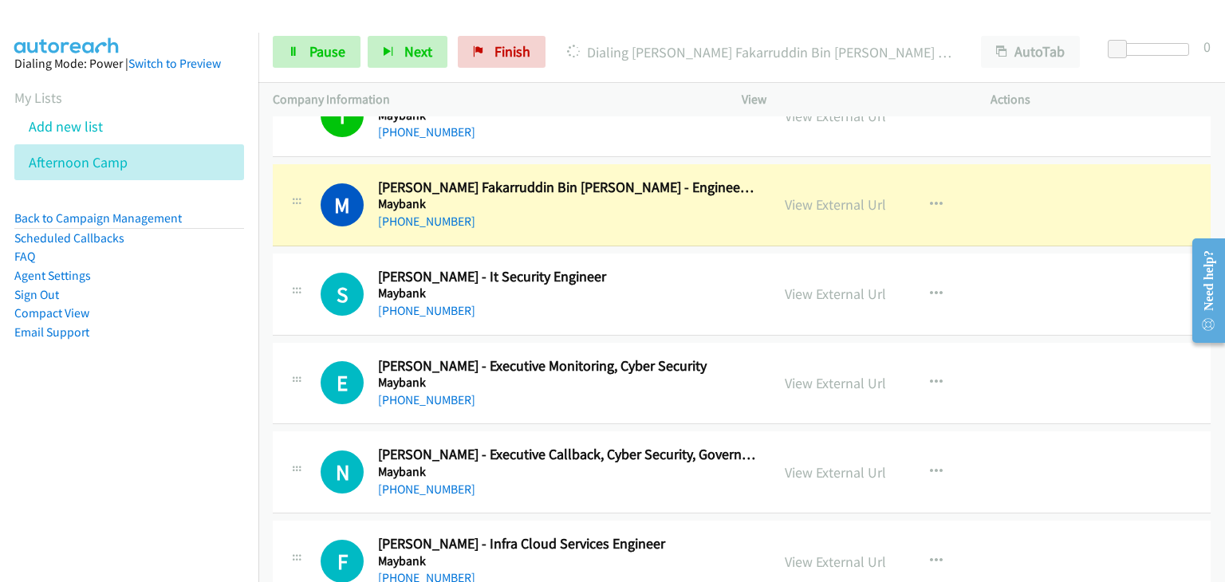
scroll to position [3110, 0]
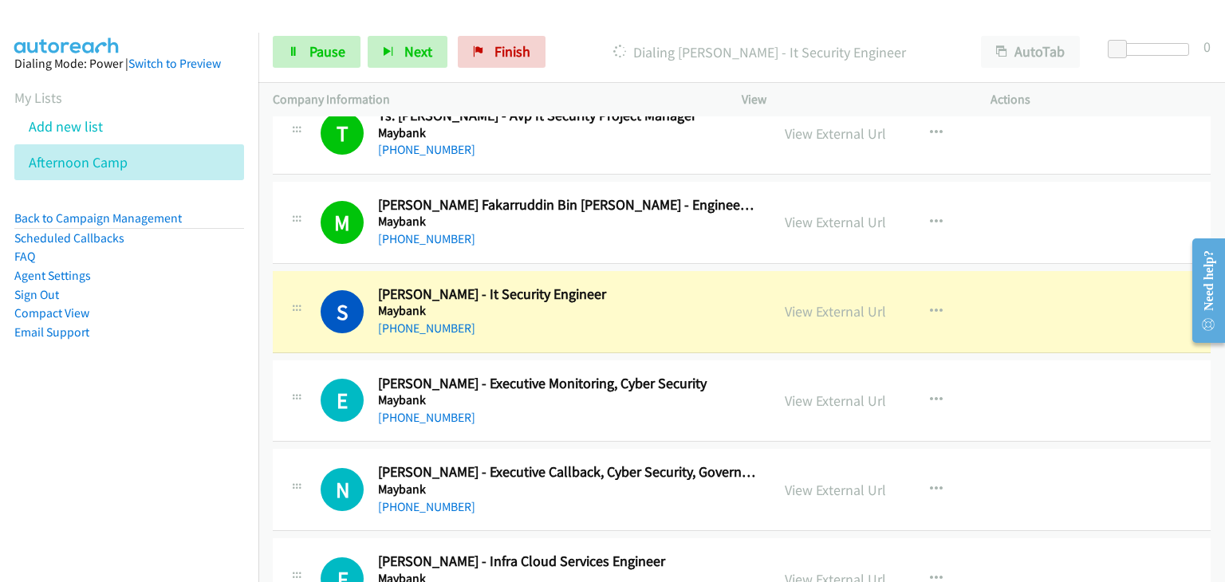
drag, startPoint x: 848, startPoint y: 304, endPoint x: 928, endPoint y: 308, distance: 79.8
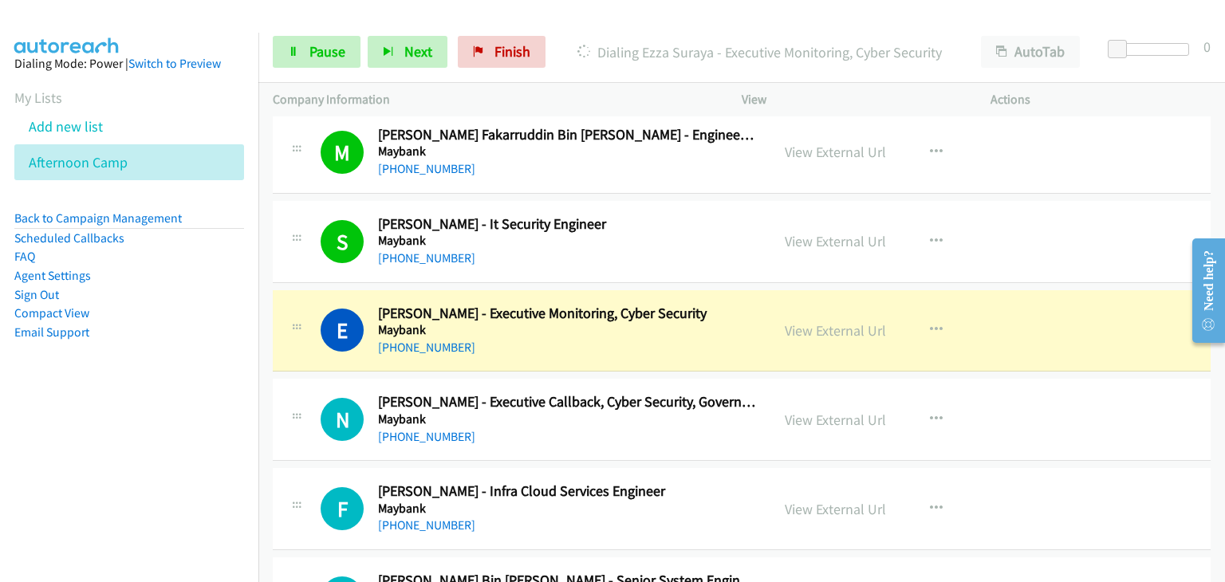
scroll to position [3190, 0]
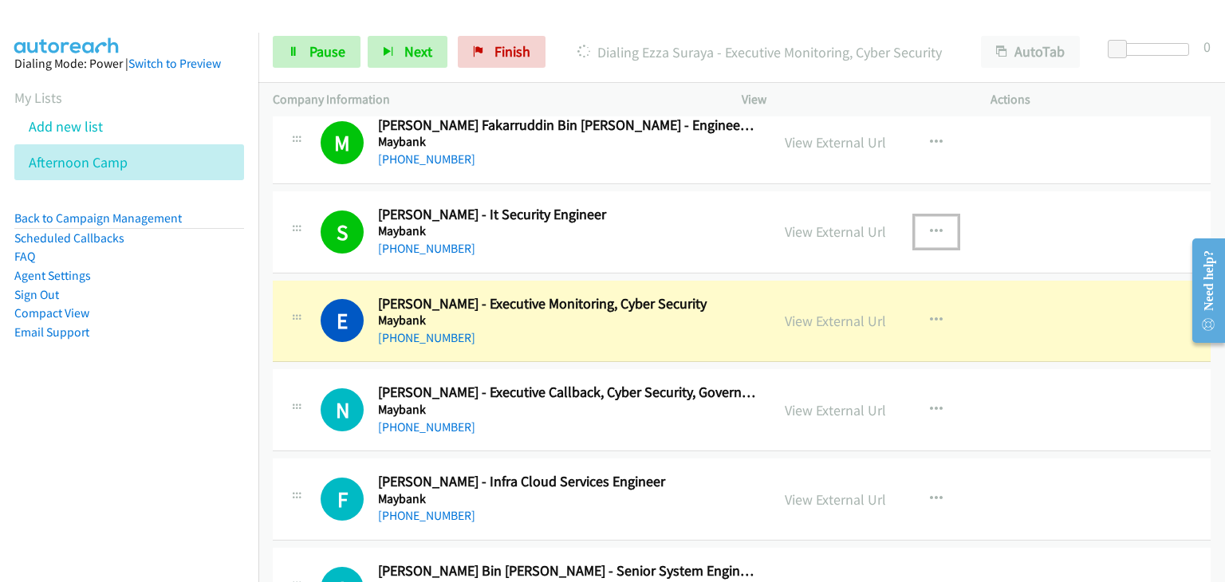
click at [930, 227] on icon "button" at bounding box center [936, 232] width 13 height 13
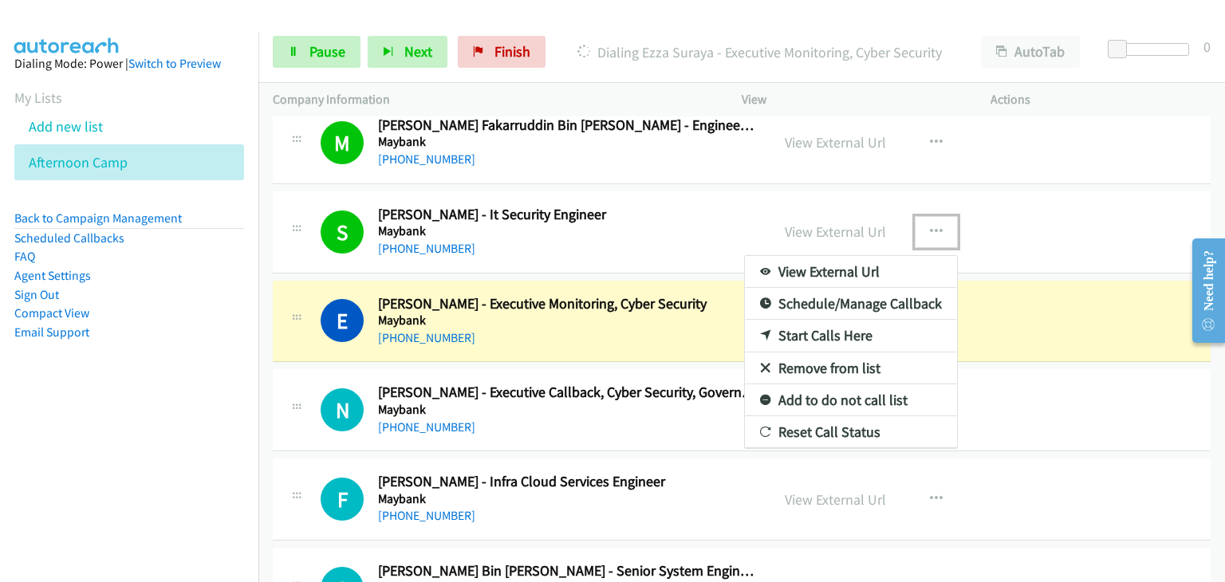
click at [829, 356] on link "Remove from list" at bounding box center [851, 368] width 212 height 32
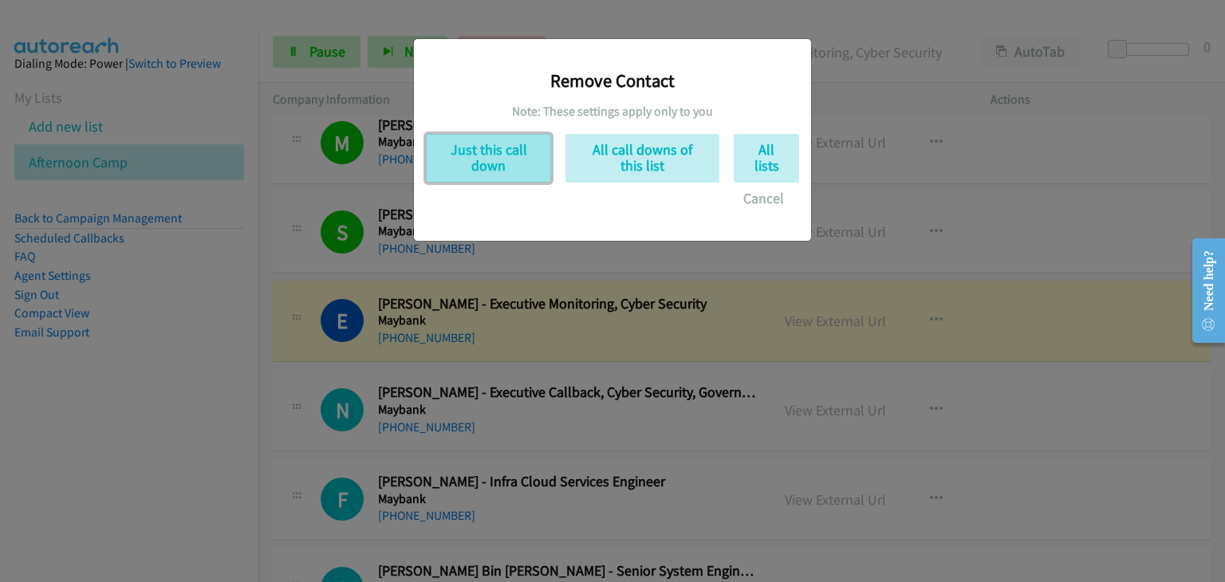
click at [474, 162] on button "Just this call down" at bounding box center [488, 158] width 125 height 49
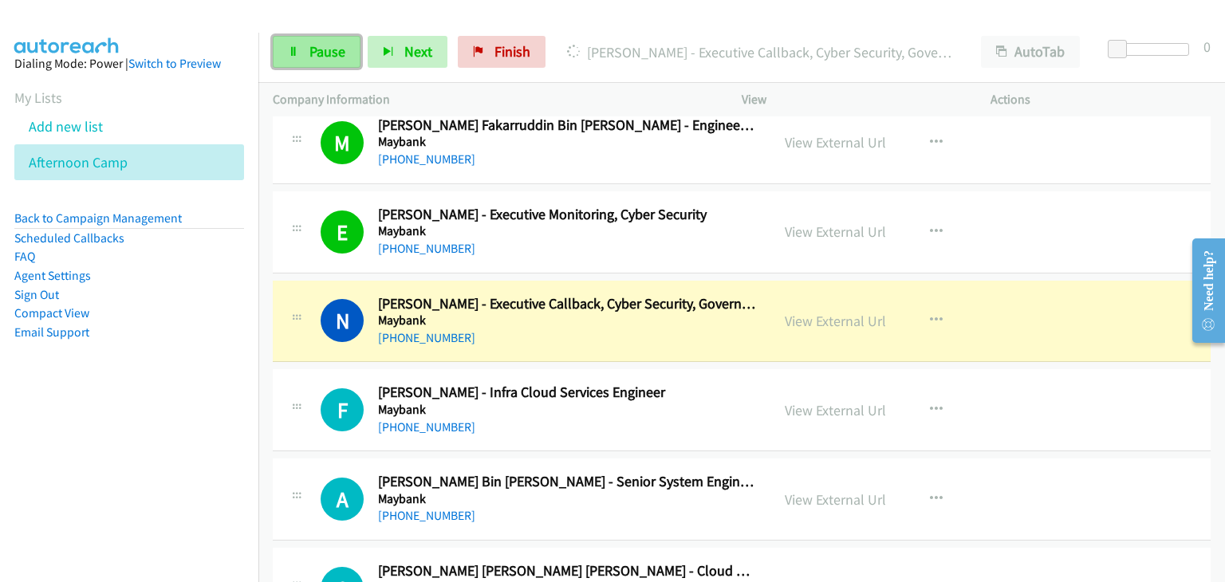
click at [285, 45] on link "Pause" at bounding box center [317, 52] width 88 height 32
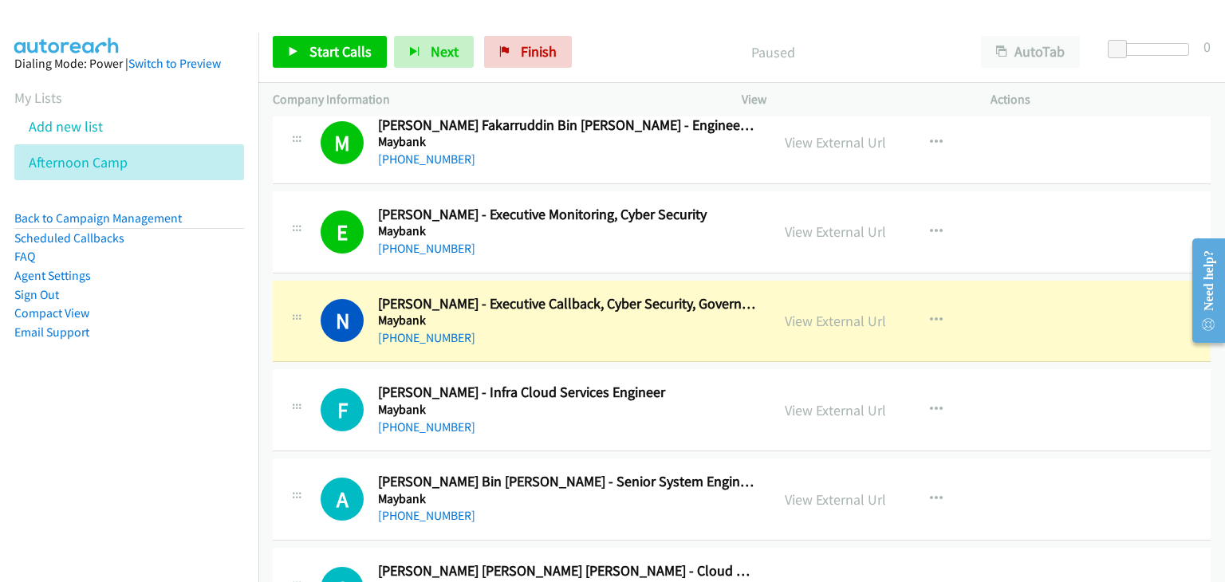
click at [303, 243] on div "E Callback Scheduled Ezza Suraya - Executive Monitoring, Cyber Security Maybank…" at bounding box center [521, 232] width 469 height 53
click at [934, 226] on icon "button" at bounding box center [936, 232] width 13 height 13
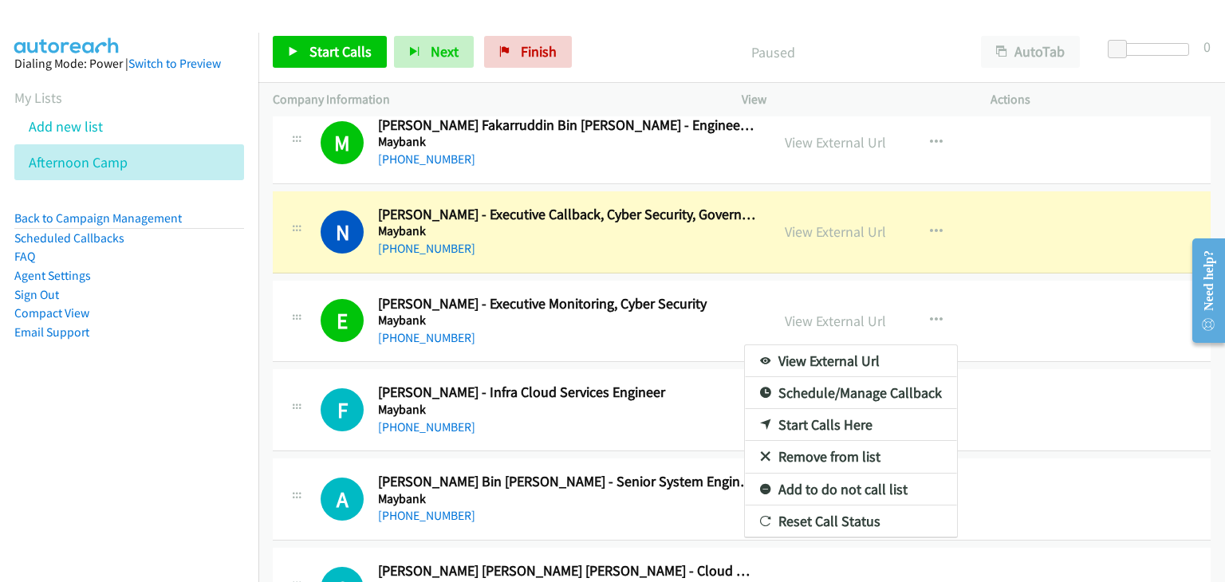
drag, startPoint x: 816, startPoint y: 452, endPoint x: 513, endPoint y: 265, distance: 356.3
click at [844, 449] on link "Remove from list" at bounding box center [851, 457] width 212 height 32
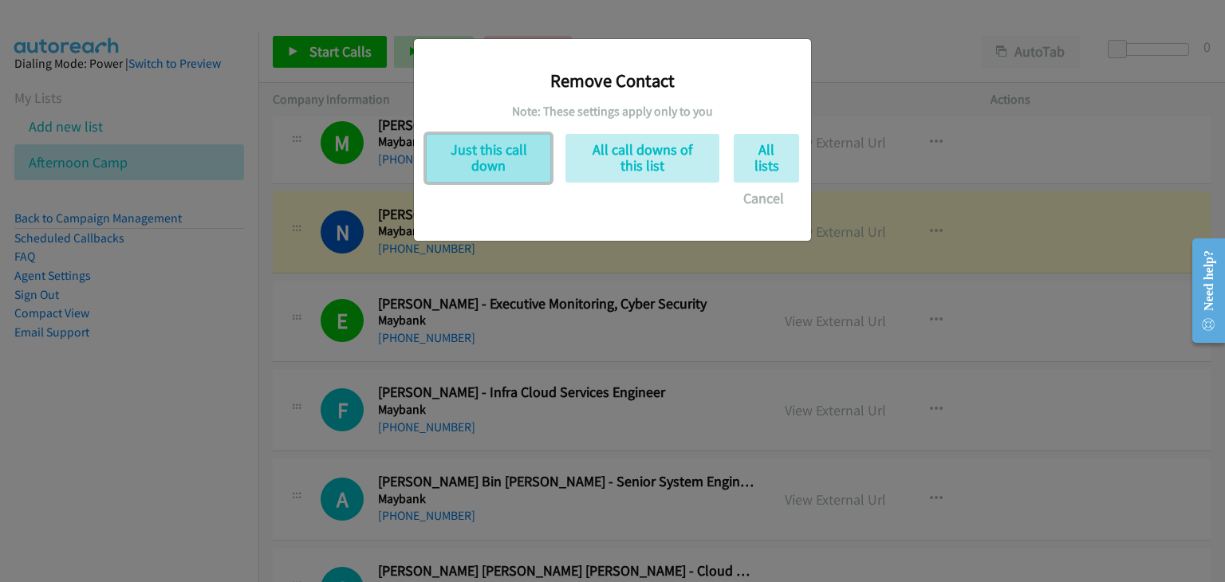
click at [457, 164] on button "Just this call down" at bounding box center [488, 158] width 125 height 49
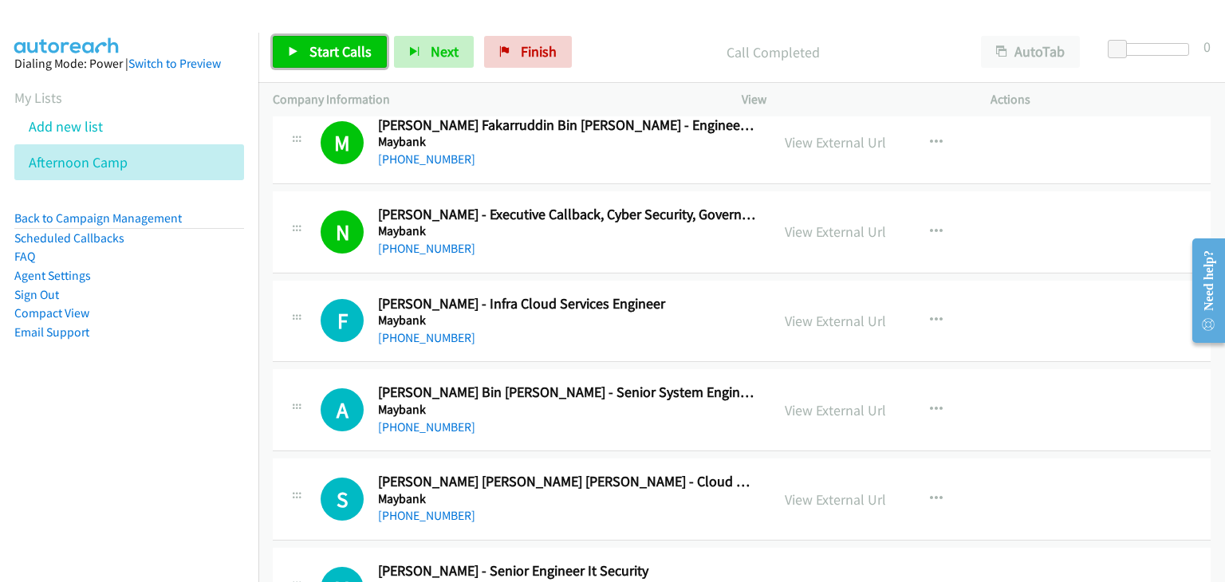
click at [325, 56] on span "Start Calls" at bounding box center [340, 51] width 62 height 18
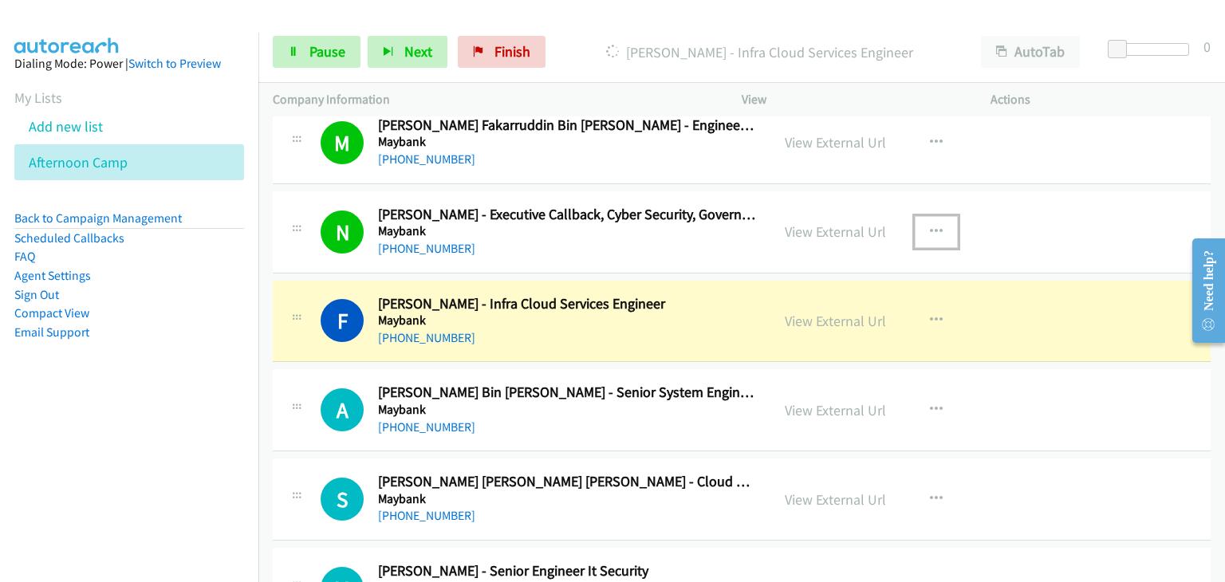
click at [940, 222] on button "button" at bounding box center [936, 232] width 43 height 32
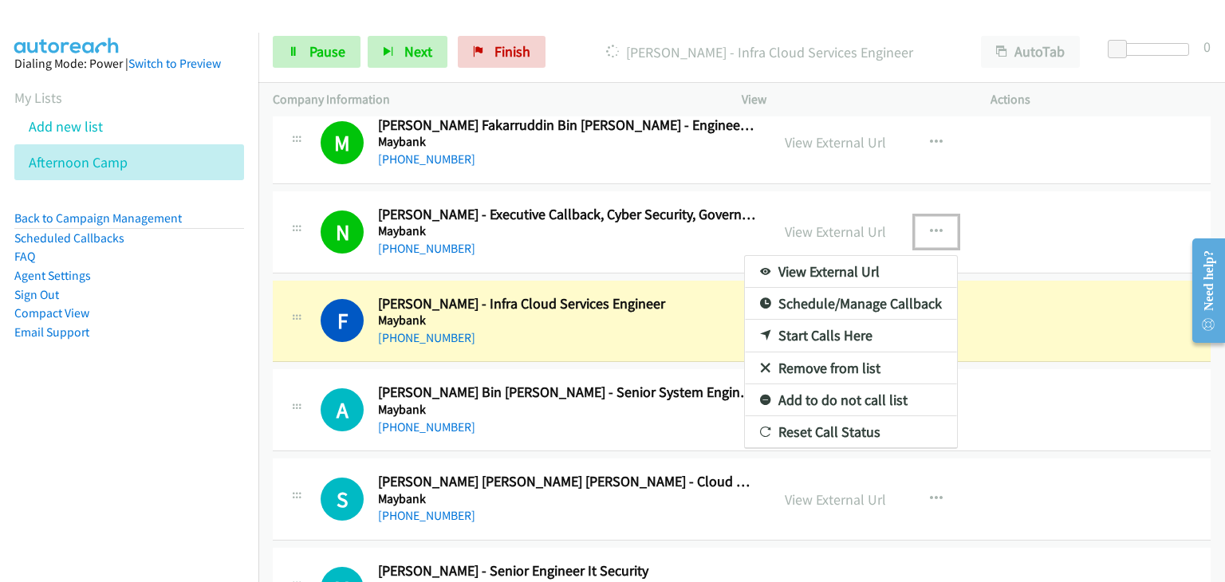
click at [859, 358] on link "Remove from list" at bounding box center [851, 368] width 212 height 32
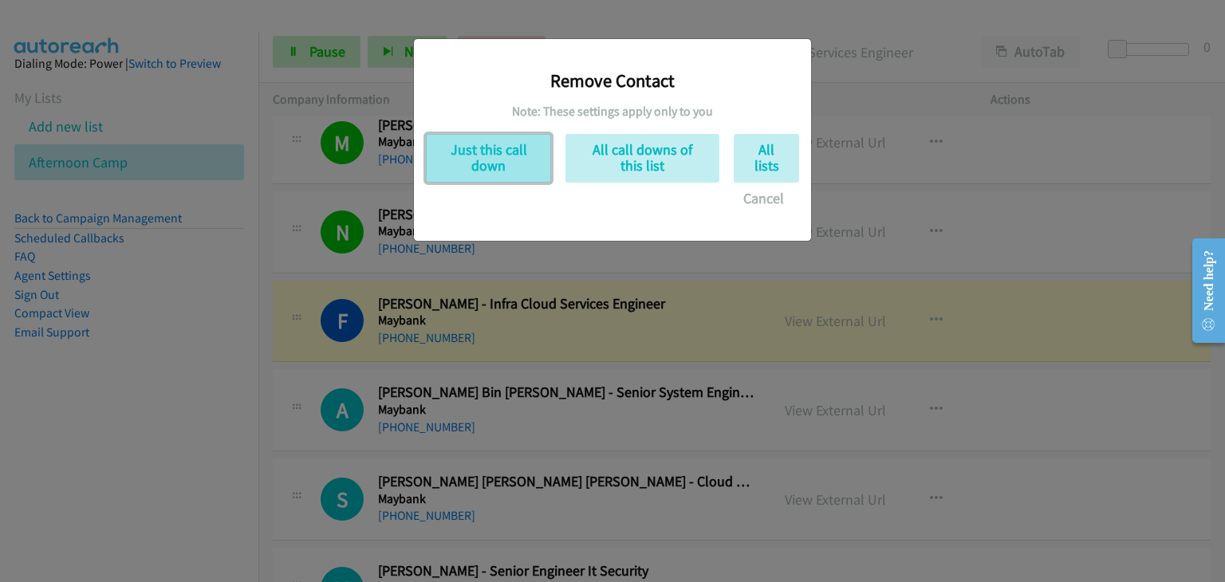
click at [462, 160] on button "Just this call down" at bounding box center [488, 158] width 125 height 49
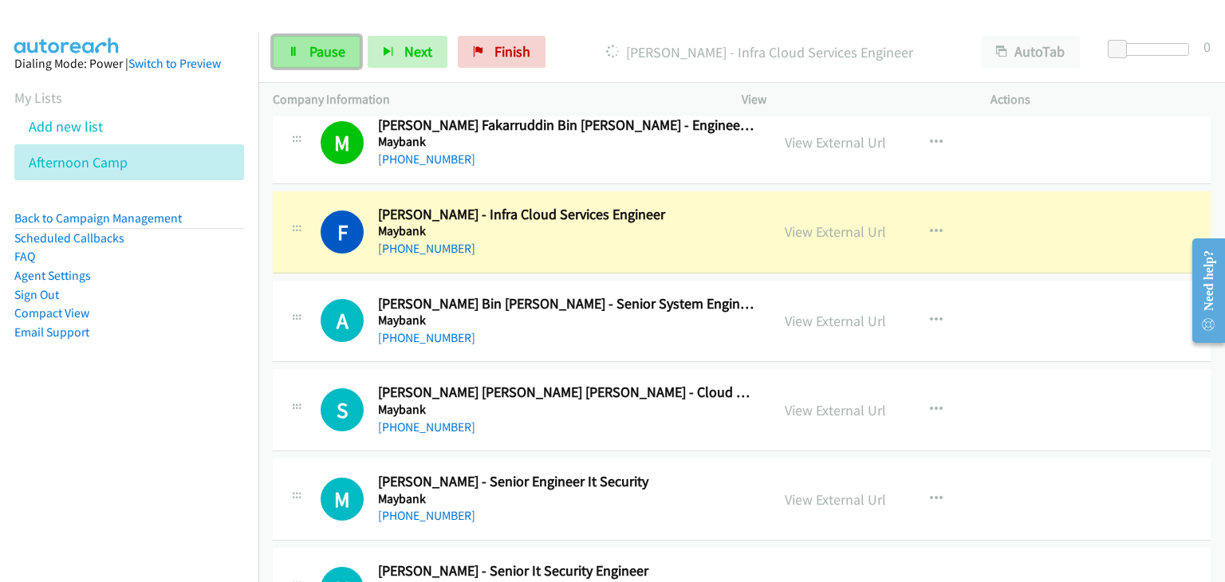
click at [314, 50] on span "Pause" at bounding box center [327, 51] width 36 height 18
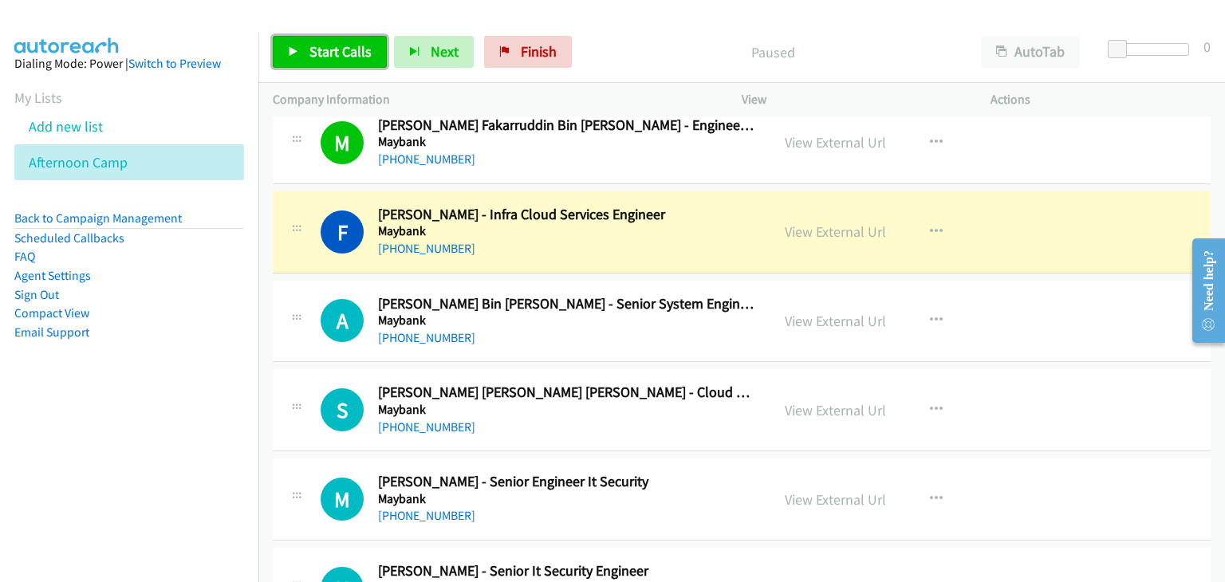
drag, startPoint x: 331, startPoint y: 49, endPoint x: 924, endPoint y: 2, distance: 595.1
click at [331, 49] on span "Start Calls" at bounding box center [340, 51] width 62 height 18
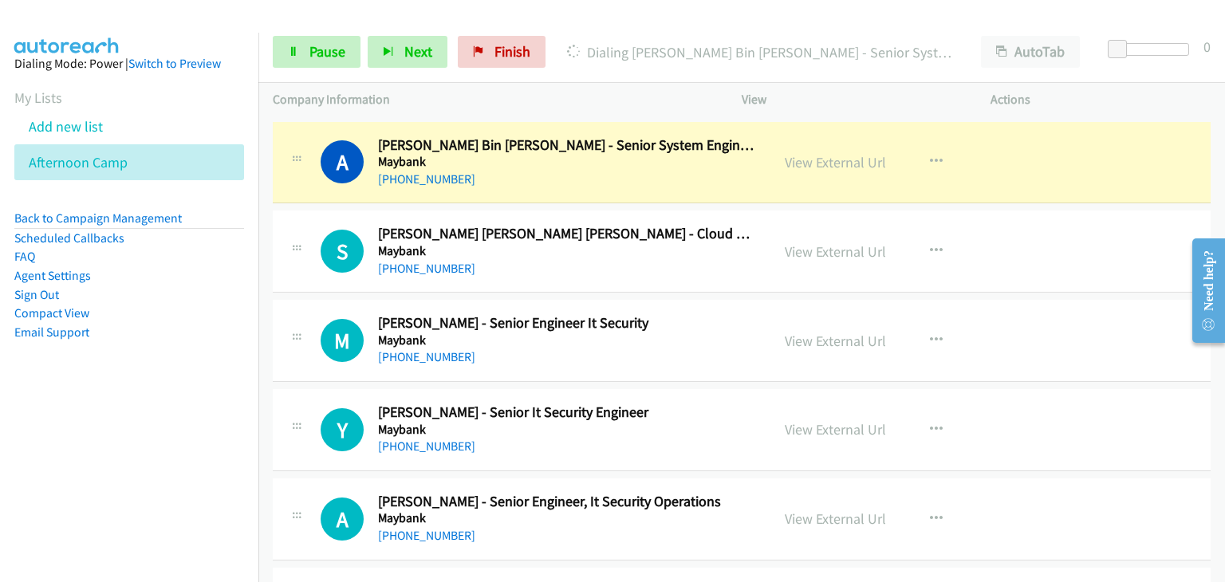
scroll to position [3349, 0]
drag, startPoint x: 825, startPoint y: 159, endPoint x: 842, endPoint y: 170, distance: 20.1
click at [292, 61] on link "Pause" at bounding box center [317, 52] width 88 height 32
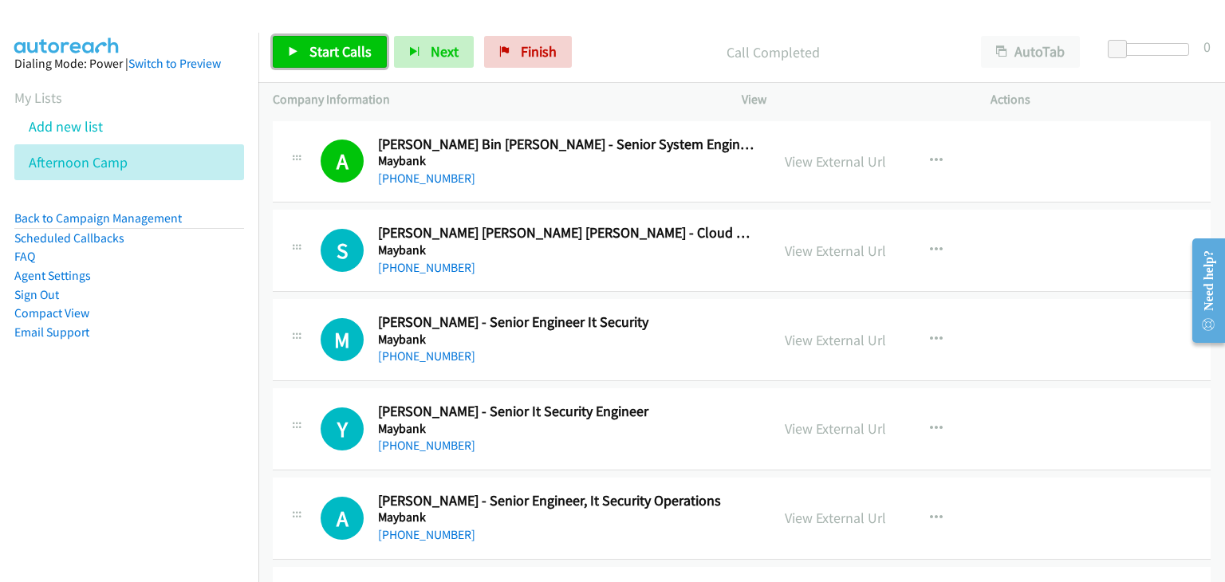
click at [370, 55] on link "Start Calls" at bounding box center [330, 52] width 114 height 32
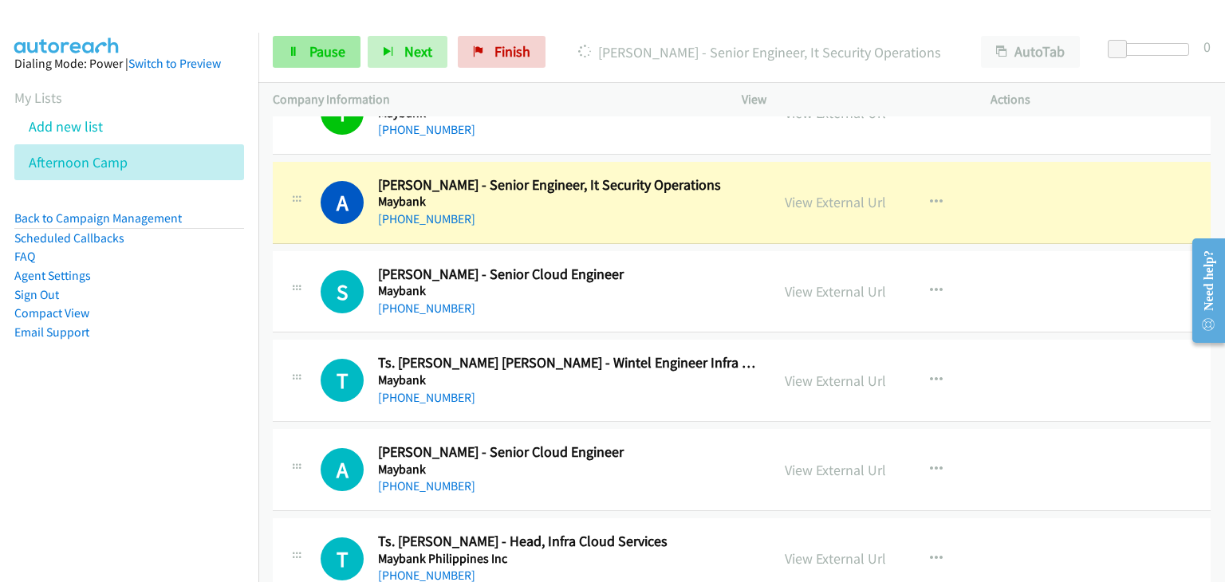
scroll to position [3668, 0]
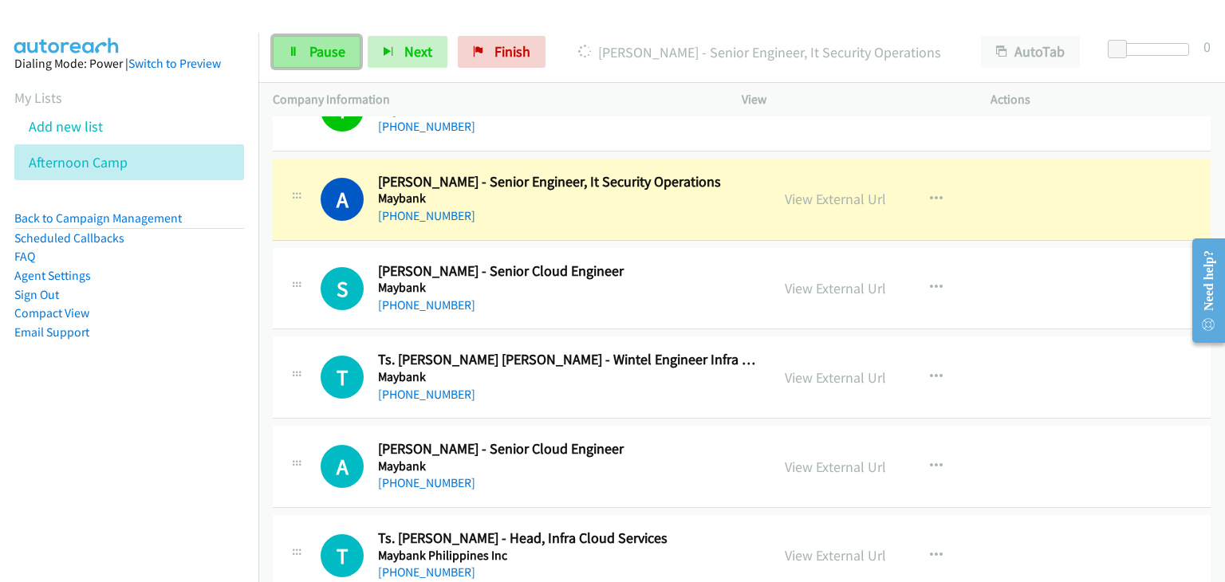
drag, startPoint x: 319, startPoint y: 45, endPoint x: 340, endPoint y: 58, distance: 25.4
click at [319, 45] on span "Pause" at bounding box center [327, 51] width 36 height 18
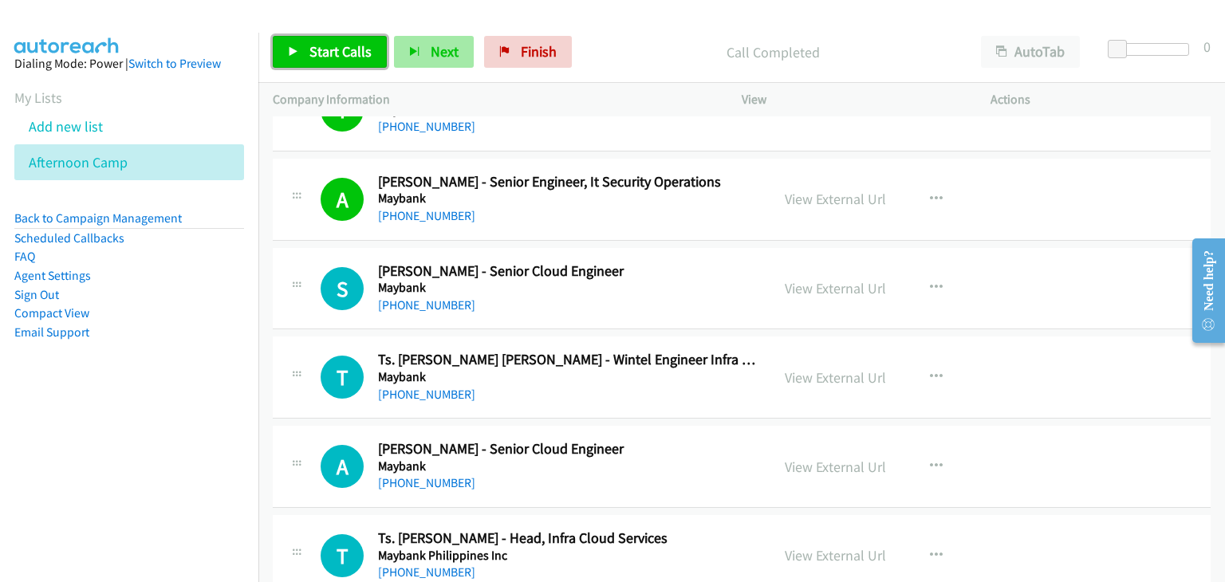
drag, startPoint x: 364, startPoint y: 62, endPoint x: 398, endPoint y: 67, distance: 34.6
click at [363, 61] on link "Start Calls" at bounding box center [330, 52] width 114 height 32
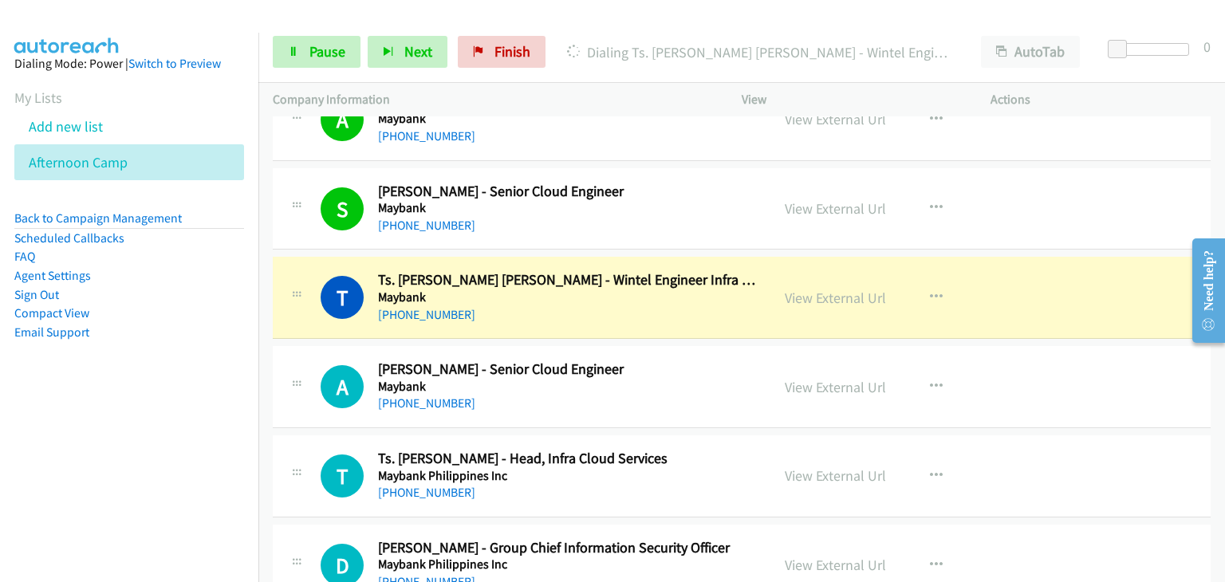
scroll to position [3827, 0]
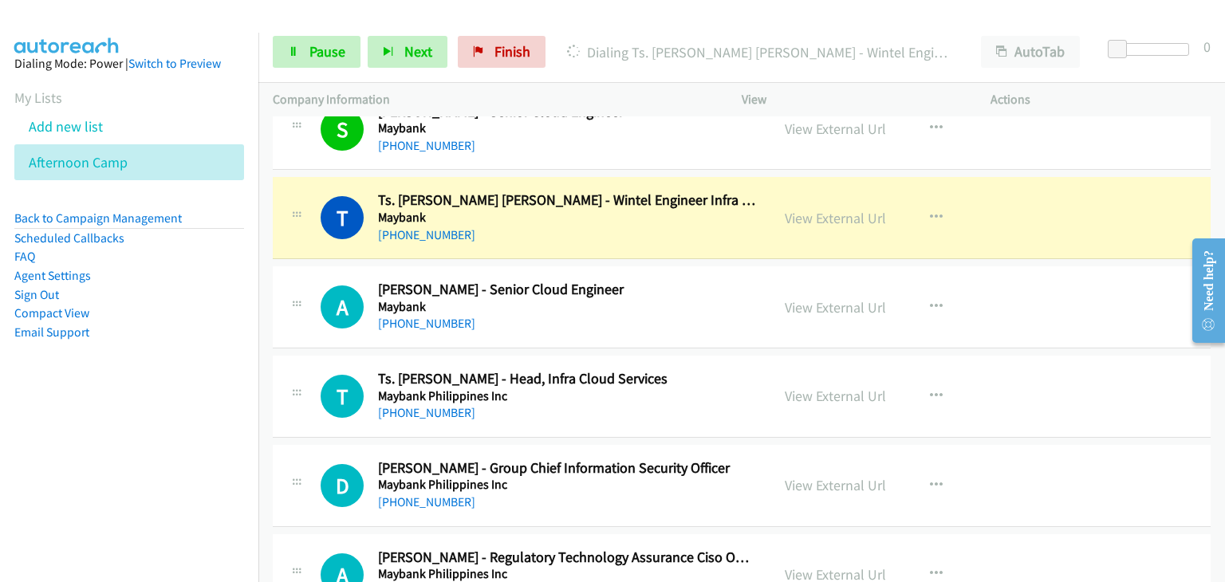
drag, startPoint x: 829, startPoint y: 213, endPoint x: 861, endPoint y: 234, distance: 38.0
click at [313, 48] on span "Pause" at bounding box center [327, 51] width 36 height 18
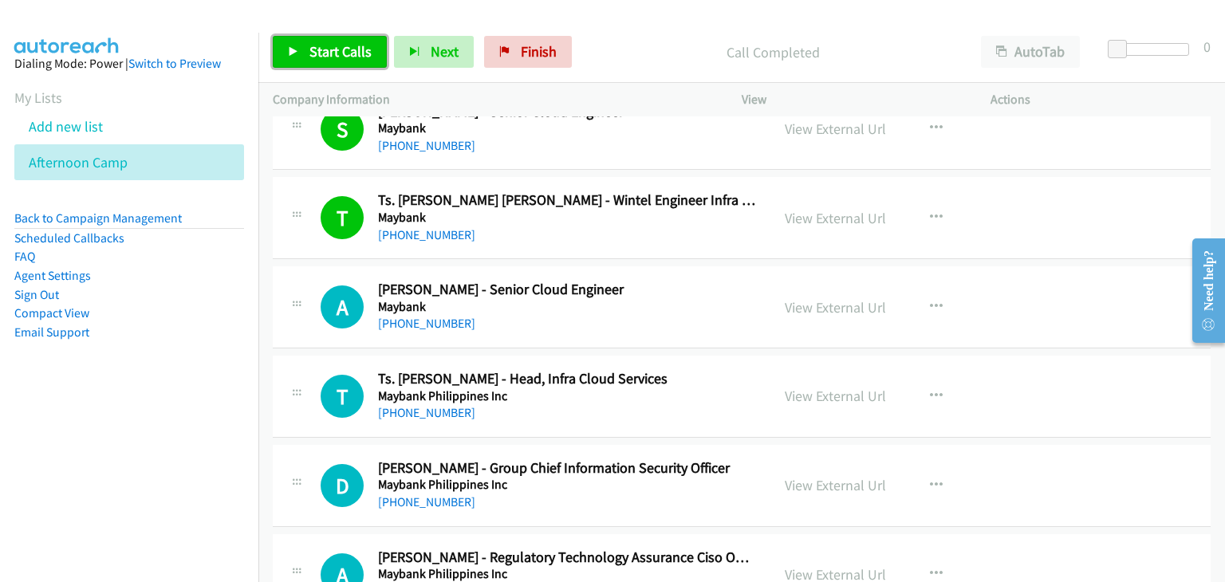
drag, startPoint x: 332, startPoint y: 43, endPoint x: 447, endPoint y: 90, distance: 124.1
click at [332, 43] on span "Start Calls" at bounding box center [340, 51] width 62 height 18
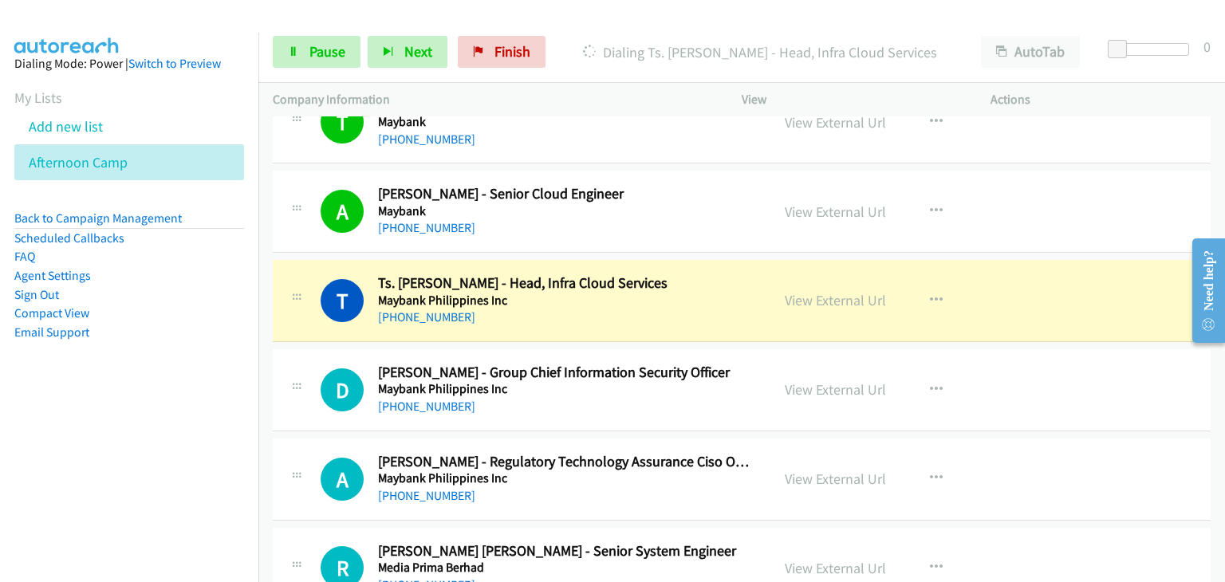
scroll to position [3987, 0]
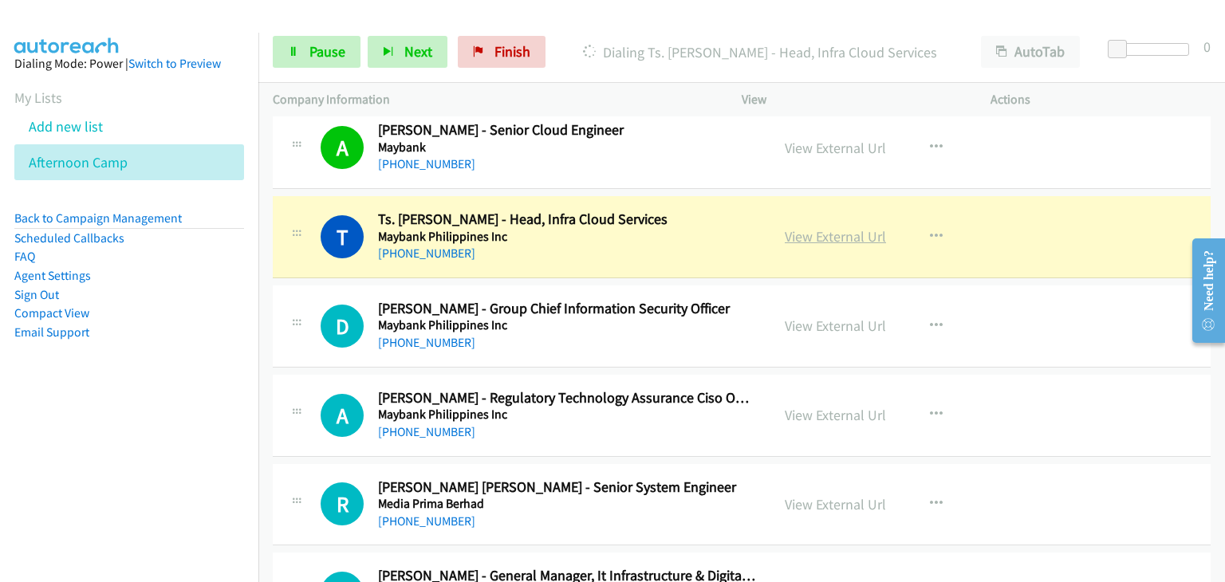
drag, startPoint x: 819, startPoint y: 231, endPoint x: 840, endPoint y: 236, distance: 21.3
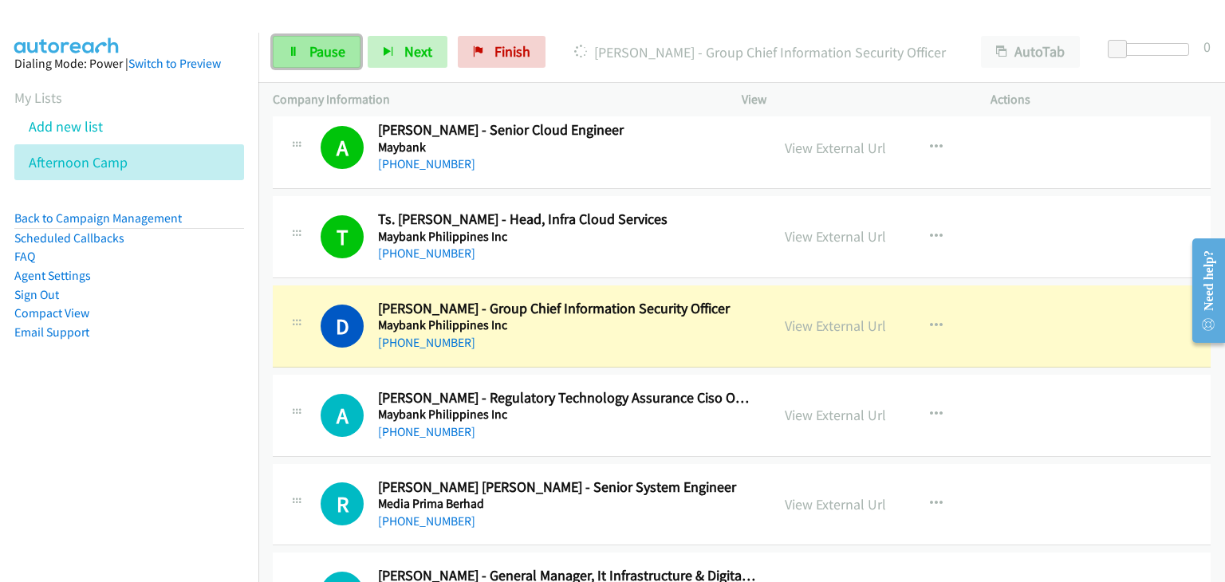
click at [316, 41] on link "Pause" at bounding box center [317, 52] width 88 height 32
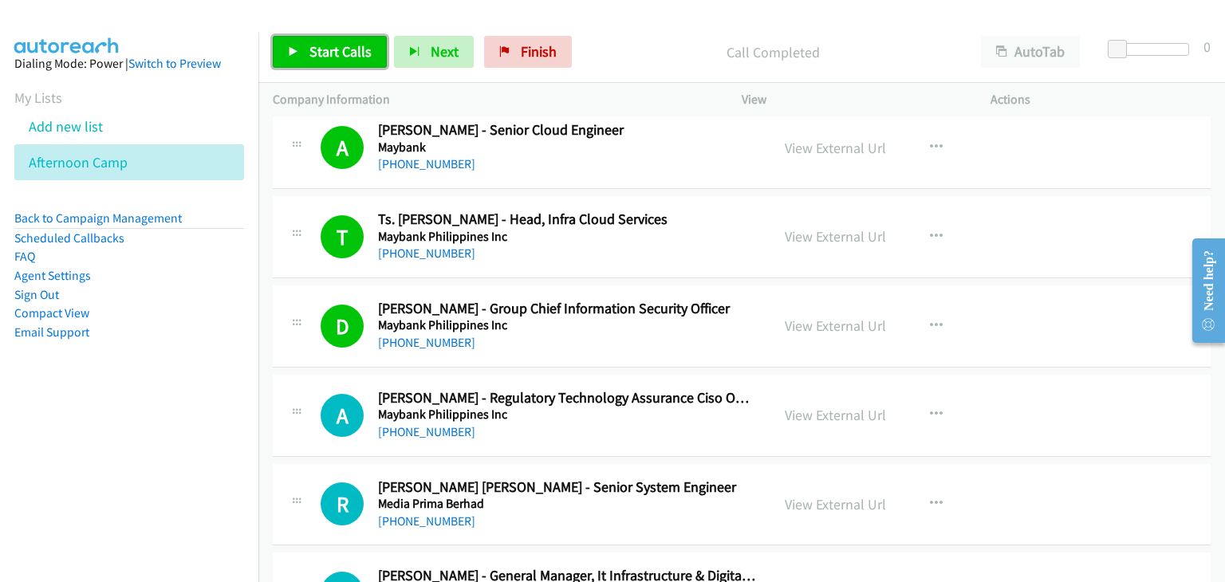
click at [342, 53] on span "Start Calls" at bounding box center [340, 51] width 62 height 18
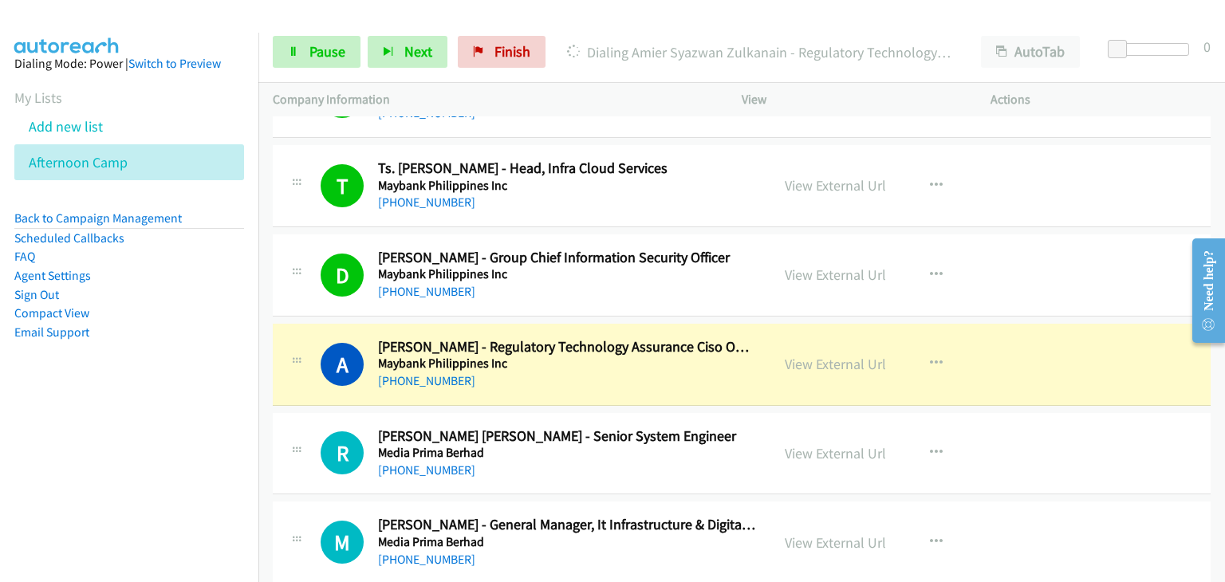
scroll to position [4067, 0]
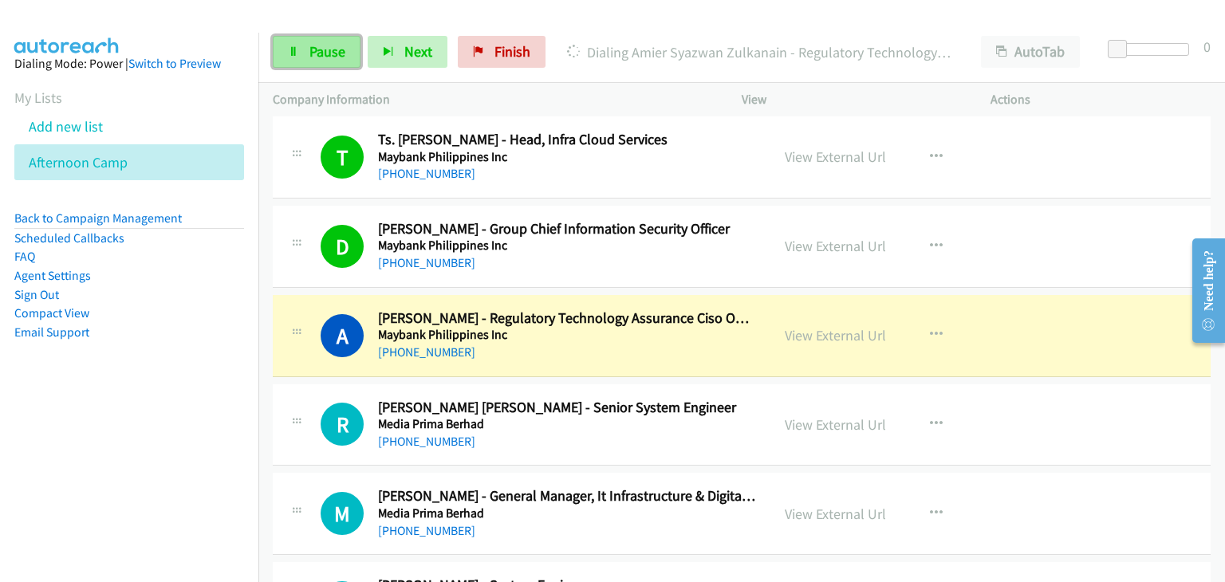
click at [310, 51] on span "Pause" at bounding box center [327, 51] width 36 height 18
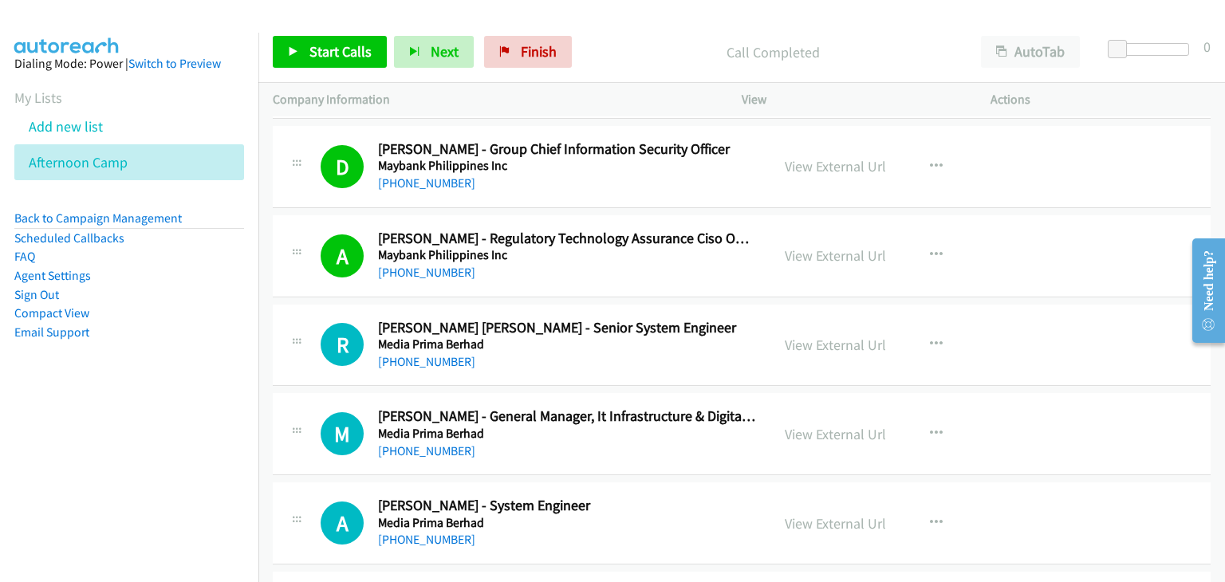
scroll to position [4226, 0]
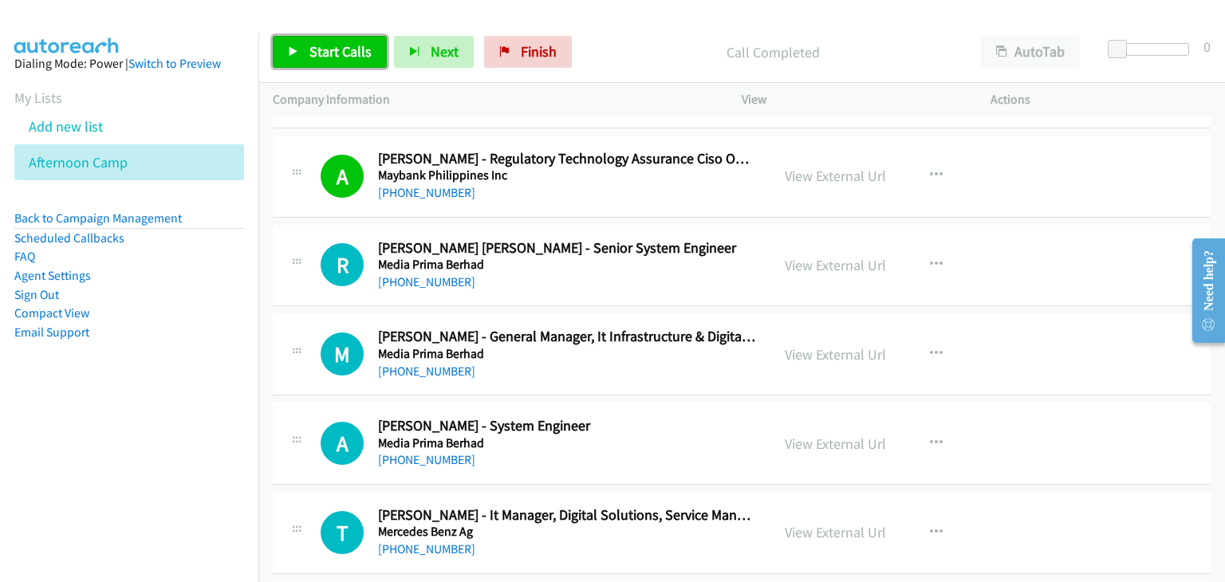
click at [313, 48] on span "Start Calls" at bounding box center [340, 51] width 62 height 18
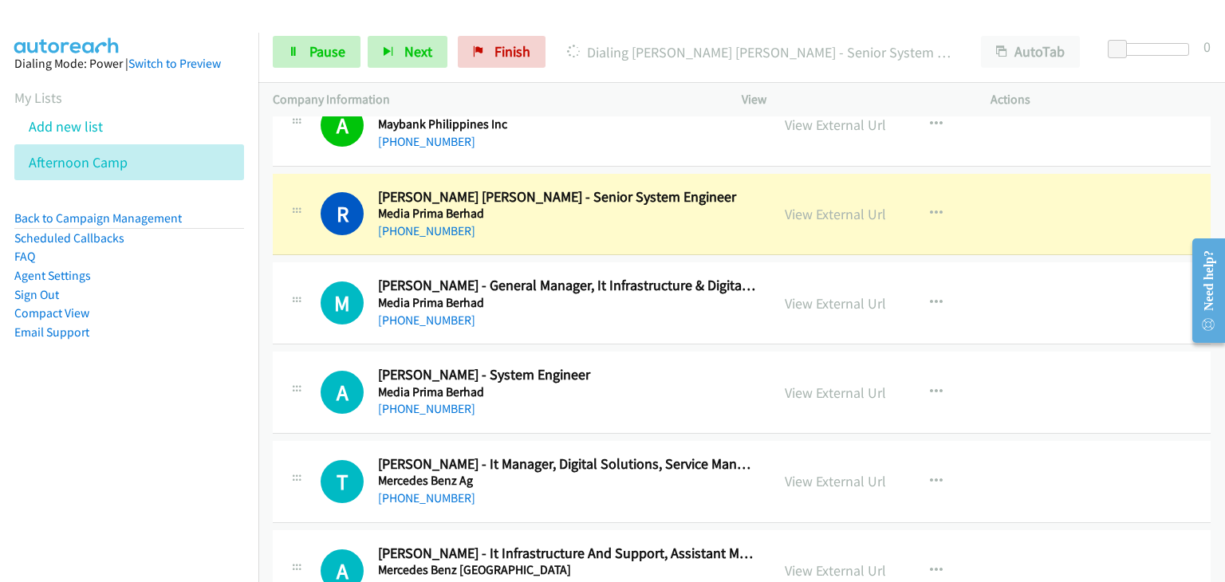
scroll to position [4306, 0]
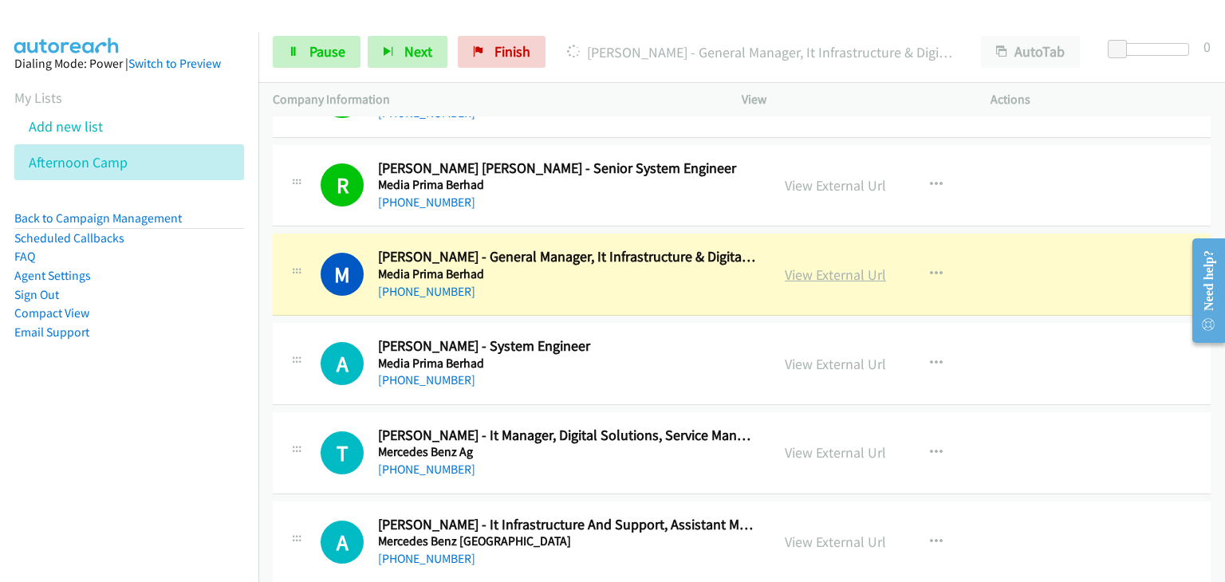
drag, startPoint x: 817, startPoint y: 268, endPoint x: 826, endPoint y: 270, distance: 9.1
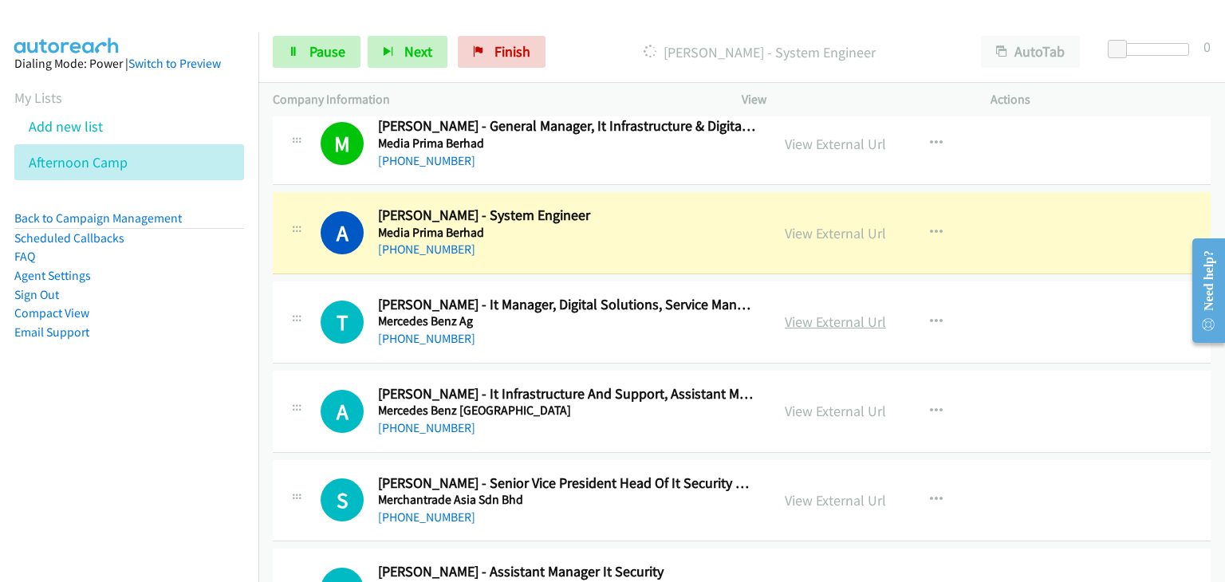
scroll to position [4465, 0]
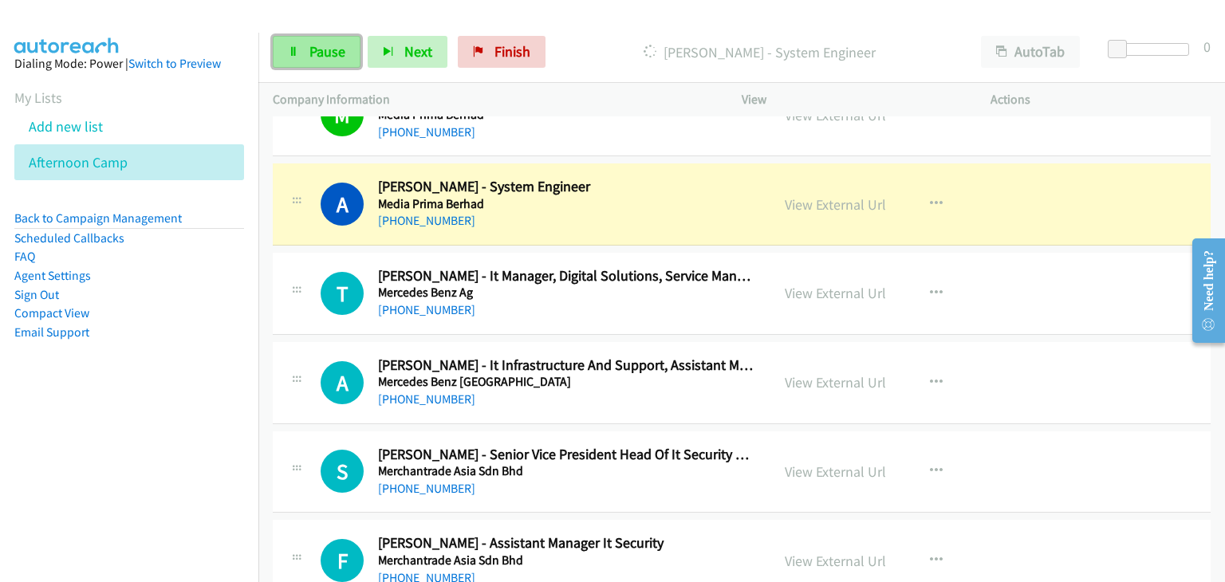
click at [316, 61] on link "Pause" at bounding box center [317, 52] width 88 height 32
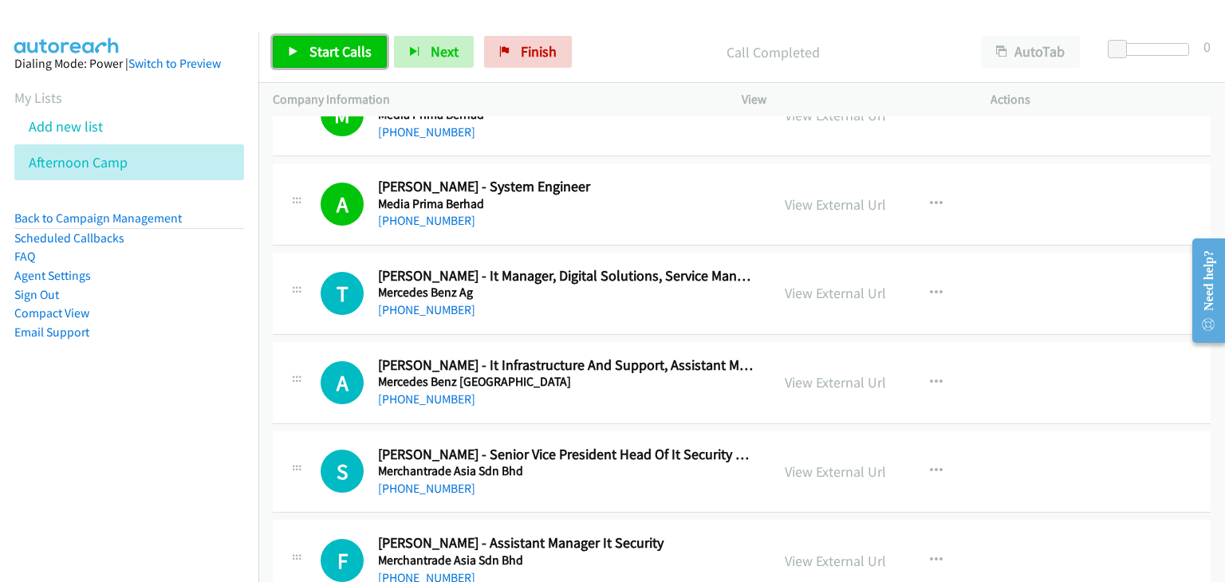
click at [316, 50] on span "Start Calls" at bounding box center [340, 51] width 62 height 18
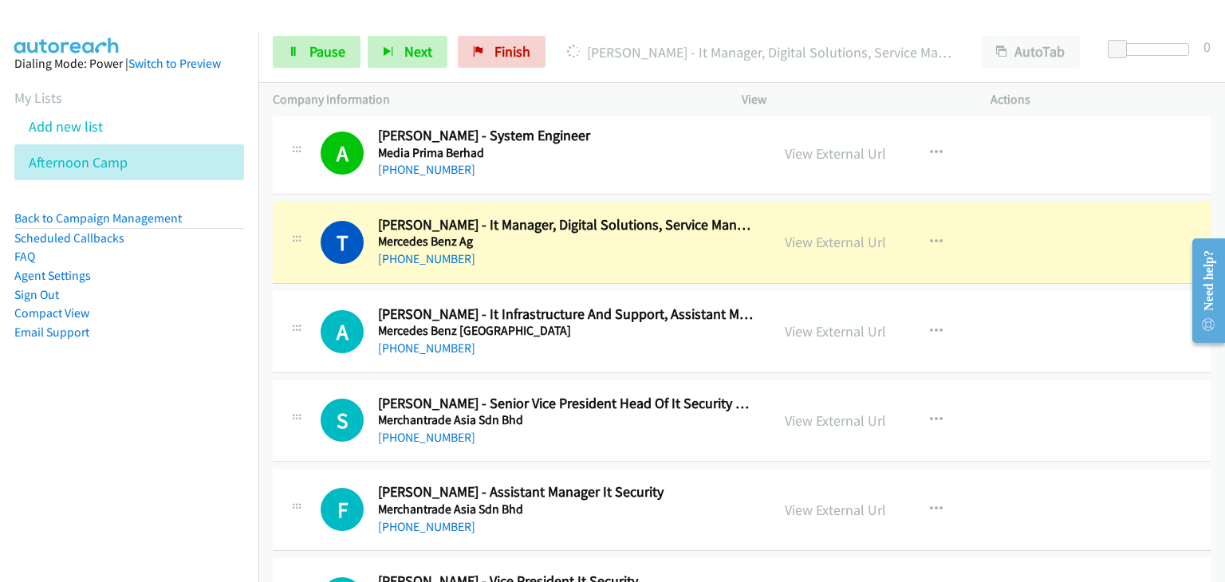
scroll to position [4545, 0]
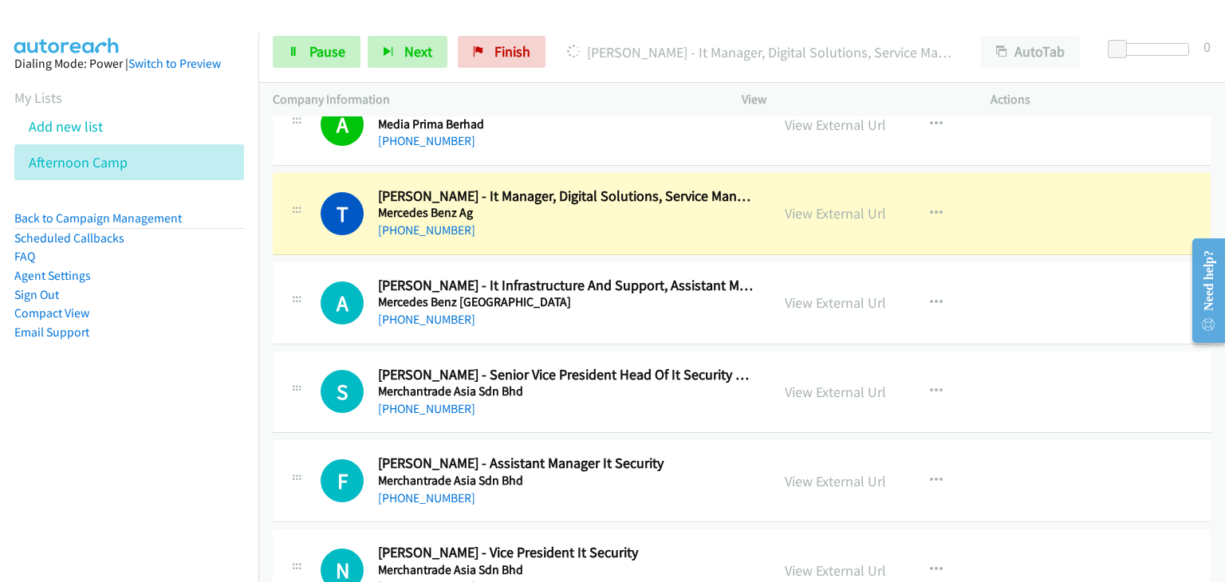
click at [309, 294] on div "A Callback Scheduled Anwar Muhammad - It Infrastructure And Support, Assistant …" at bounding box center [521, 303] width 469 height 53
drag, startPoint x: 309, startPoint y: 294, endPoint x: 512, endPoint y: 358, distance: 213.1
click at [294, 65] on link "Pause" at bounding box center [317, 52] width 88 height 32
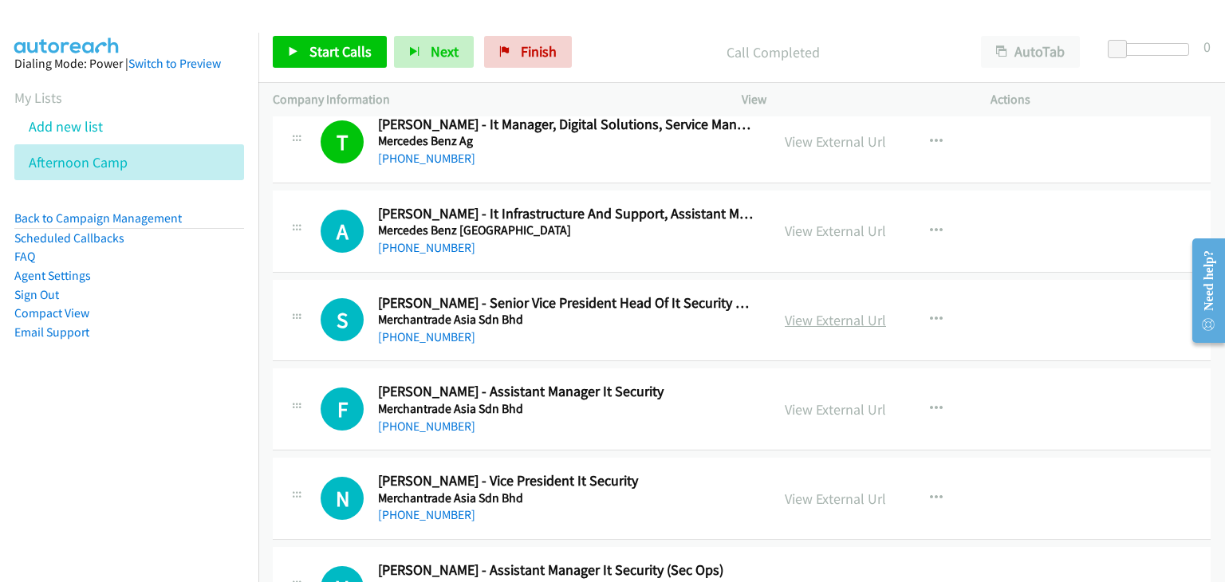
scroll to position [4625, 0]
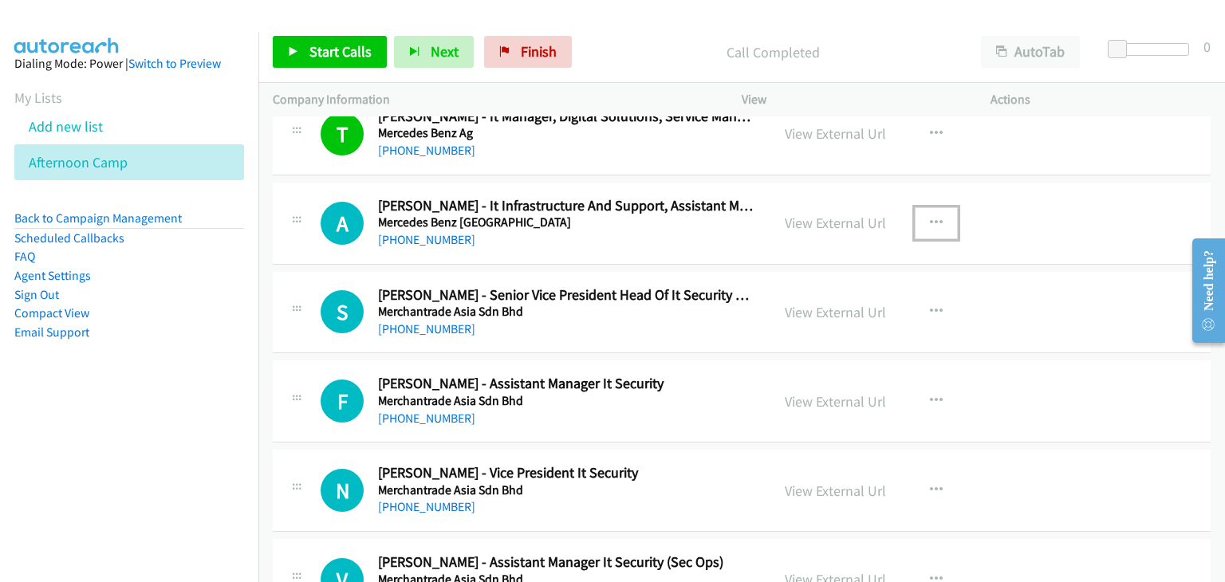
drag, startPoint x: 929, startPoint y: 212, endPoint x: 929, endPoint y: 225, distance: 12.8
click at [930, 217] on icon "button" at bounding box center [936, 223] width 13 height 13
